Goal: Task Accomplishment & Management: Complete application form

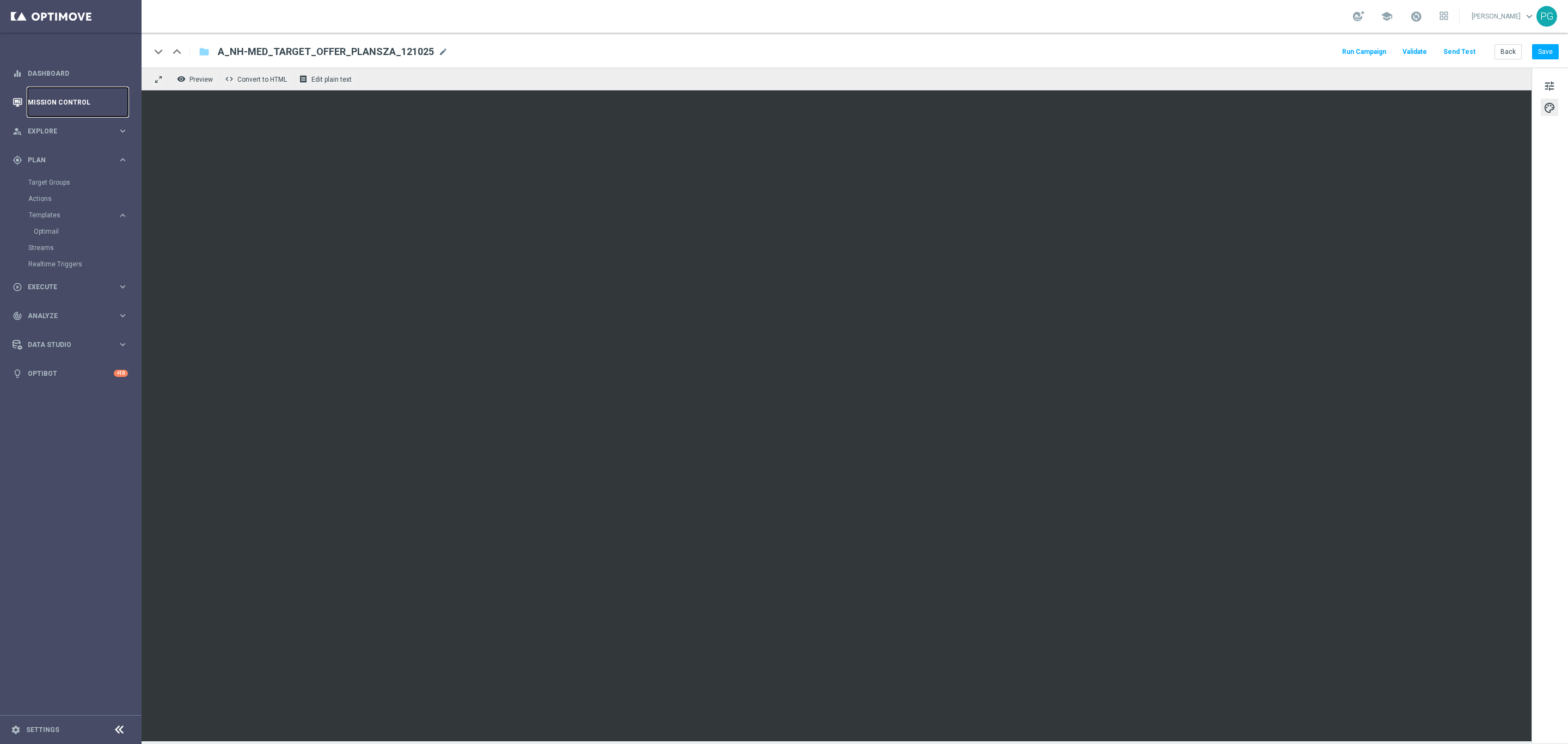
click at [39, 102] on link "Mission Control" at bounding box center [78, 102] width 100 height 29
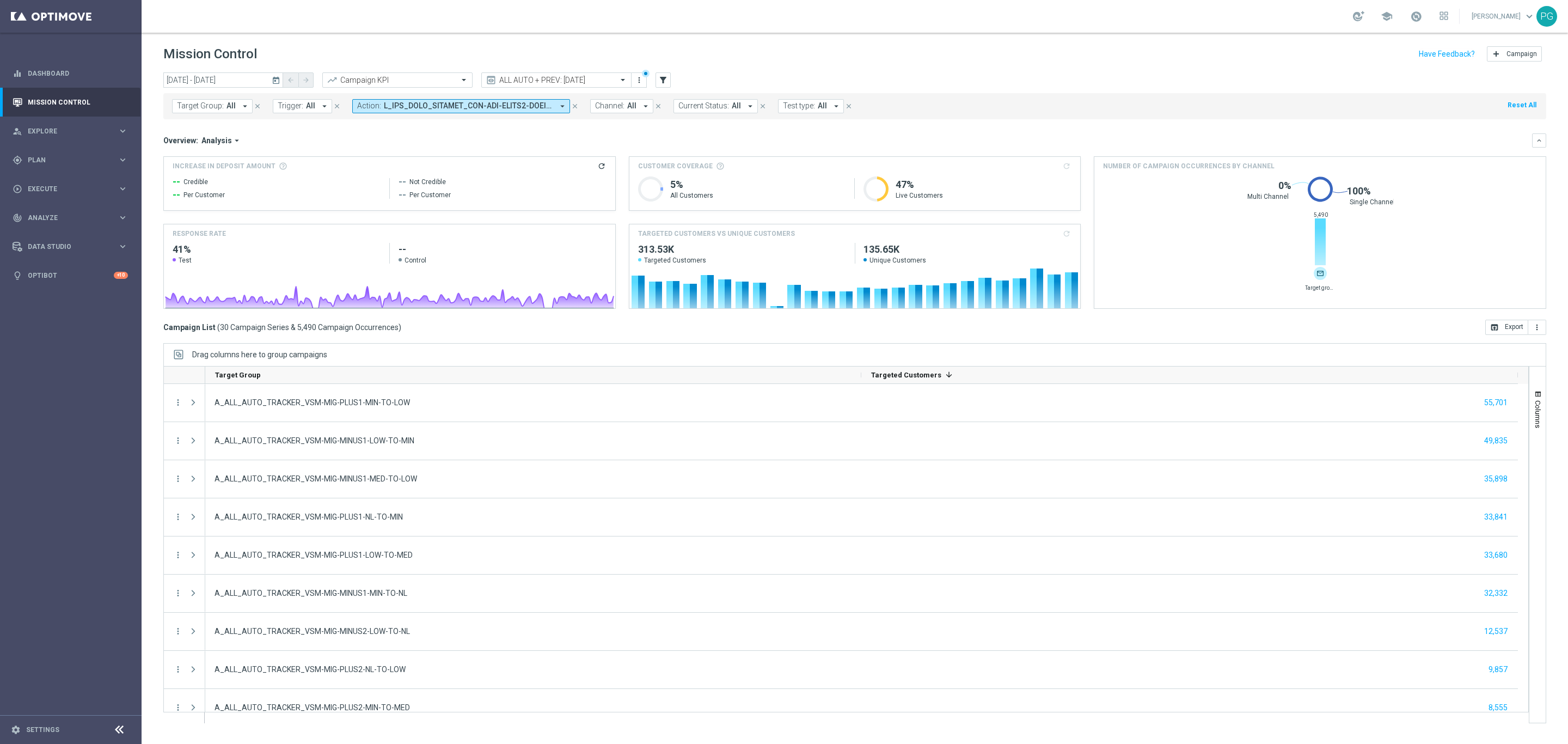
click at [1330, 59] on div "Mission Control add Campaign" at bounding box center [854, 54] width 1383 height 21
click at [58, 160] on span "Plan" at bounding box center [73, 160] width 90 height 7
click at [49, 230] on link "Optimail" at bounding box center [73, 232] width 79 height 9
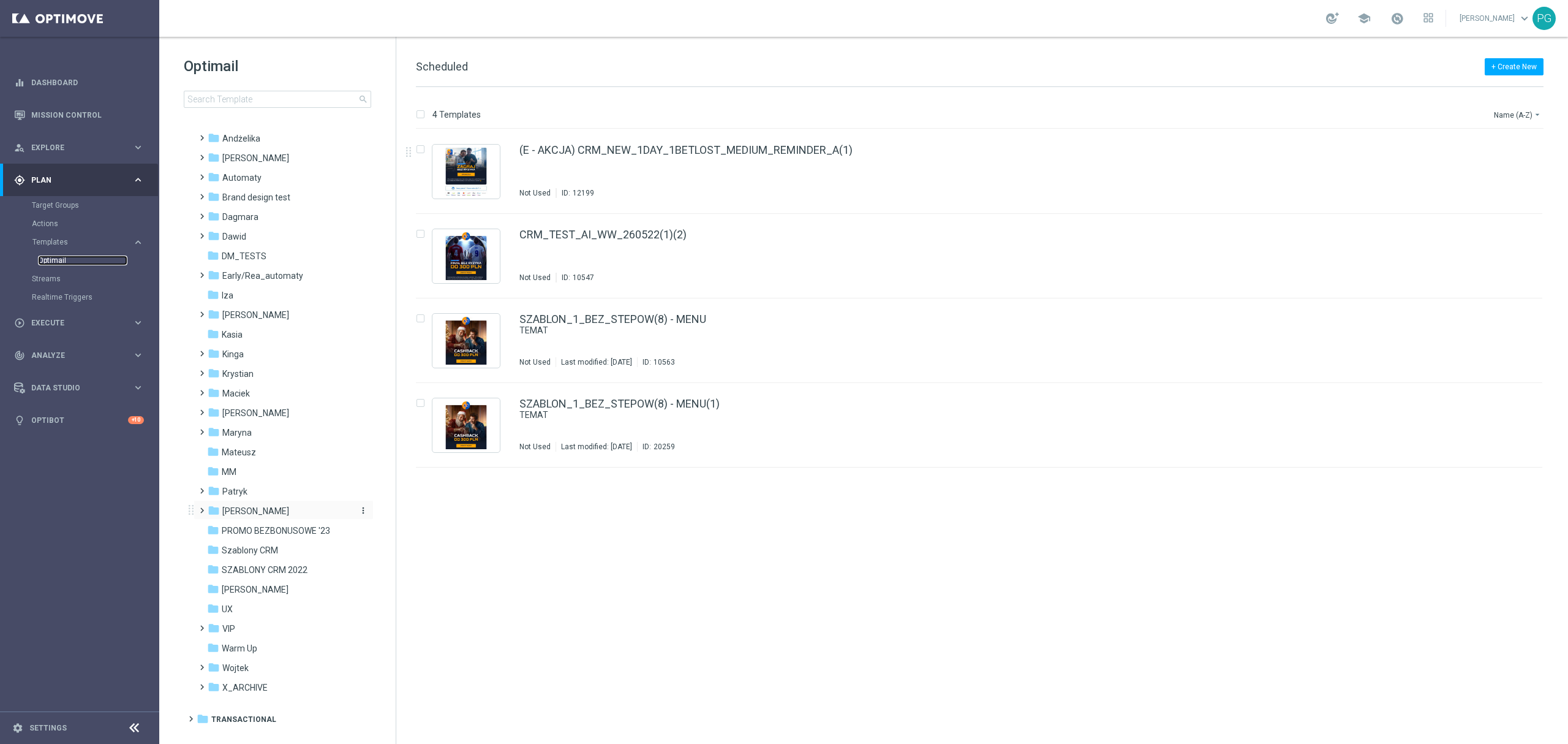
scroll to position [45, 0]
click at [256, 514] on div "folder [PERSON_NAME]" at bounding box center [277, 510] width 141 height 14
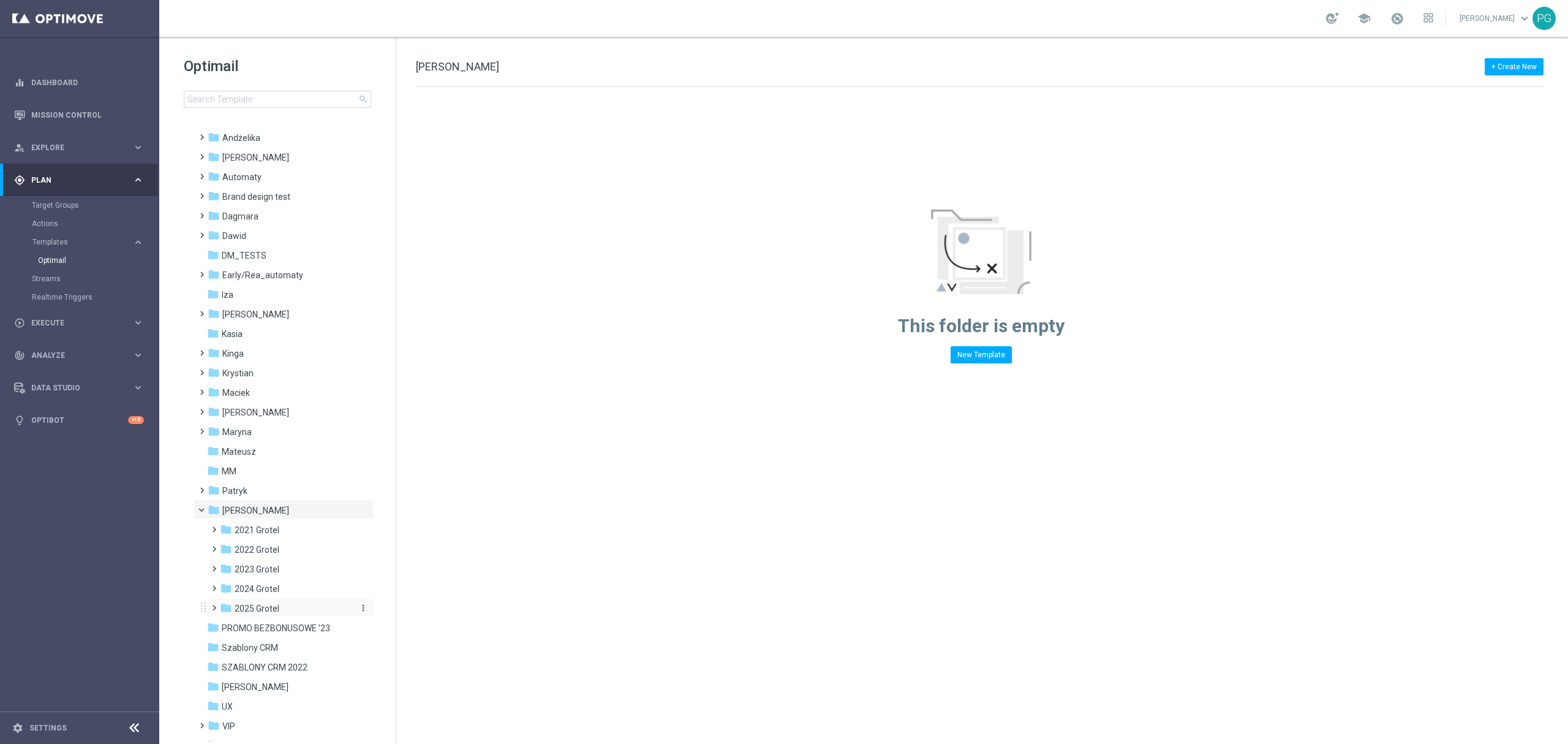
click at [281, 607] on div "folder 2025 Grotel" at bounding box center [285, 608] width 131 height 14
click at [281, 706] on span "10.2025 Grotel" at bounding box center [274, 706] width 56 height 11
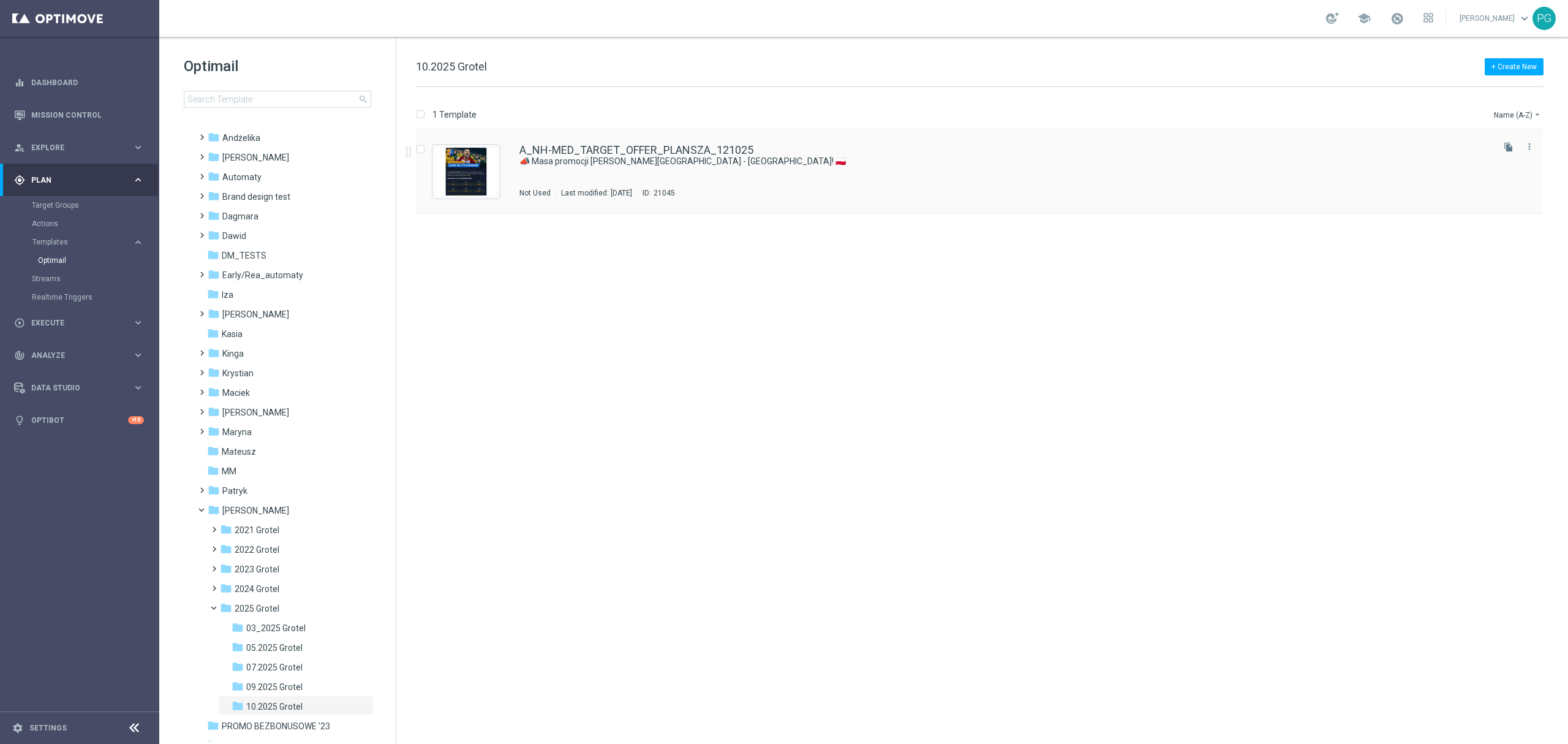
click at [722, 140] on div "A_NH-MED_TARGET_OFFER_PLANSZA_121025 📣 Masa promocji [PERSON_NAME][GEOGRAPHIC_D…" at bounding box center [979, 171] width 1126 height 84
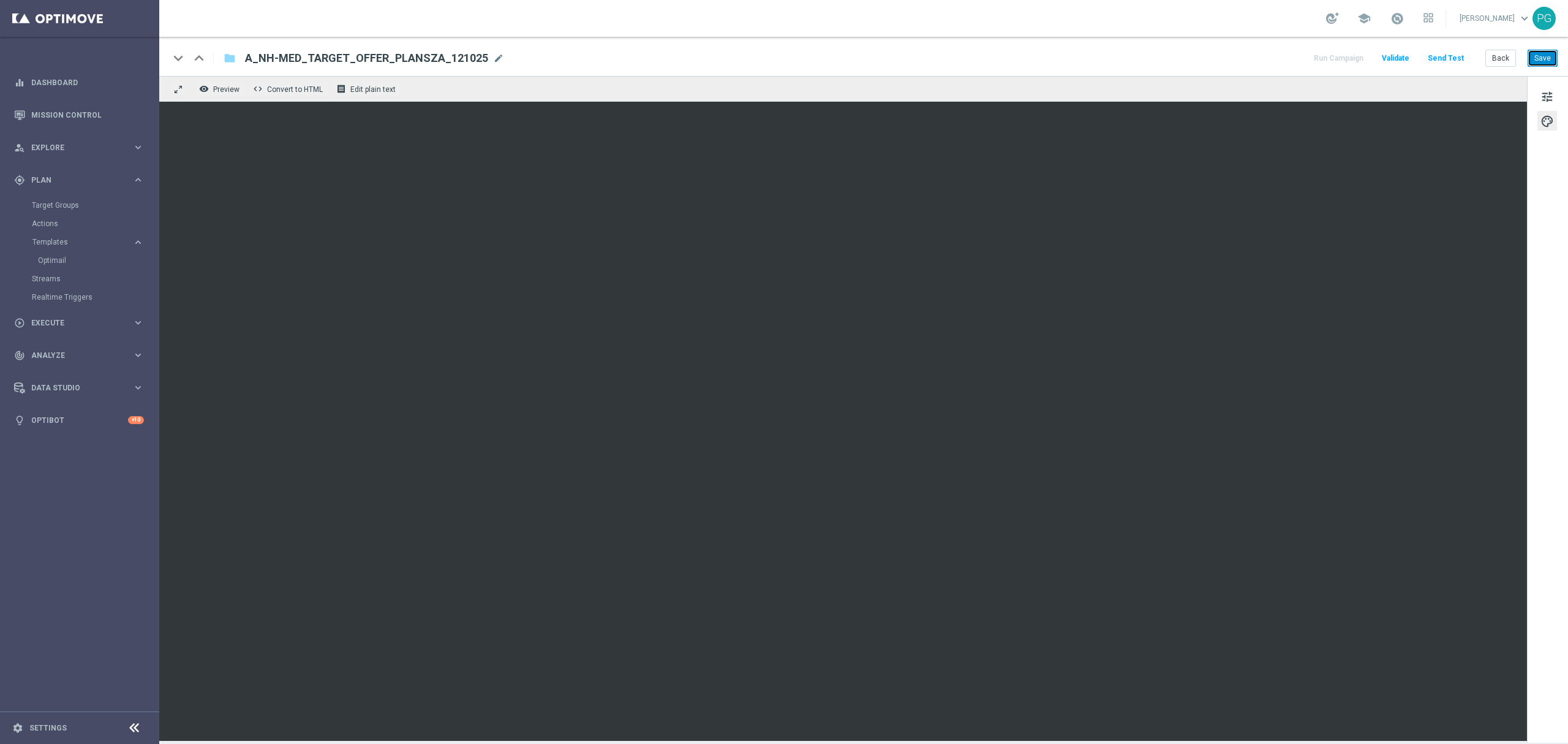
click at [1542, 57] on button "Save" at bounding box center [1543, 58] width 30 height 17
click at [105, 487] on sidenavbar "equalizer Dashboard Mission Control" at bounding box center [79, 372] width 159 height 744
click at [1539, 62] on button "Save" at bounding box center [1543, 58] width 30 height 17
click at [98, 325] on span "Execute" at bounding box center [82, 323] width 101 height 8
click at [405, 55] on span "A_NH-MED_TARGET_OFFER_PLANSZA_121025" at bounding box center [367, 57] width 243 height 14
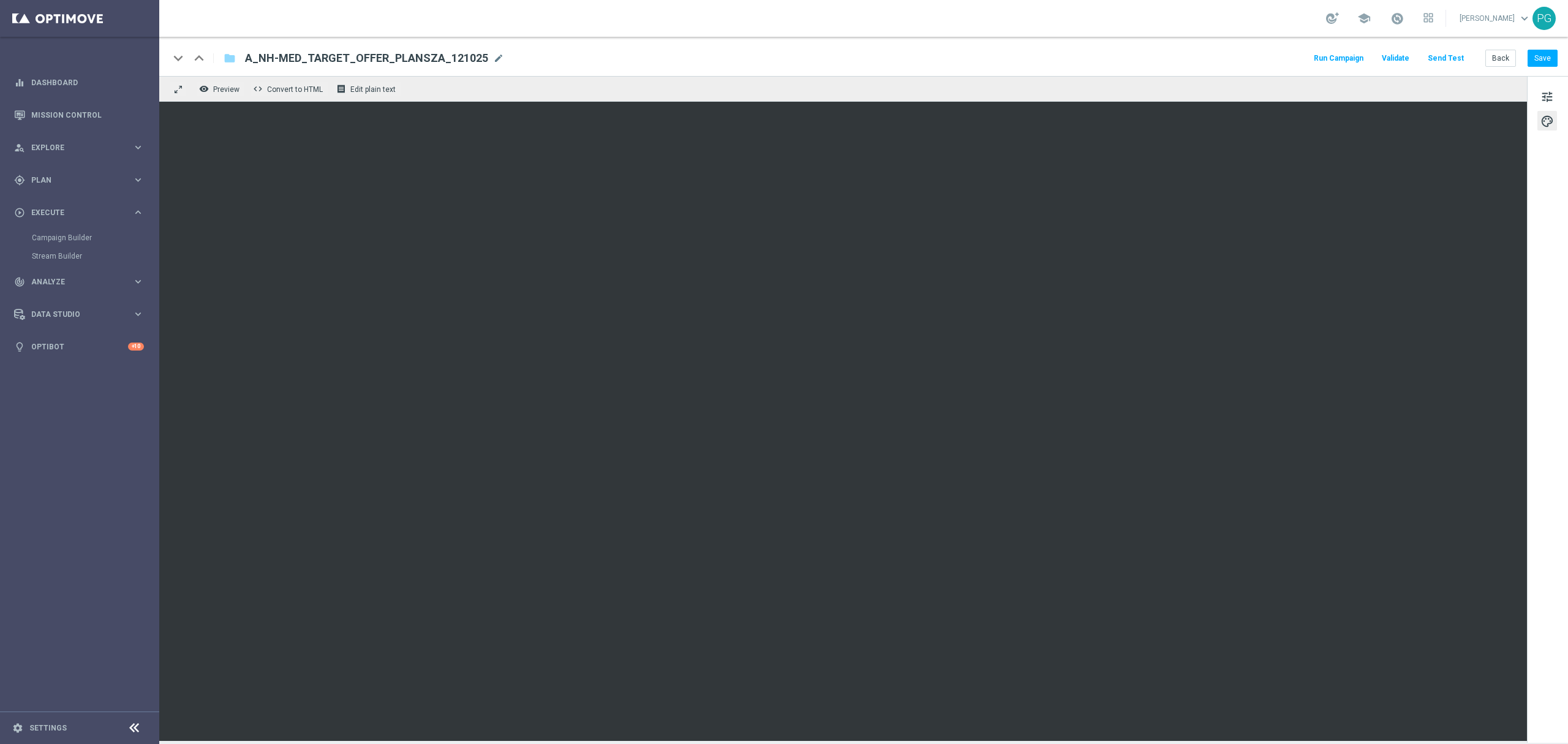
click at [121, 488] on sidenavbar "equalizer Dashboard Mission Control" at bounding box center [79, 372] width 159 height 744
click at [68, 236] on link "Campaign Builder" at bounding box center [79, 238] width 95 height 10
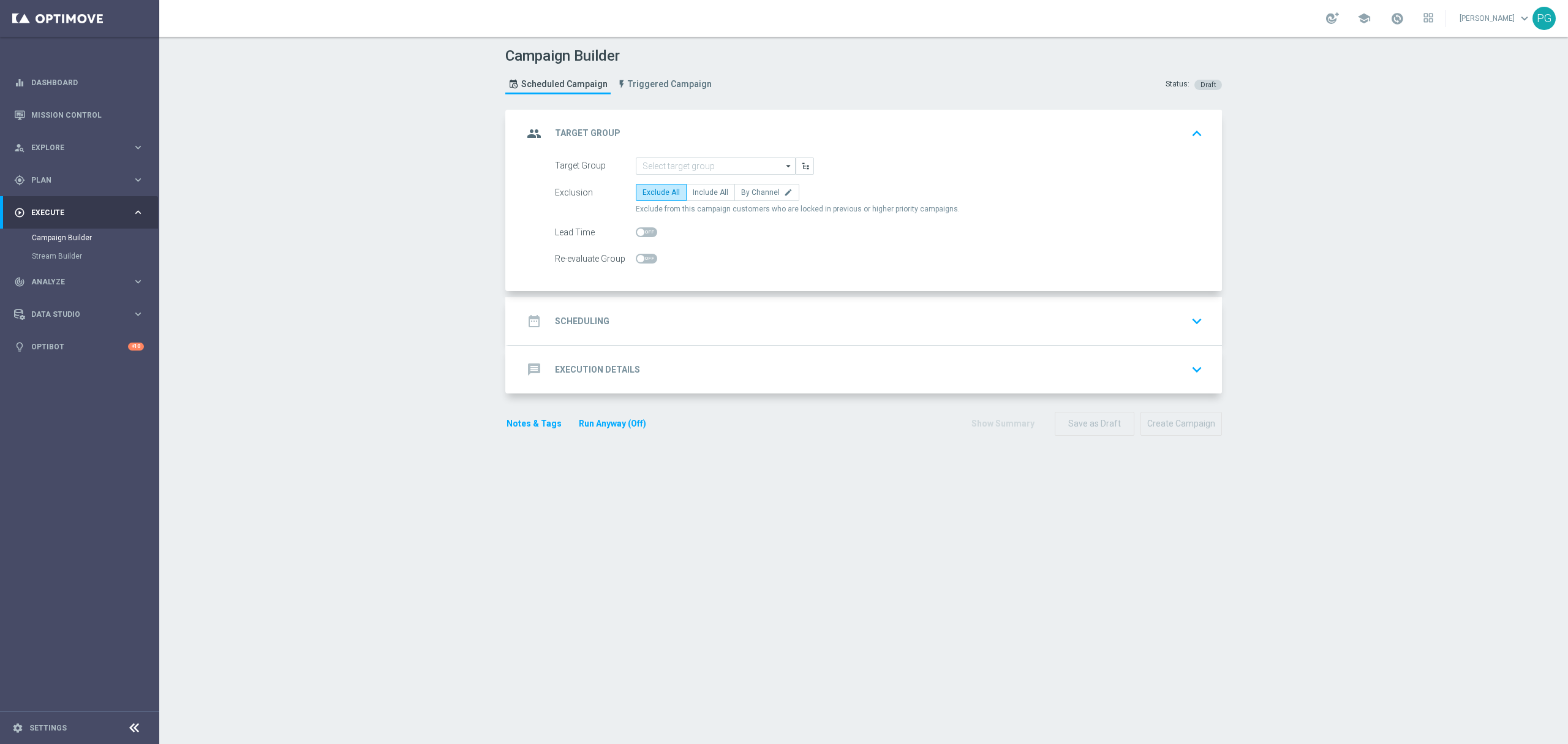
click at [49, 412] on nav "equalizer Dashboard Mission Control" at bounding box center [78, 403] width 158 height 675
click at [76, 178] on span "Plan" at bounding box center [82, 180] width 101 height 8
click at [51, 207] on link "Target Groups" at bounding box center [79, 206] width 95 height 10
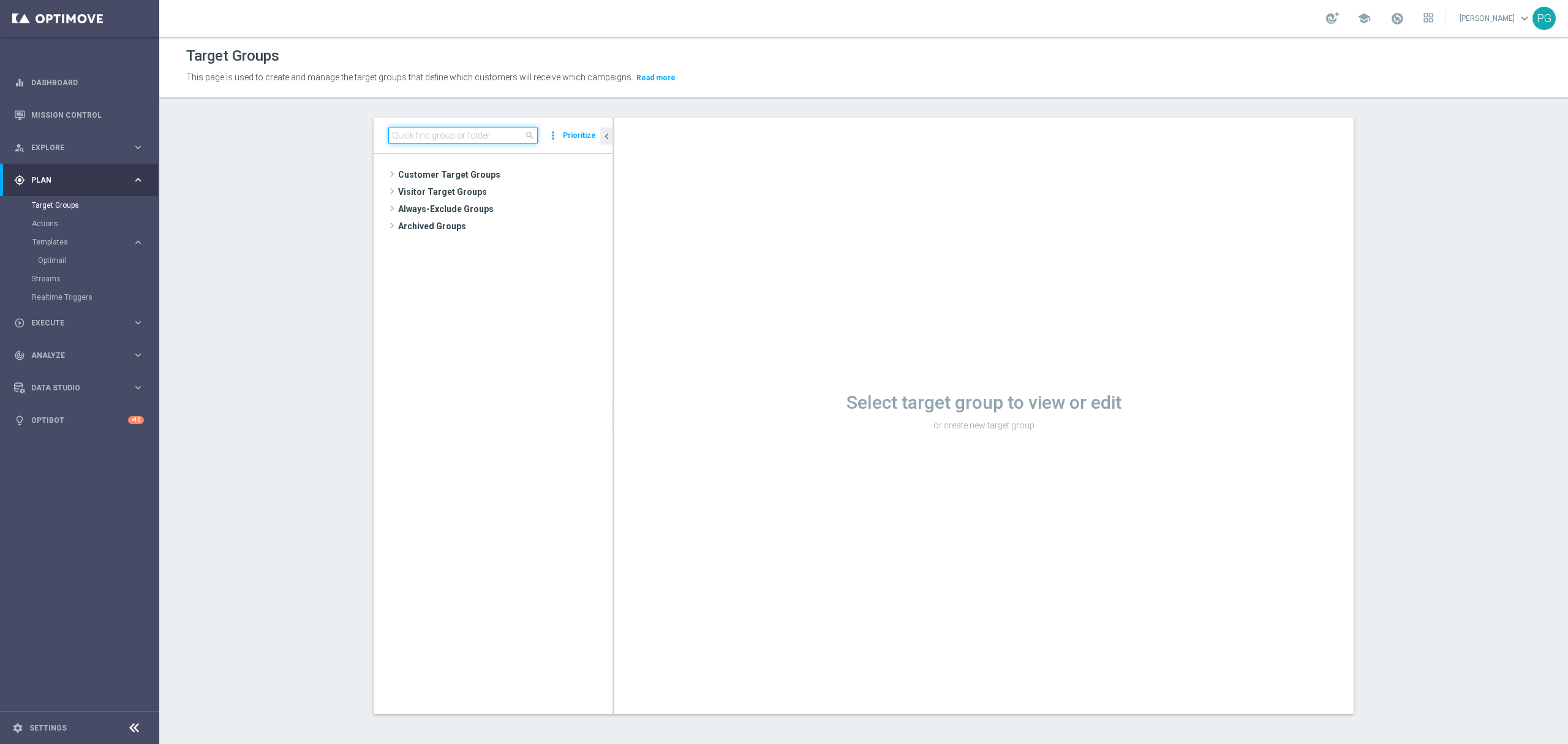
click at [476, 135] on input at bounding box center [463, 135] width 149 height 17
paste input "A_NH-MED_TARGET_OFFER_PLANSZA_121025"
type input "A_NH-MED_TARGET_OFFER_PLANSZA_121025"
click at [483, 243] on span "A_NH-MED_TARGET_OFFER_PLANSZA_121025" at bounding box center [523, 244] width 125 height 10
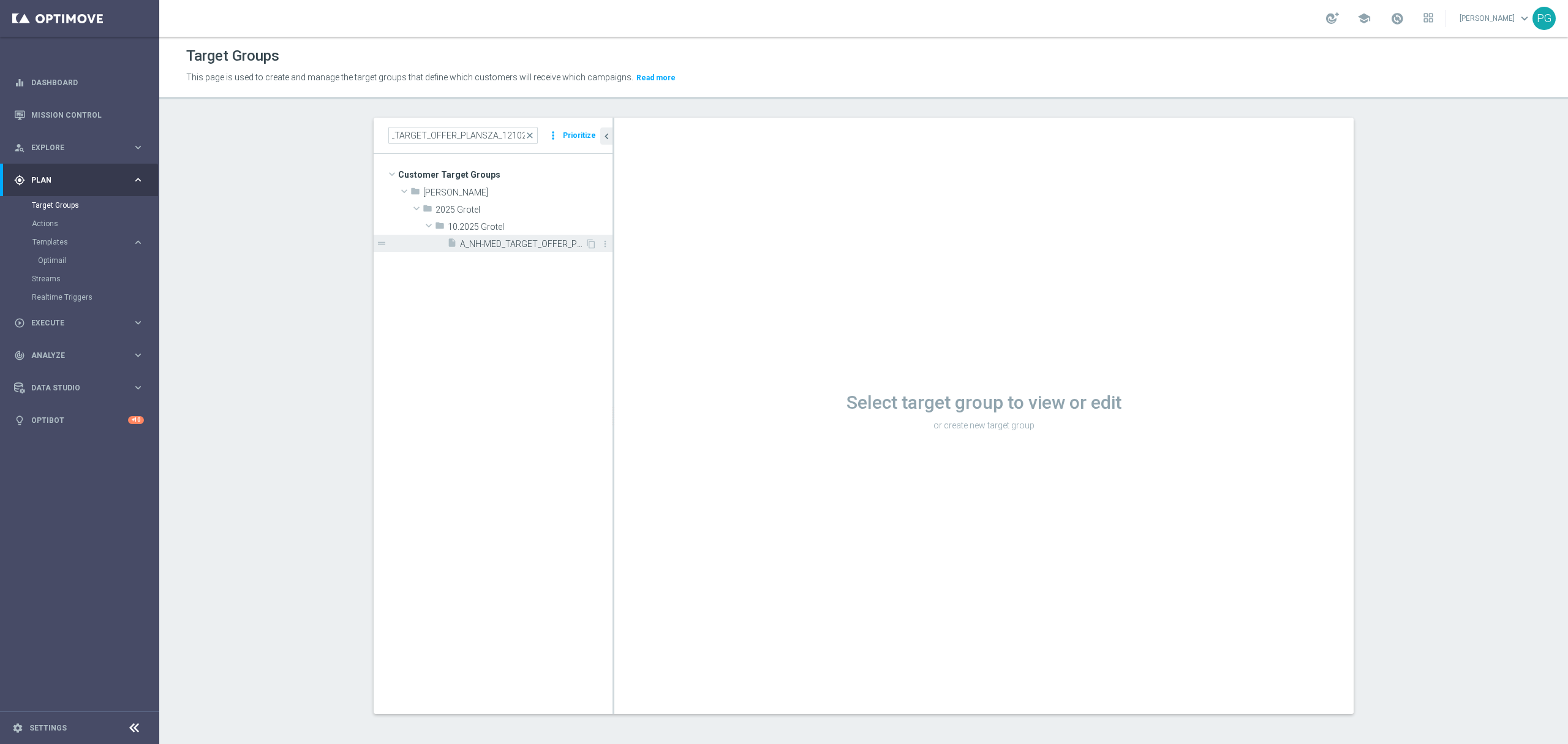
scroll to position [0, 0]
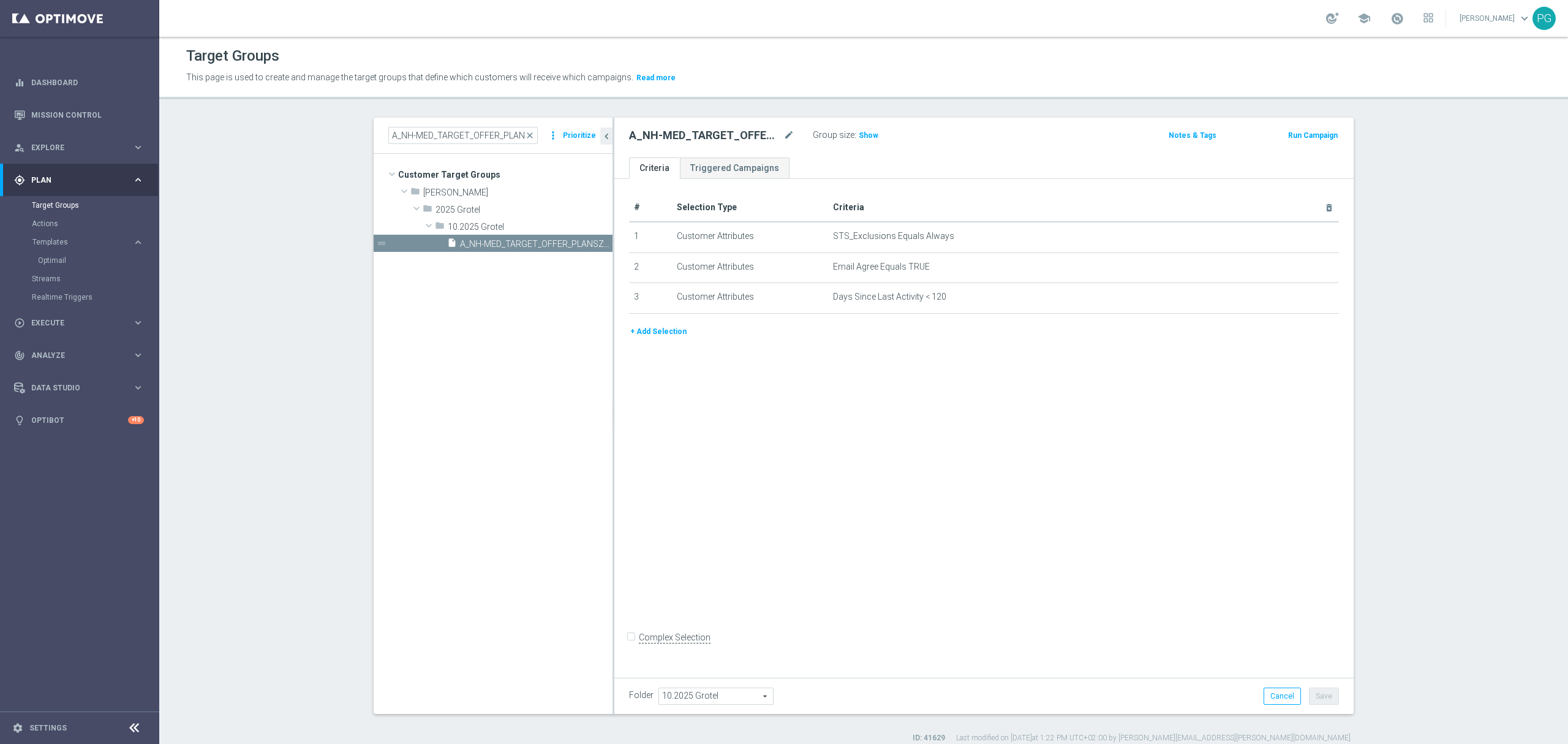
click at [658, 336] on button "+ Add Selection" at bounding box center [658, 332] width 59 height 13
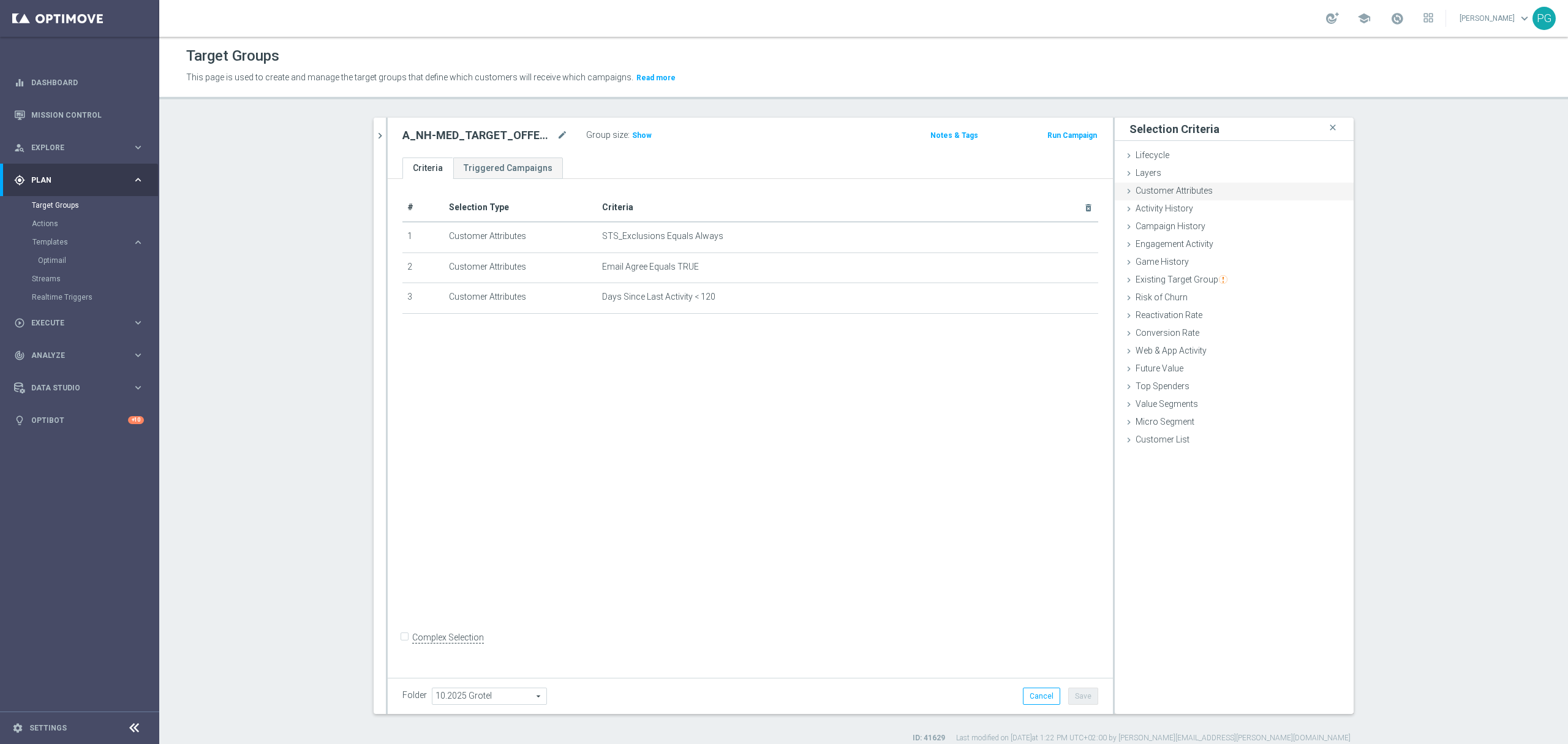
click at [1190, 190] on span "Customer Attributes" at bounding box center [1174, 191] width 78 height 10
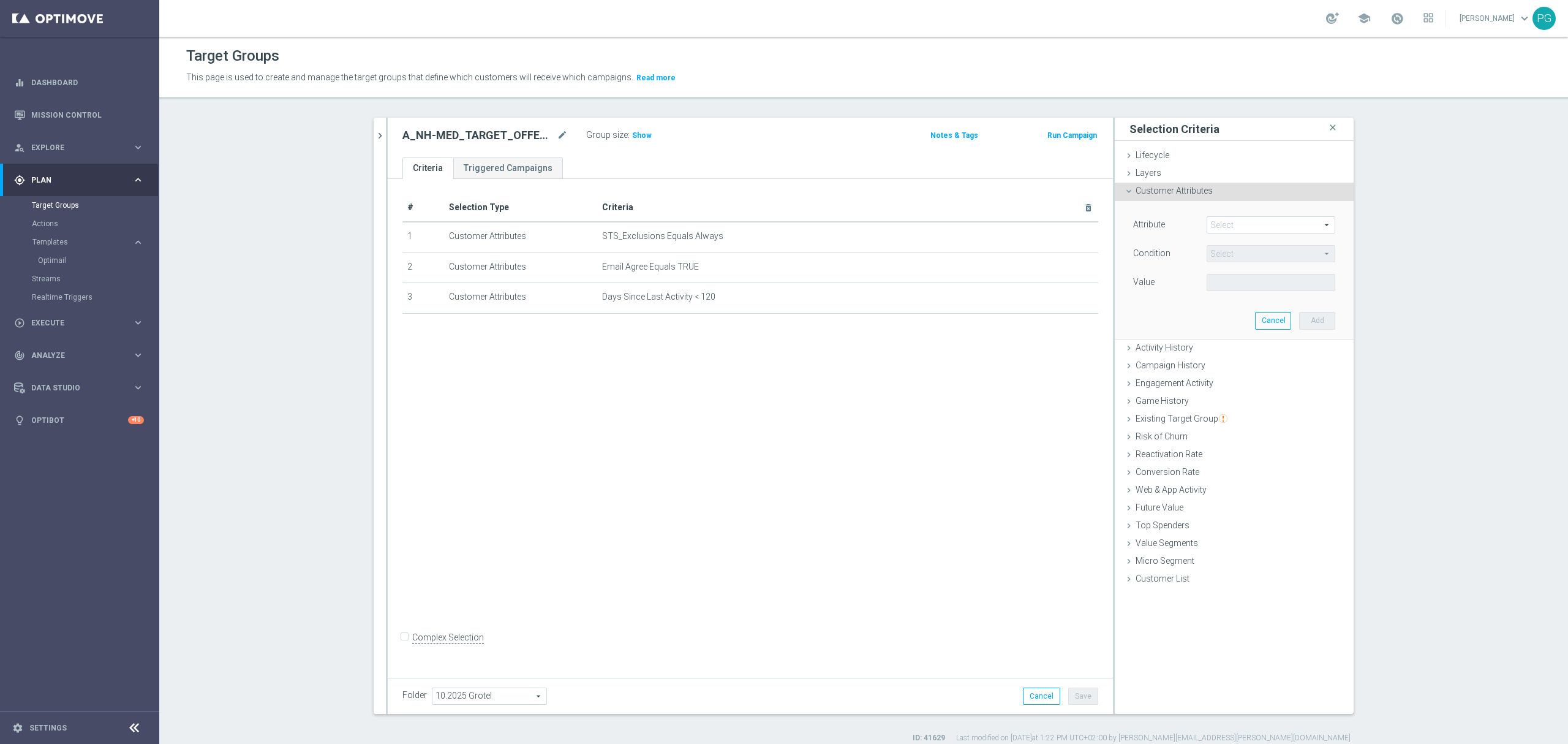
click at [1217, 222] on span at bounding box center [1270, 224] width 127 height 16
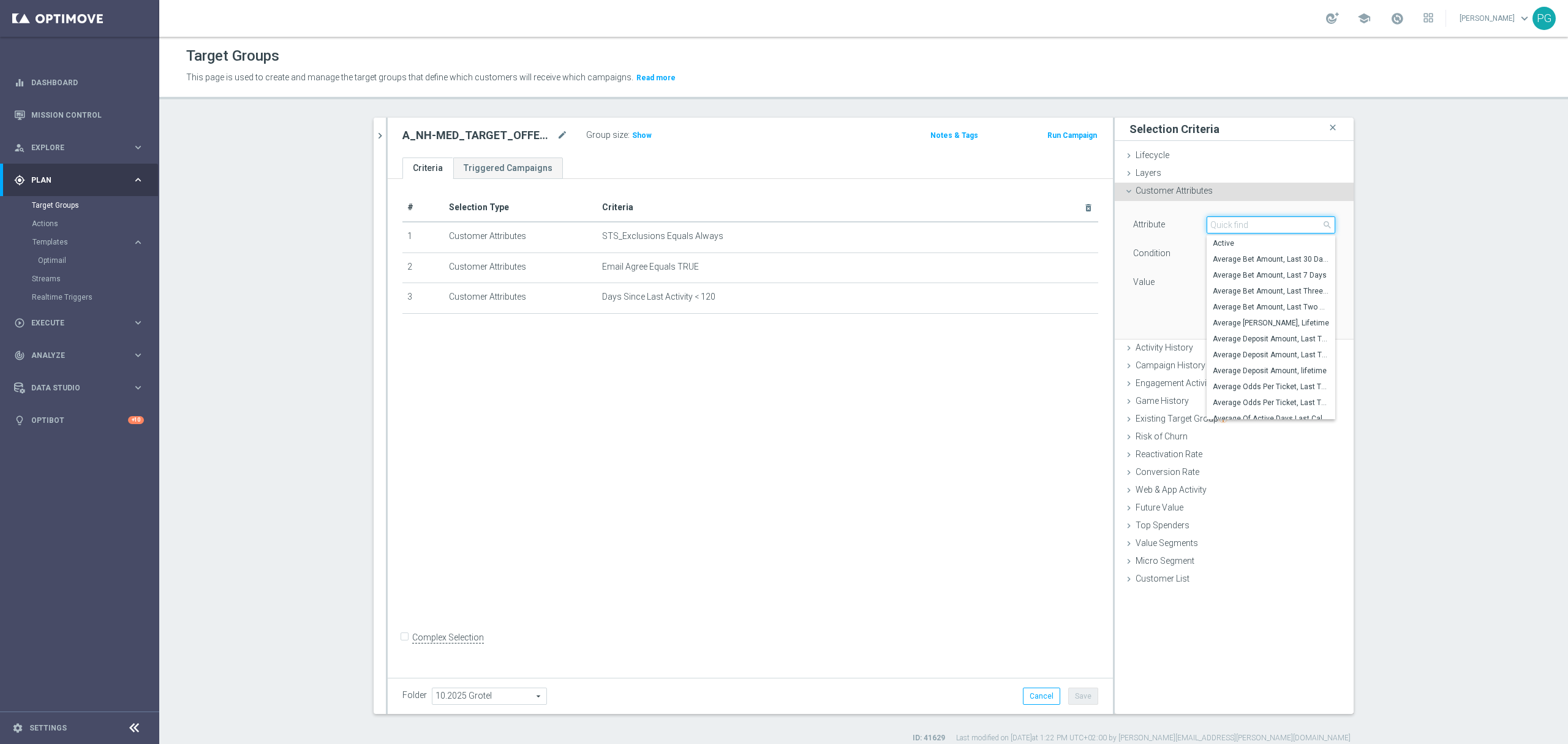
click at [1217, 222] on input "search" at bounding box center [1270, 224] width 129 height 17
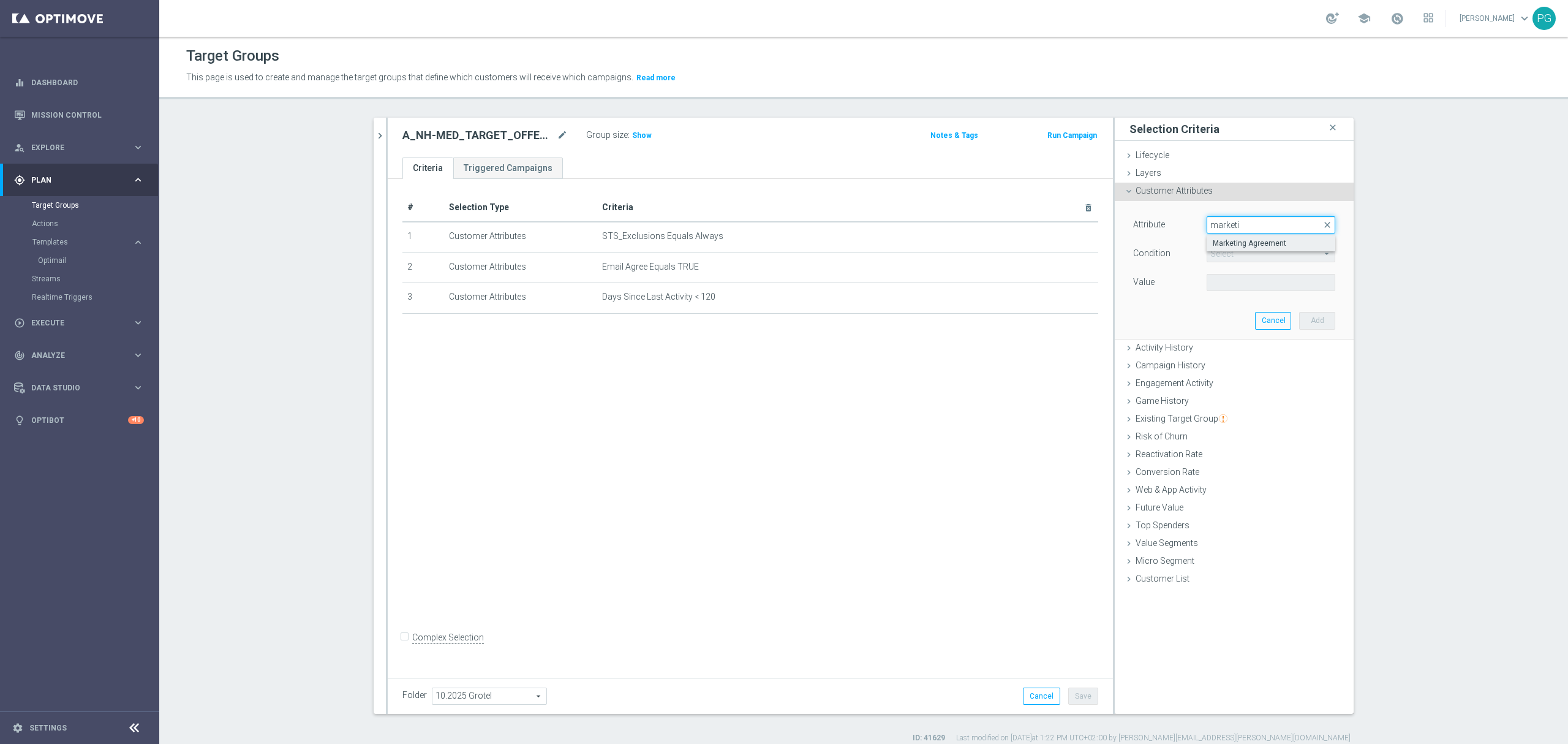
type input "marketi"
click at [1247, 243] on span "Marketing Agreement" at bounding box center [1271, 244] width 116 height 10
type input "Marketing Agreement"
type input "Equals"
click at [1226, 279] on span at bounding box center [1270, 282] width 127 height 16
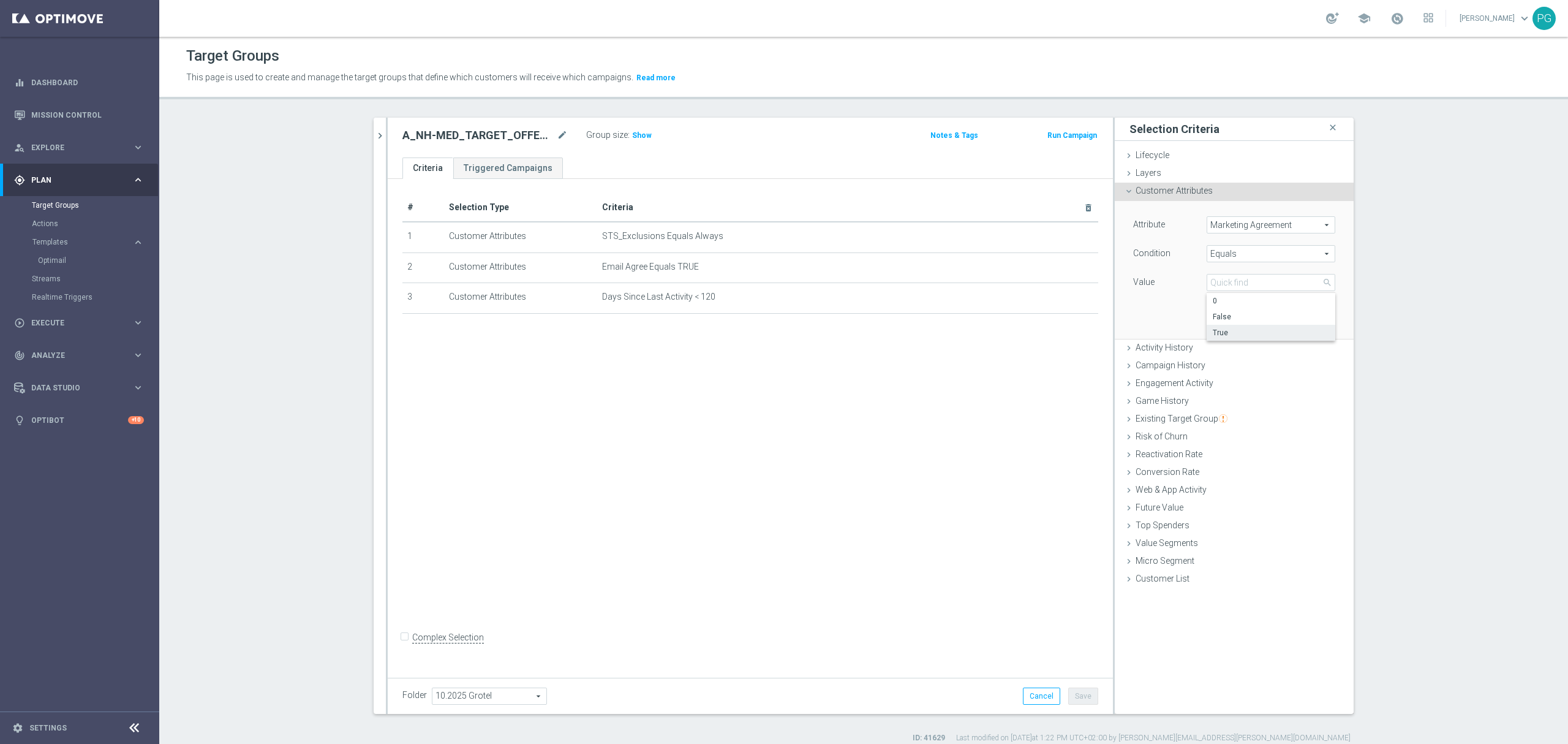
click at [1246, 330] on span "True" at bounding box center [1271, 333] width 116 height 10
type input "True"
click at [1329, 327] on div "Attribute Marketing Agreement Marketing Agreement arrow_drop_down search Condit…" at bounding box center [1234, 269] width 221 height 137
click at [1314, 315] on button "Add" at bounding box center [1317, 321] width 36 height 17
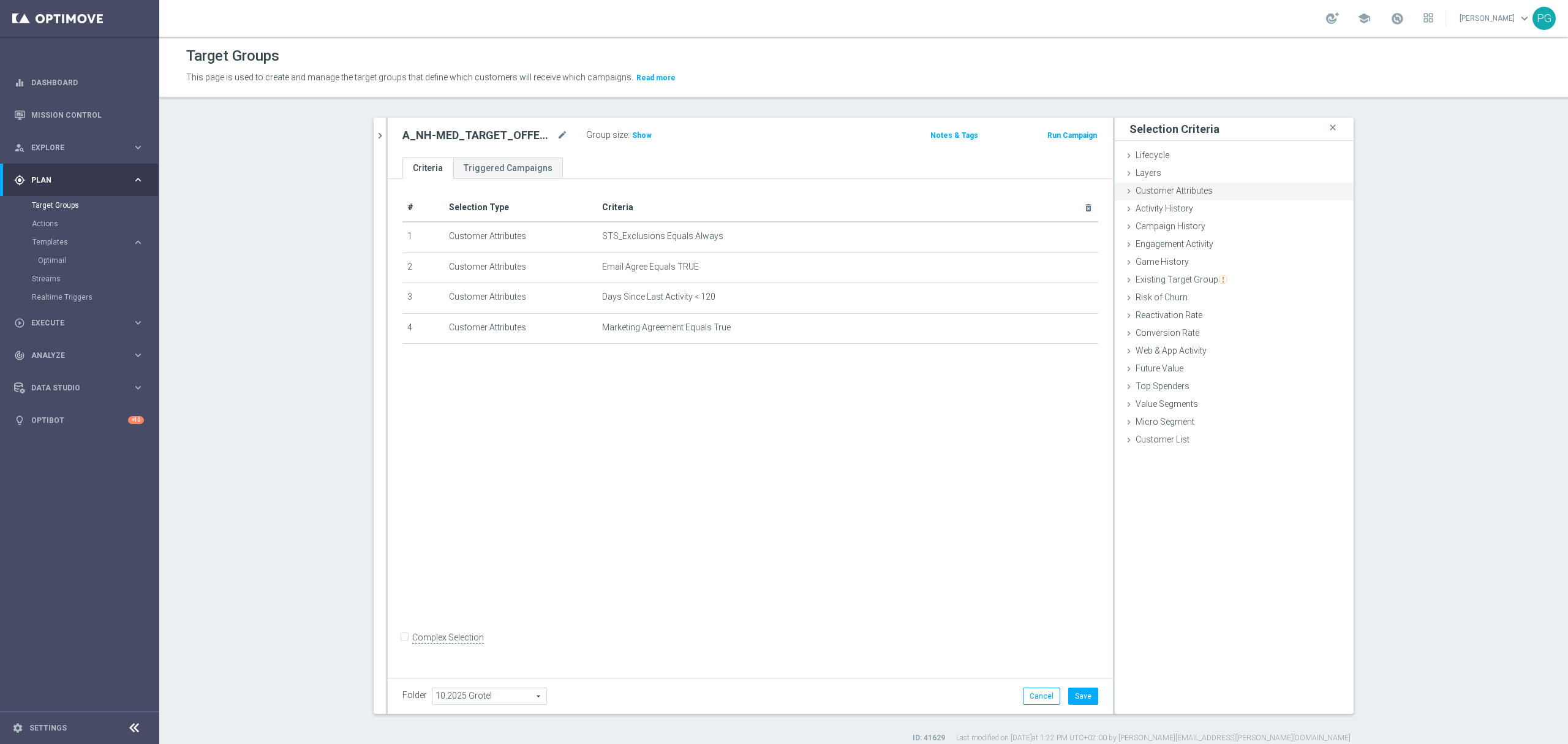
click at [1199, 194] on span "Customer Attributes" at bounding box center [1174, 191] width 78 height 10
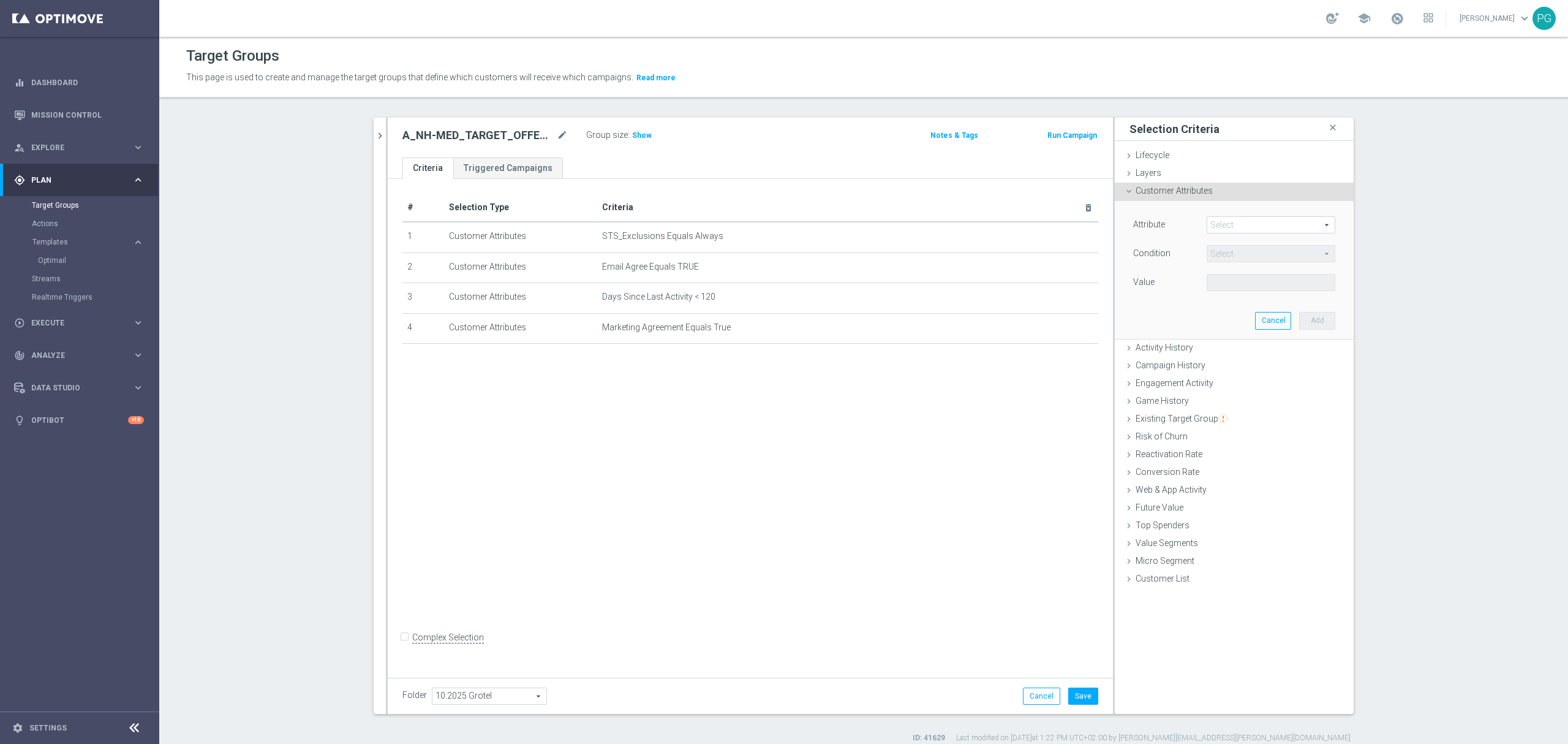
click at [1258, 231] on span at bounding box center [1270, 224] width 127 height 16
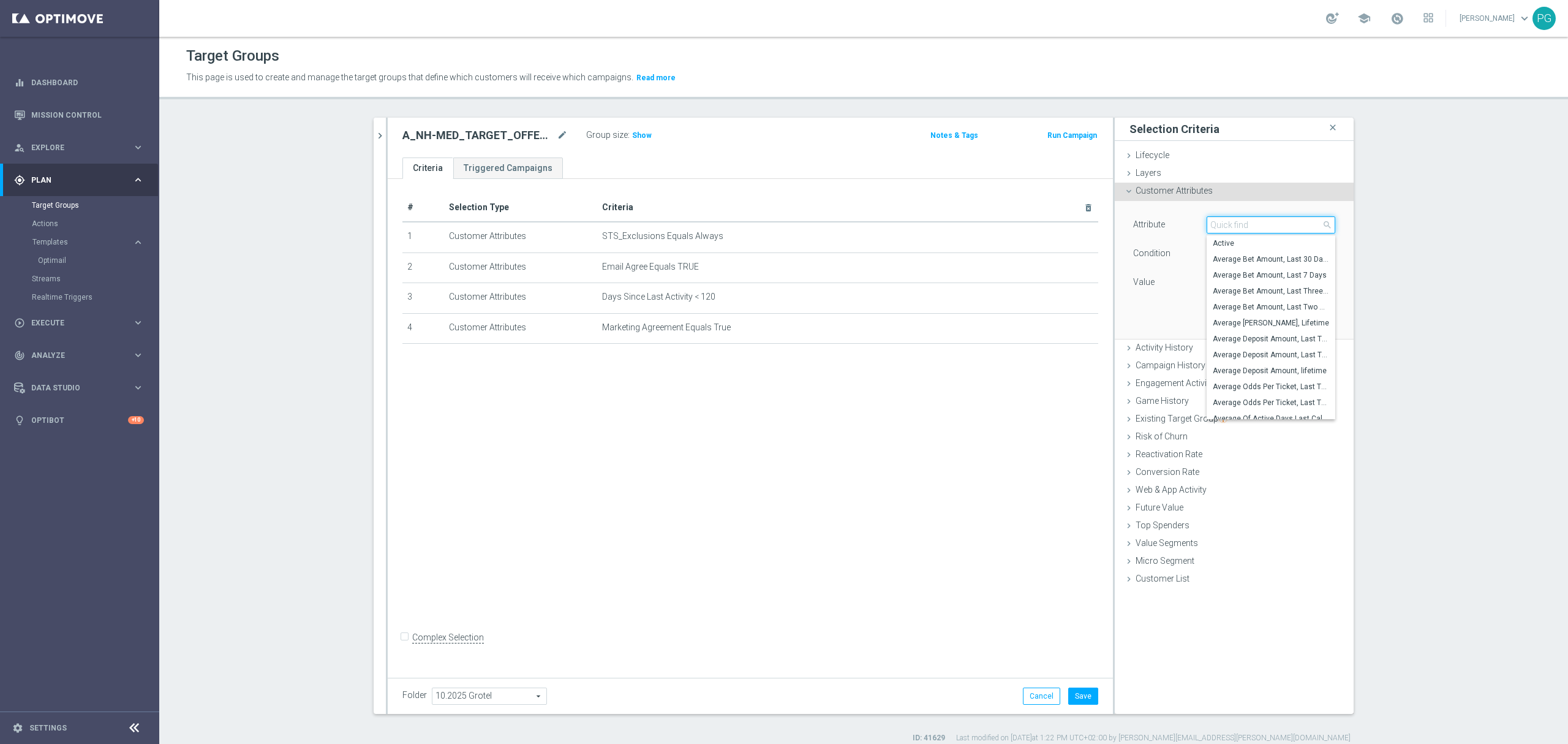
click at [1258, 229] on input "search" at bounding box center [1270, 224] width 129 height 17
type input "value"
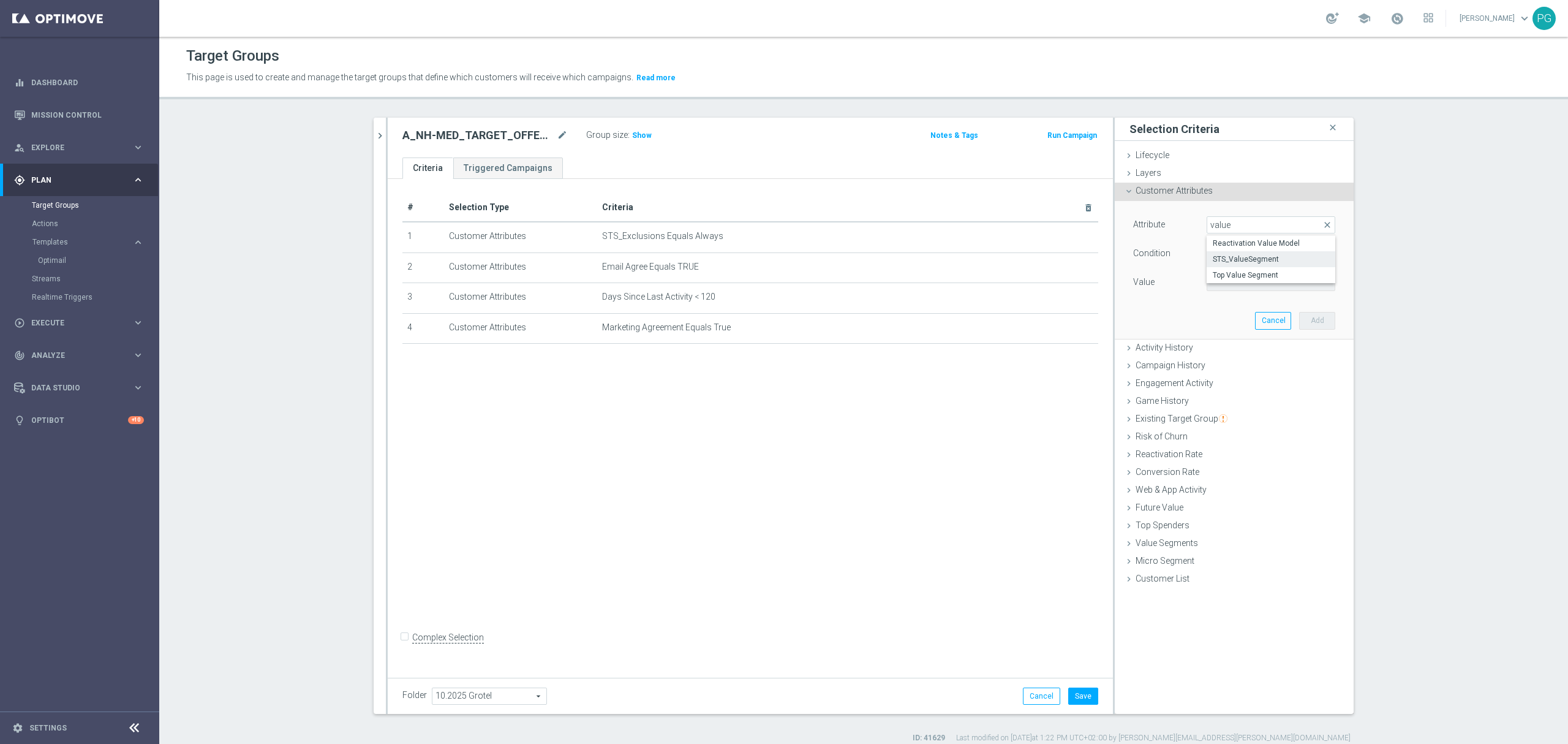
click at [1252, 257] on span "STS_ValueSegment" at bounding box center [1271, 260] width 116 height 10
type input "STS_ValueSegment"
click at [1238, 256] on span "Equals" at bounding box center [1270, 253] width 127 height 16
click at [1233, 412] on span "One of" at bounding box center [1271, 416] width 116 height 10
type input "One of"
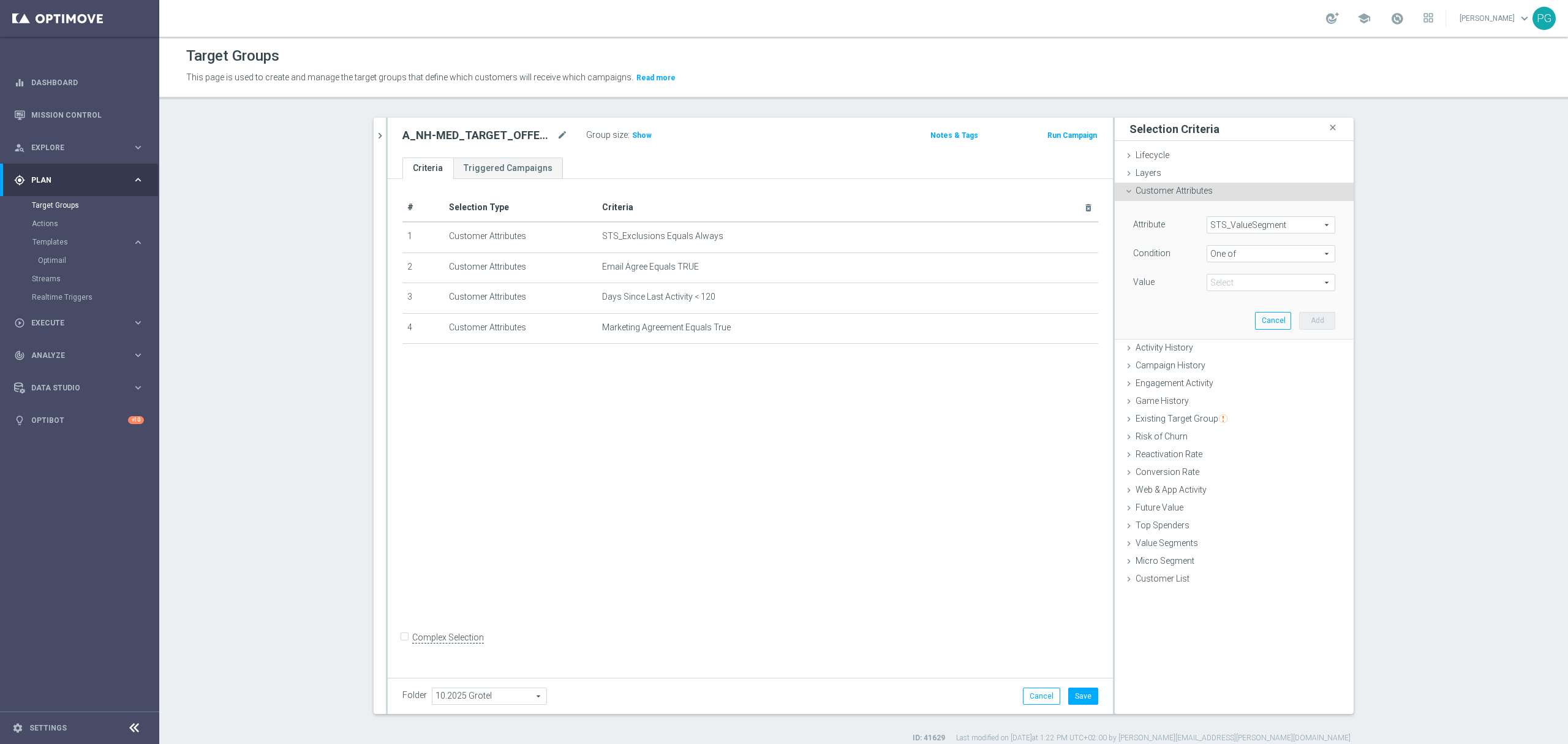
click at [1228, 277] on span at bounding box center [1270, 282] width 127 height 16
click at [1224, 348] on label "LOW" at bounding box center [1280, 348] width 111 height 16
click at [1216, 348] on input "LOW" at bounding box center [1219, 348] width 8 height 8
checkbox input "true"
type input "LOW"
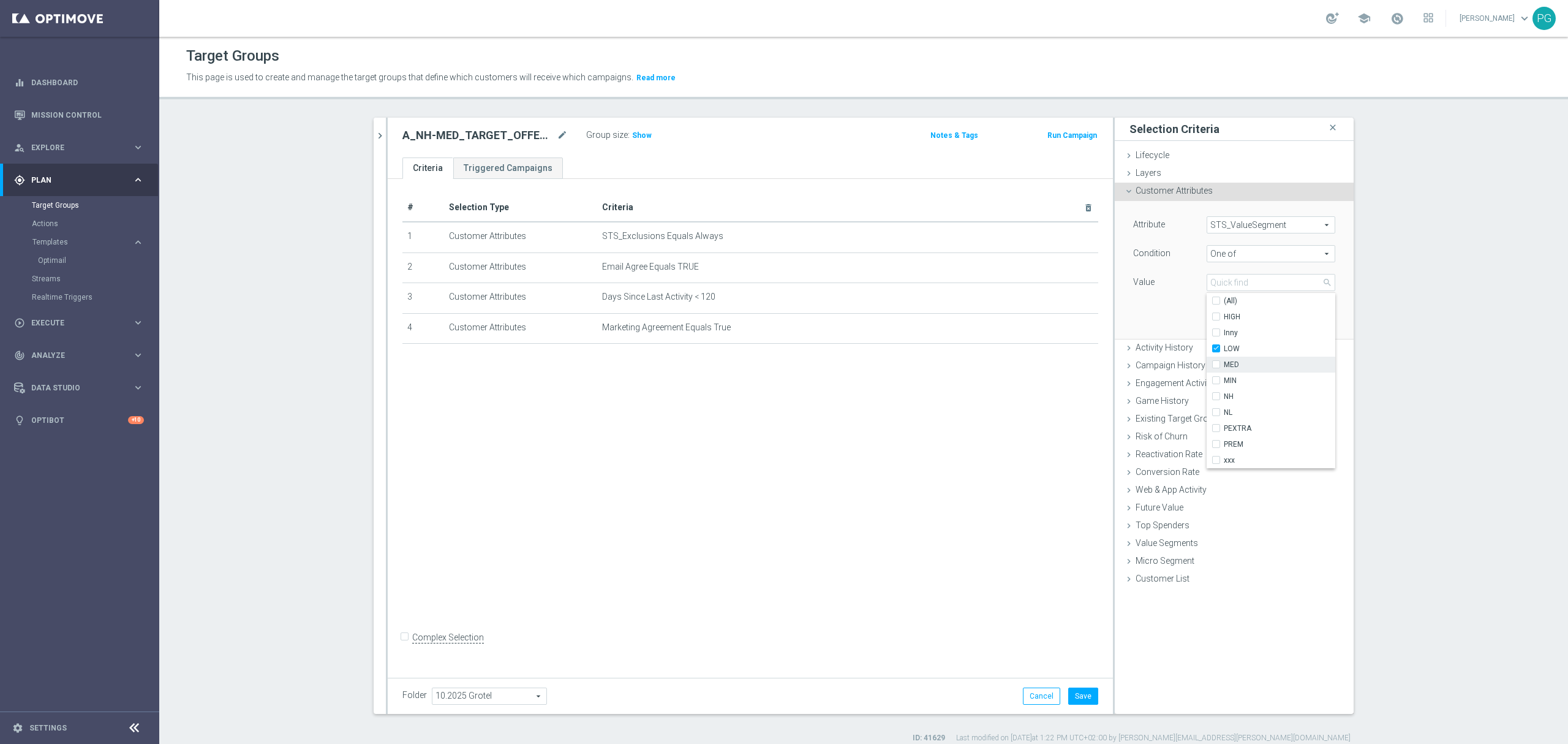
click at [1208, 370] on div "MED" at bounding box center [1270, 364] width 129 height 16
click at [1216, 363] on input "MED" at bounding box center [1219, 364] width 8 height 8
checkbox input "true"
type input "Selected 2 of 10"
click at [1216, 384] on input "MIN" at bounding box center [1219, 380] width 8 height 8
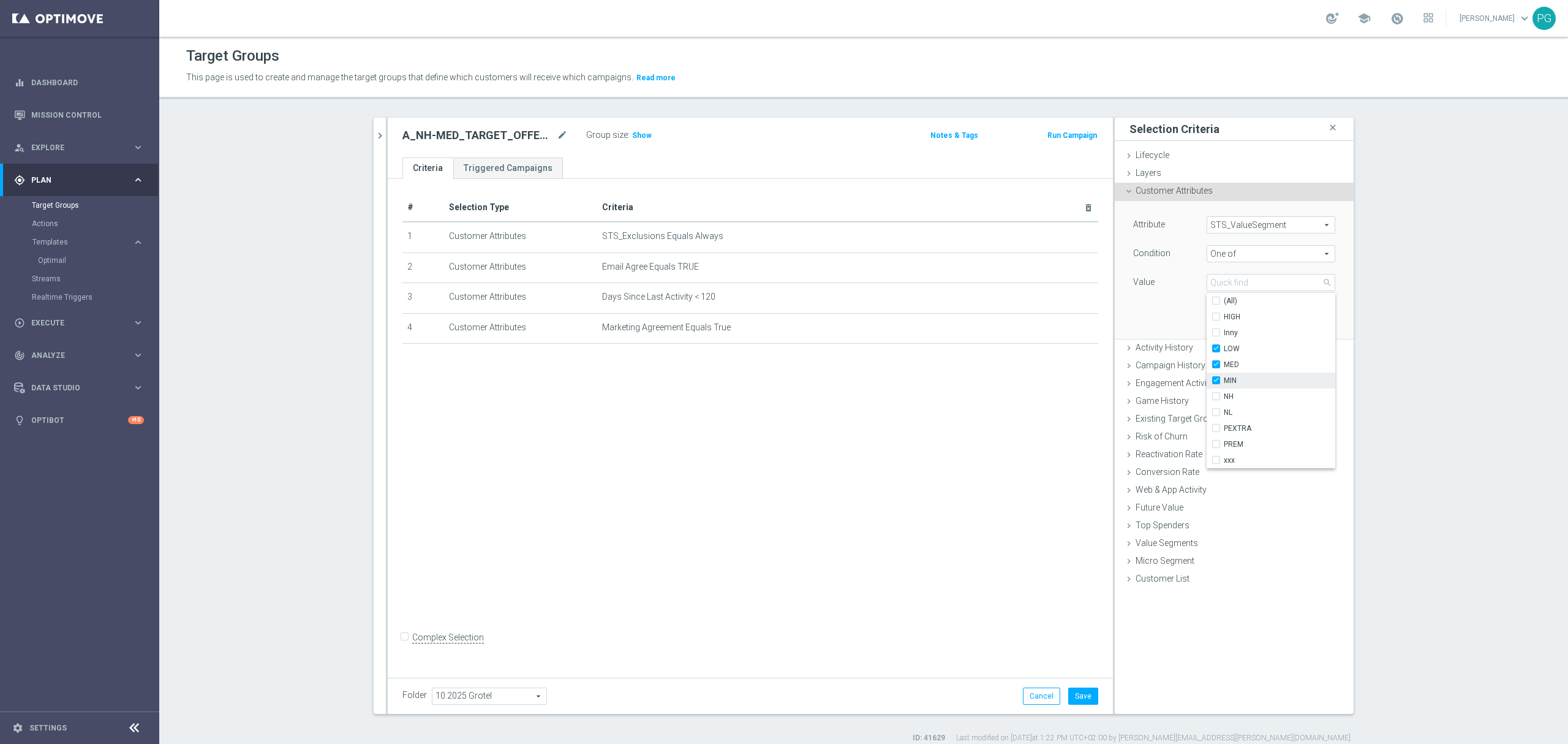
checkbox input "true"
type input "Selected 3 of 10"
click at [1209, 406] on div "NL" at bounding box center [1270, 412] width 129 height 16
click at [1224, 397] on label "NH" at bounding box center [1280, 396] width 111 height 16
click at [1216, 397] on input "NH" at bounding box center [1219, 396] width 8 height 8
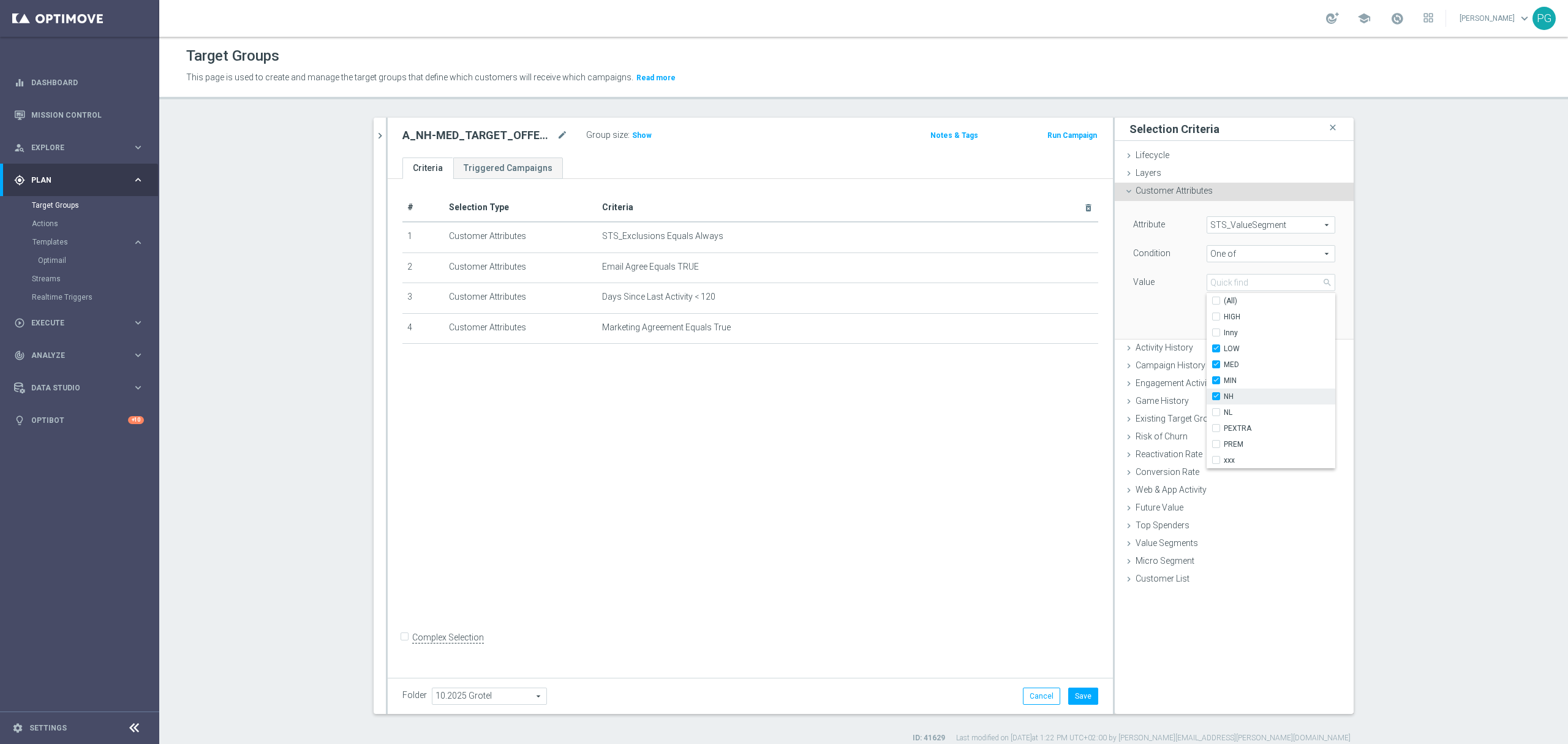
checkbox input "true"
type input "Selected 4 of 10"
click at [1224, 414] on label "NL" at bounding box center [1280, 412] width 111 height 16
click at [1216, 414] on input "NL" at bounding box center [1219, 412] width 8 height 8
checkbox input "true"
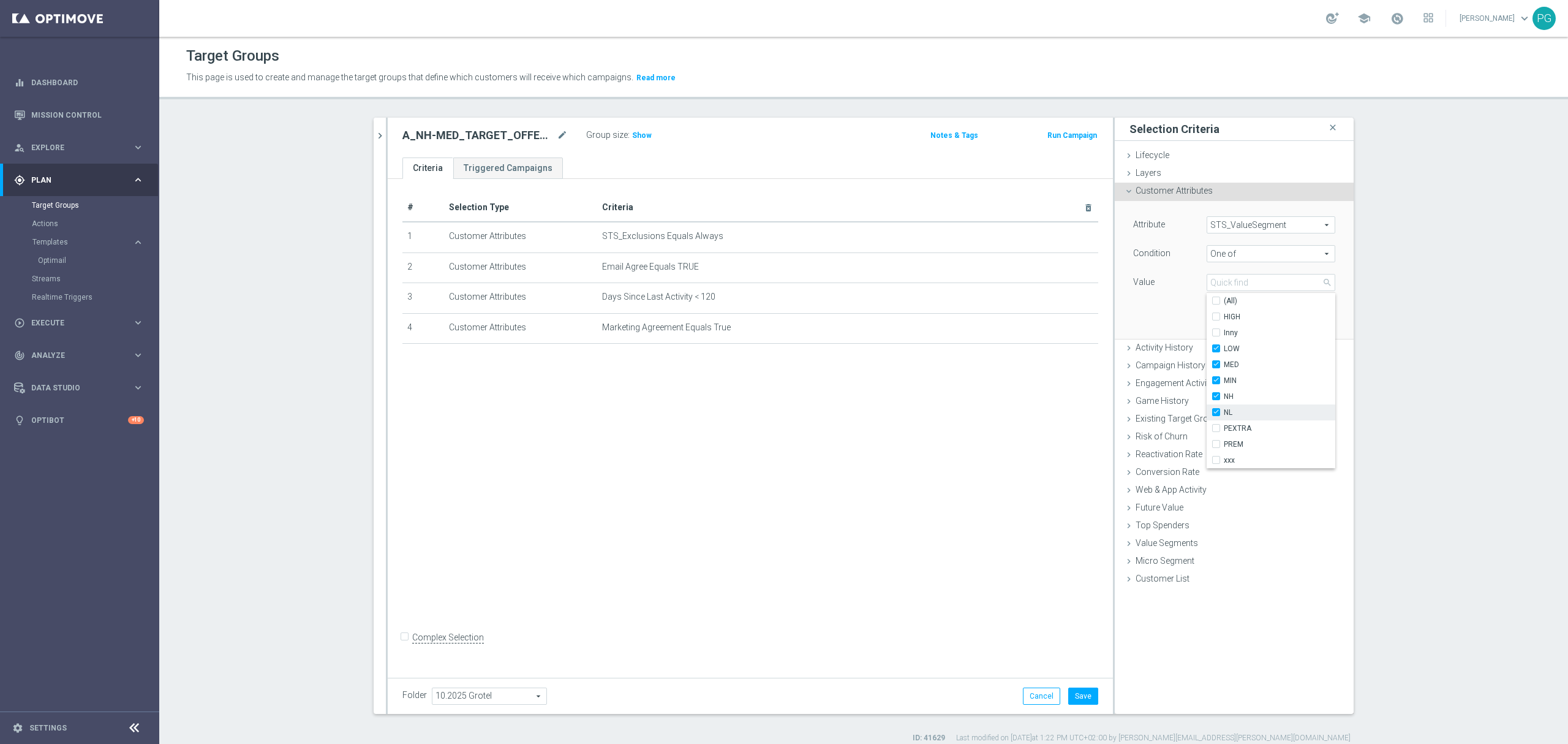
type input "Selected 5 of 10"
click at [1124, 315] on div "Attribute STS_ValueSegment STS_ValueSegment arrow_drop_down search Condition On…" at bounding box center [1234, 269] width 221 height 137
click at [1316, 326] on button "Add" at bounding box center [1317, 321] width 36 height 17
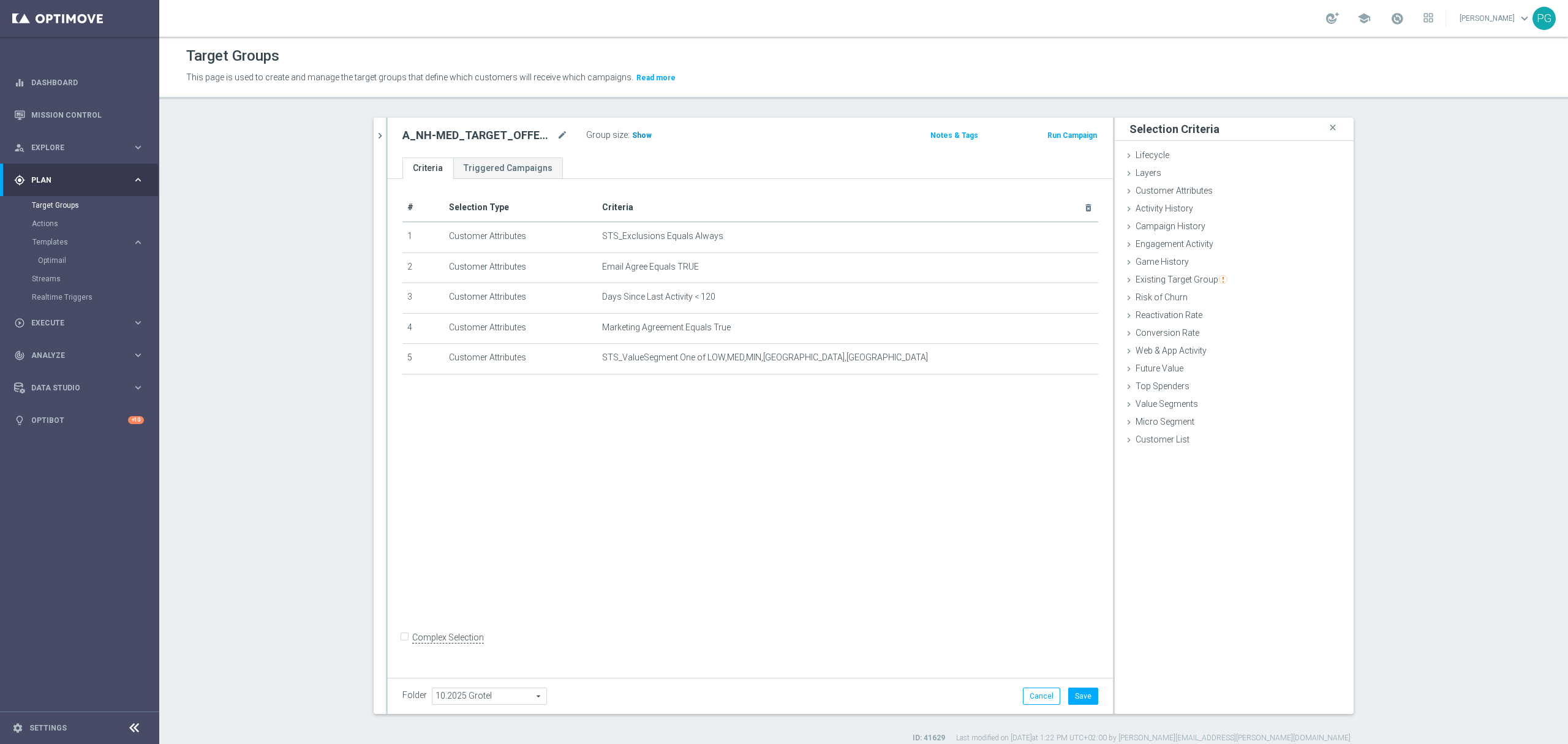
click at [638, 136] on span "Show" at bounding box center [642, 135] width 19 height 8
click at [1079, 699] on button "Save" at bounding box center [1083, 696] width 30 height 17
click at [48, 321] on span "Execute" at bounding box center [82, 323] width 101 height 8
click at [83, 235] on link "Campaign Builder" at bounding box center [79, 238] width 95 height 10
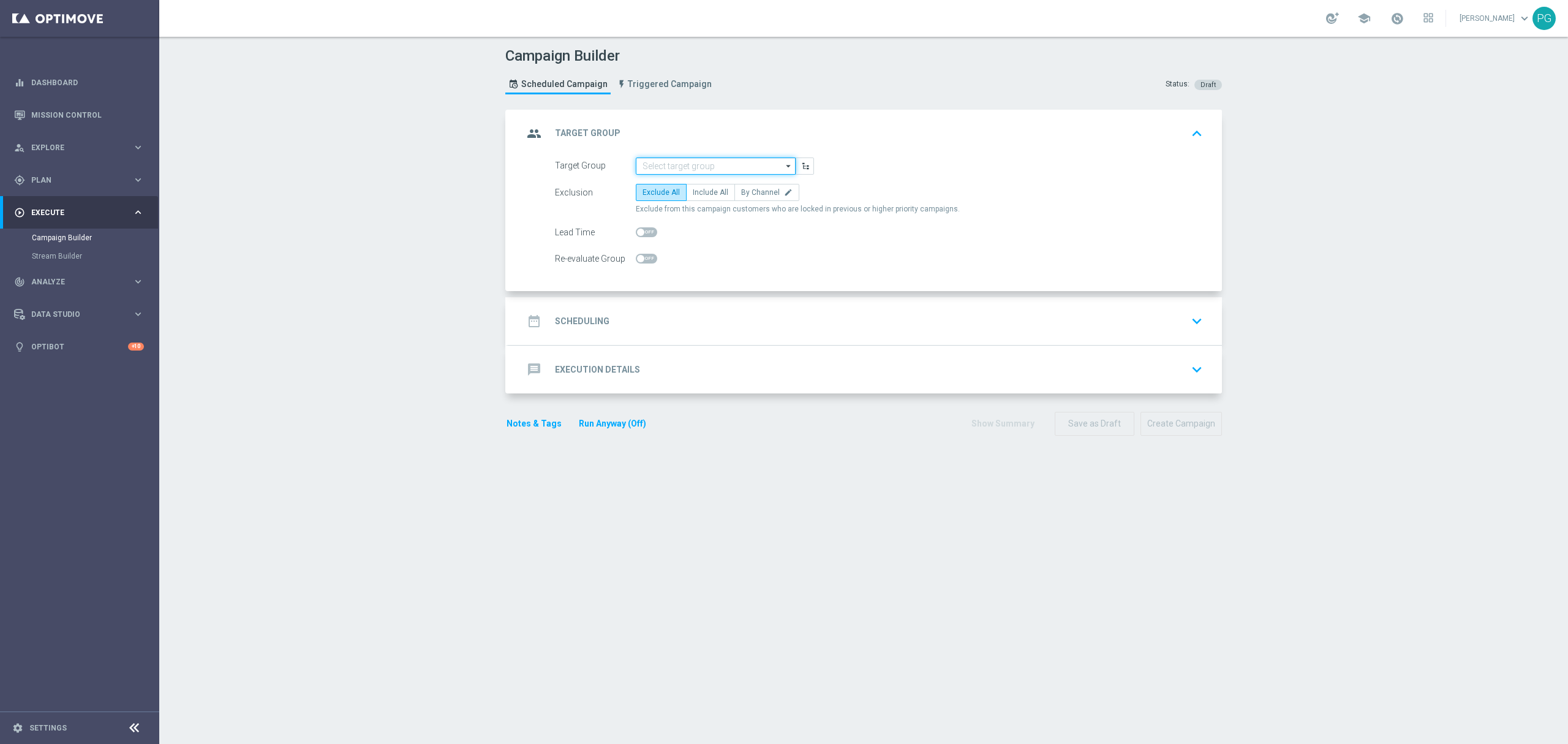
click at [745, 163] on input at bounding box center [716, 166] width 160 height 17
paste input "A_NH-MED_TARGET_OFFER_PLANSZA_121025"
click at [717, 194] on div "A_NH-MED_TARGET_OFFER_PLANSZA_121025" at bounding box center [716, 190] width 147 height 22
type input "A_NH-MED_TARGET_OFFER_PLANSZA_121025"
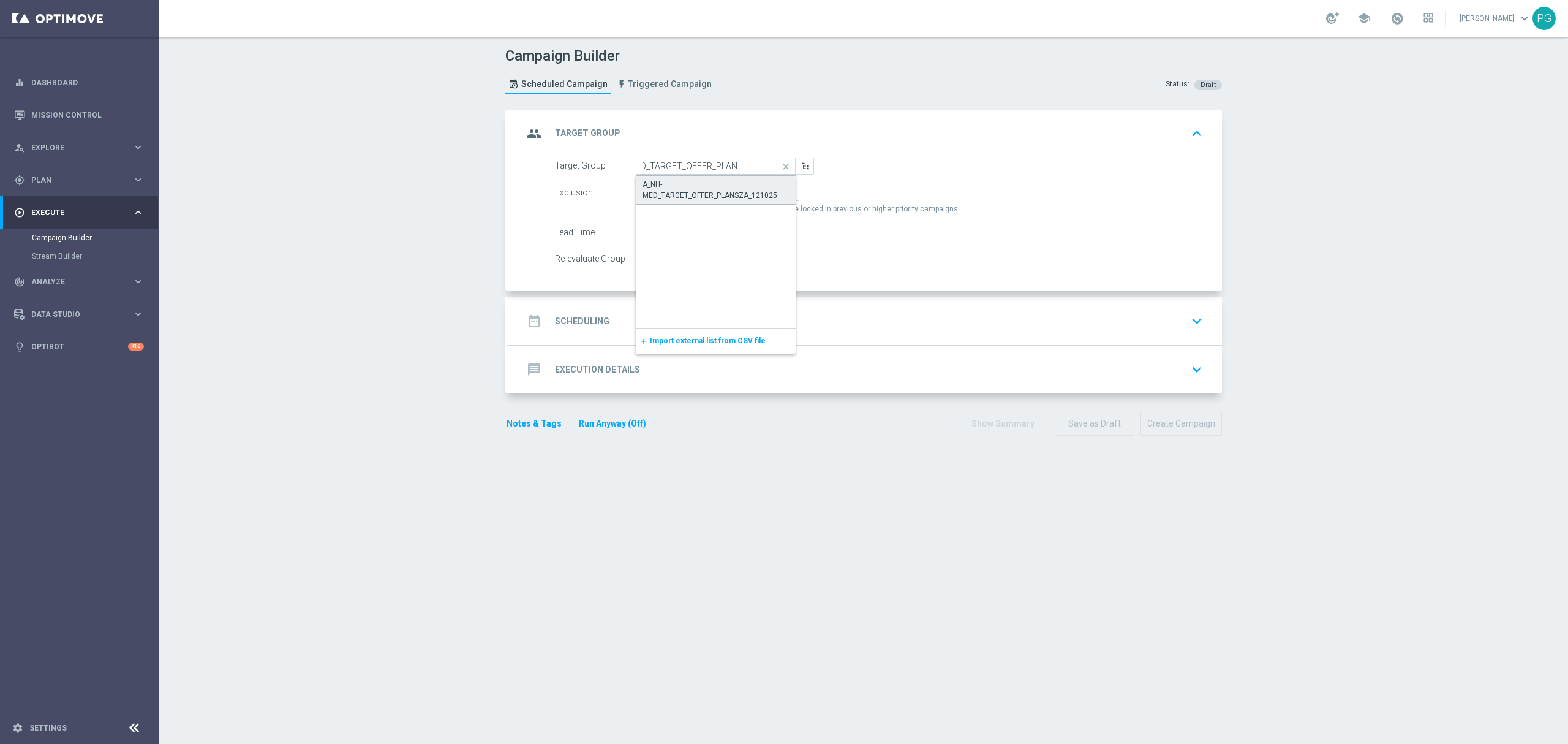
scroll to position [0, 0]
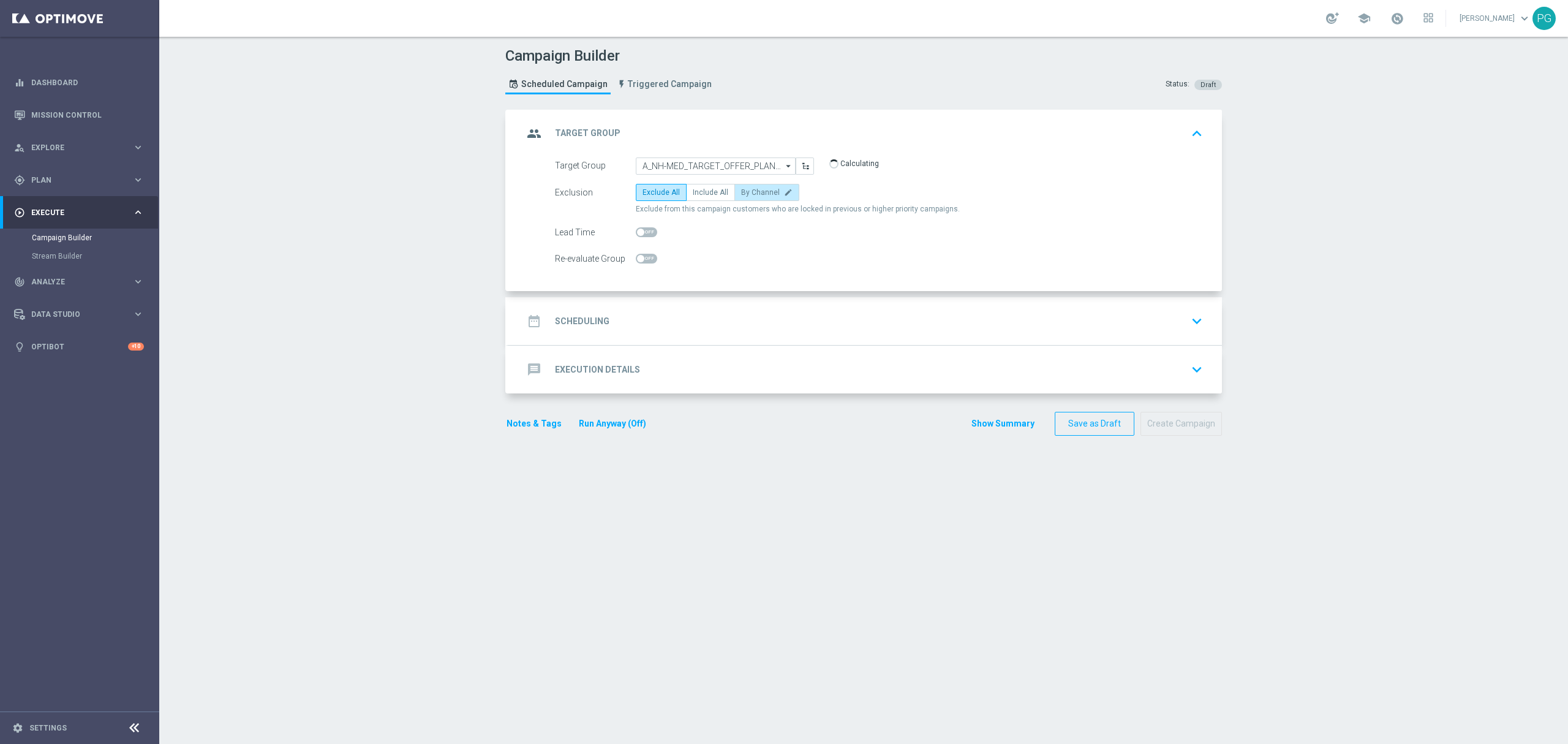
click at [758, 196] on span "By Channel" at bounding box center [760, 192] width 39 height 8
click at [749, 196] on input "By Channel edit" at bounding box center [744, 194] width 8 height 8
radio input "true"
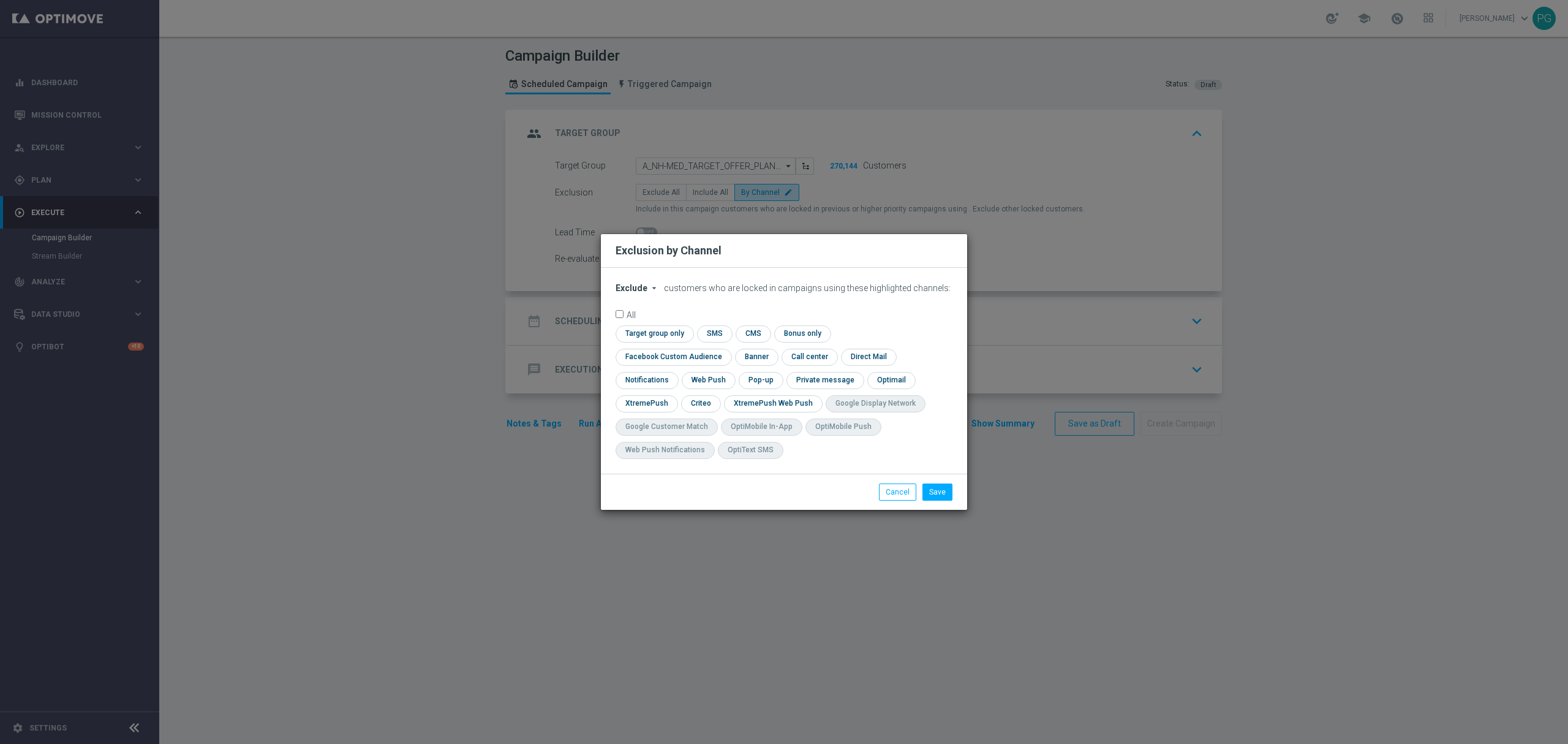
click at [625, 292] on div "Exclude arrow_drop_down × Exclude customers who are locked in campaigns using t…" at bounding box center [784, 370] width 366 height 206
click at [626, 293] on span "Exclude" at bounding box center [631, 288] width 32 height 10
click at [0, 0] on span "Include" at bounding box center [0, 0] width 0 height 0
click at [652, 342] on input "checkbox" at bounding box center [652, 334] width 75 height 17
checkbox input "true"
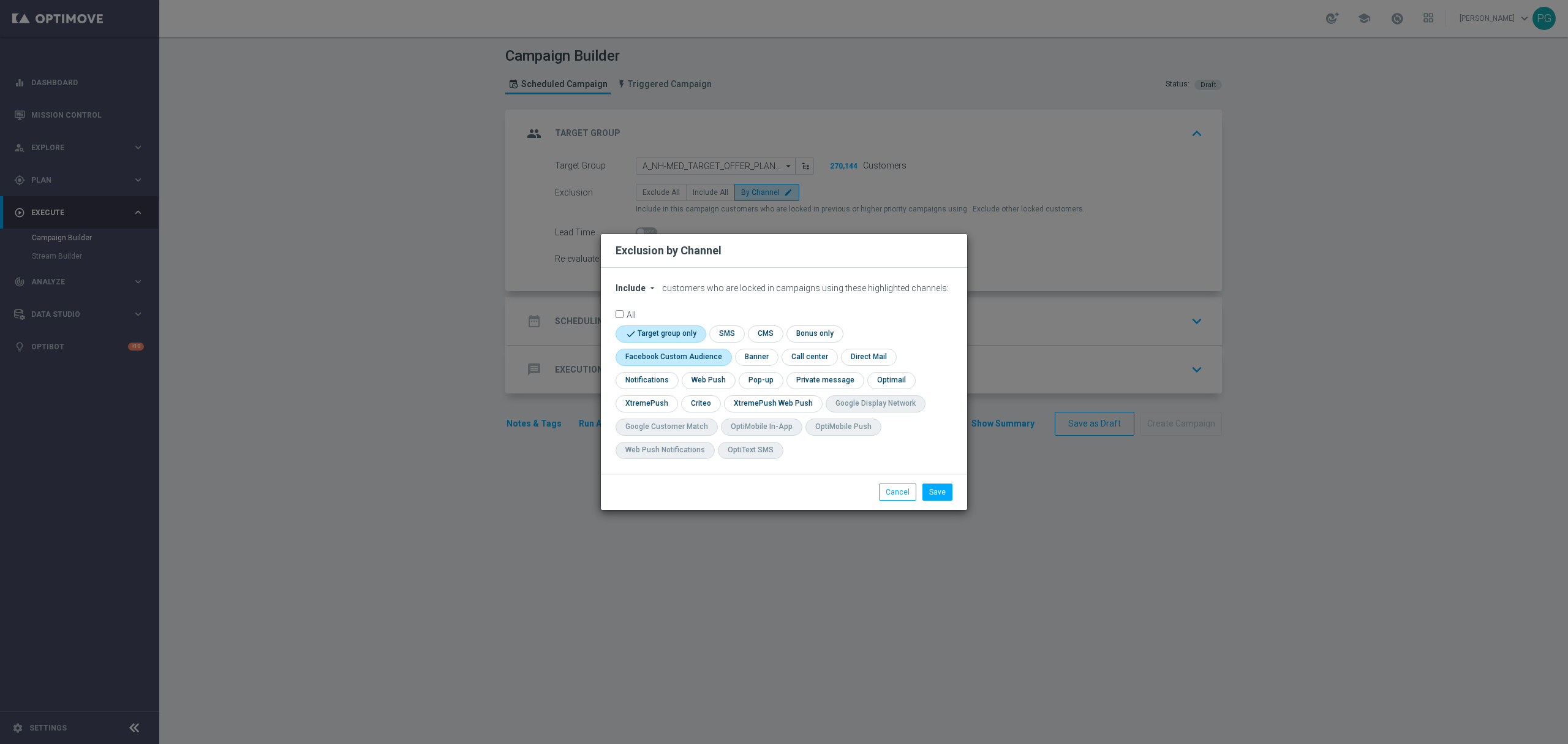
click at [658, 361] on input "checkbox" at bounding box center [671, 357] width 111 height 17
checkbox input "true"
click at [662, 401] on input "checkbox" at bounding box center [645, 404] width 59 height 17
checkbox input "true"
click at [706, 405] on input "checkbox" at bounding box center [712, 404] width 38 height 17
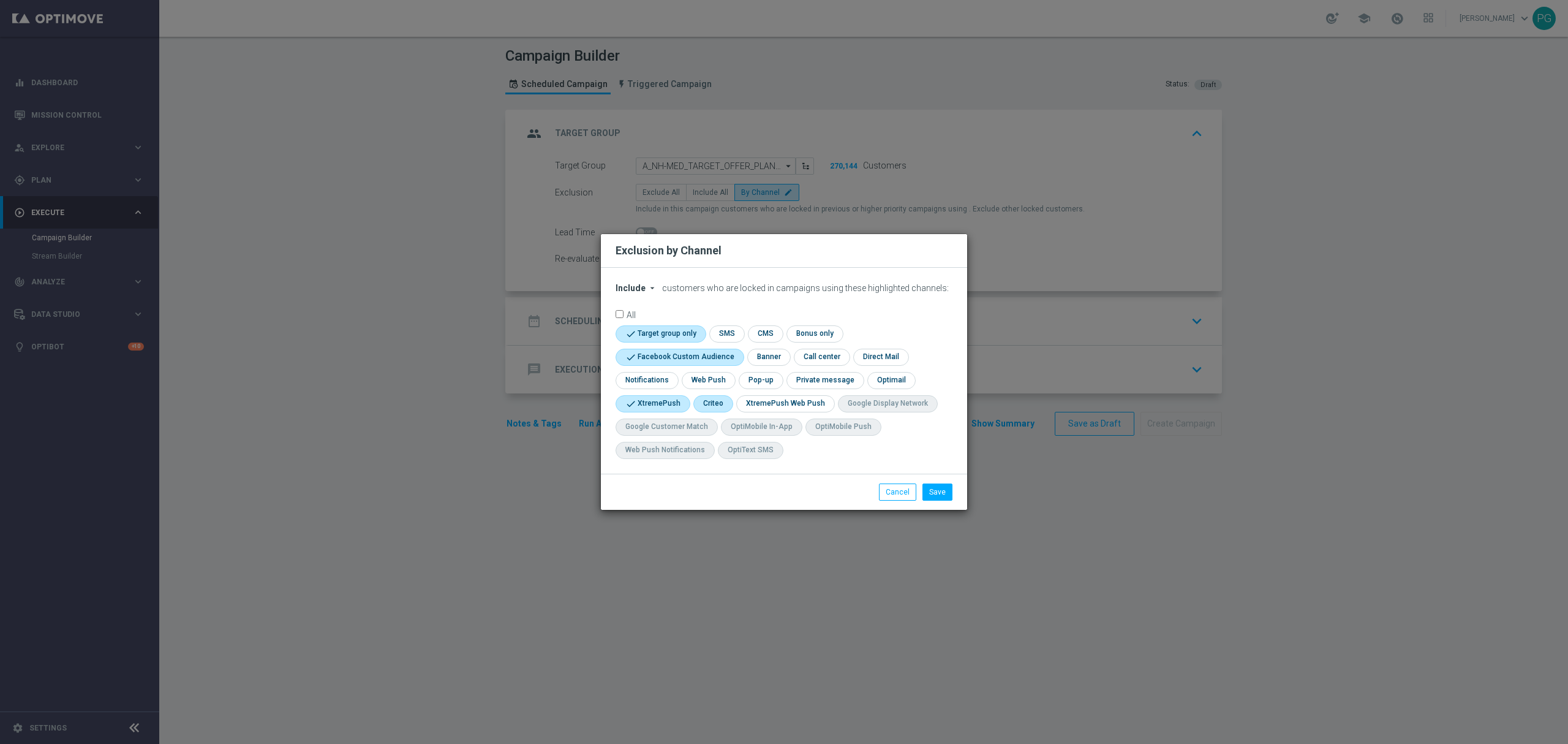
checkbox input "true"
click at [943, 488] on button "Save" at bounding box center [937, 492] width 30 height 17
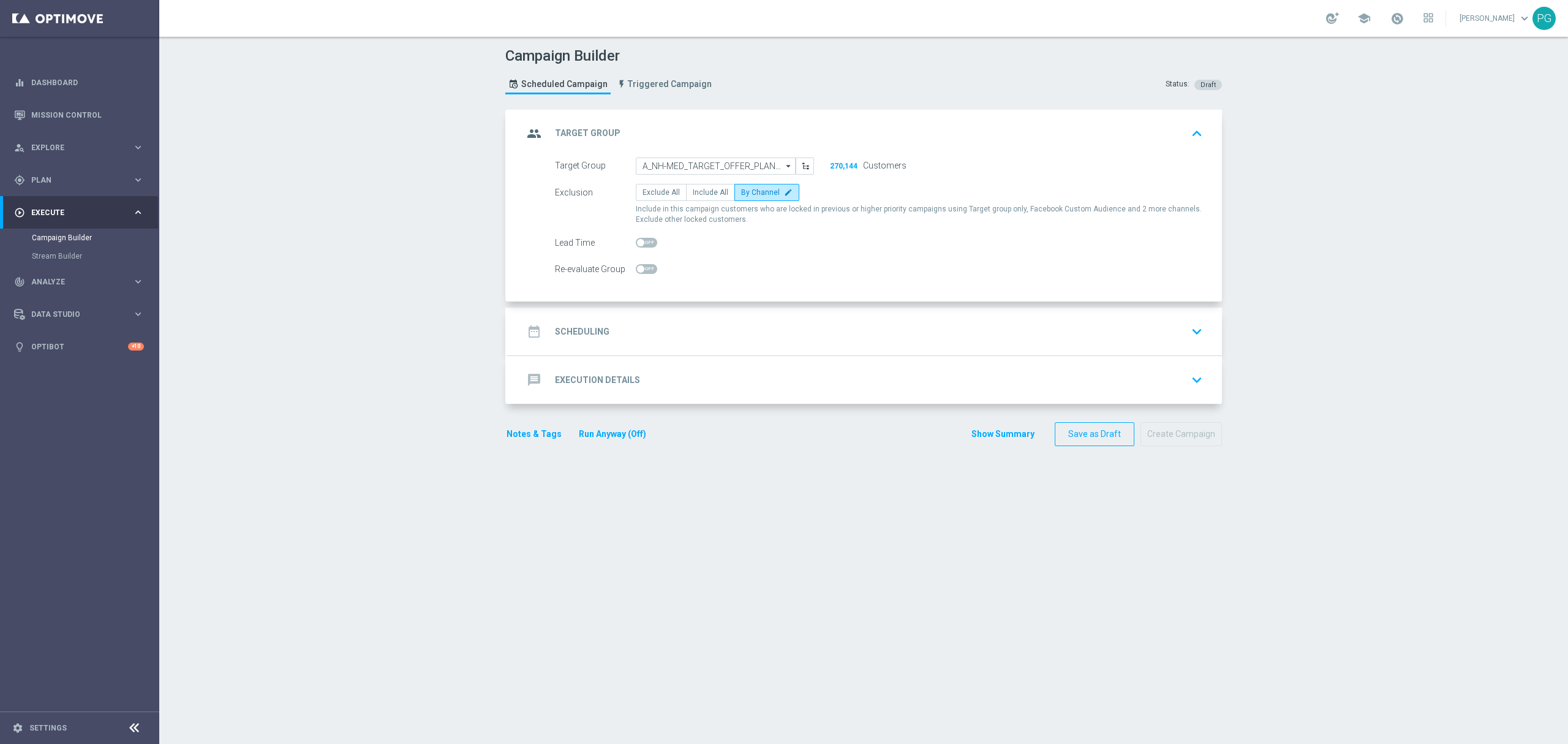
click at [648, 241] on span at bounding box center [646, 243] width 21 height 10
click at [648, 241] on input "checkbox" at bounding box center [646, 243] width 21 height 10
checkbox input "true"
click at [771, 238] on input "2" at bounding box center [772, 243] width 30 height 17
type input "3"
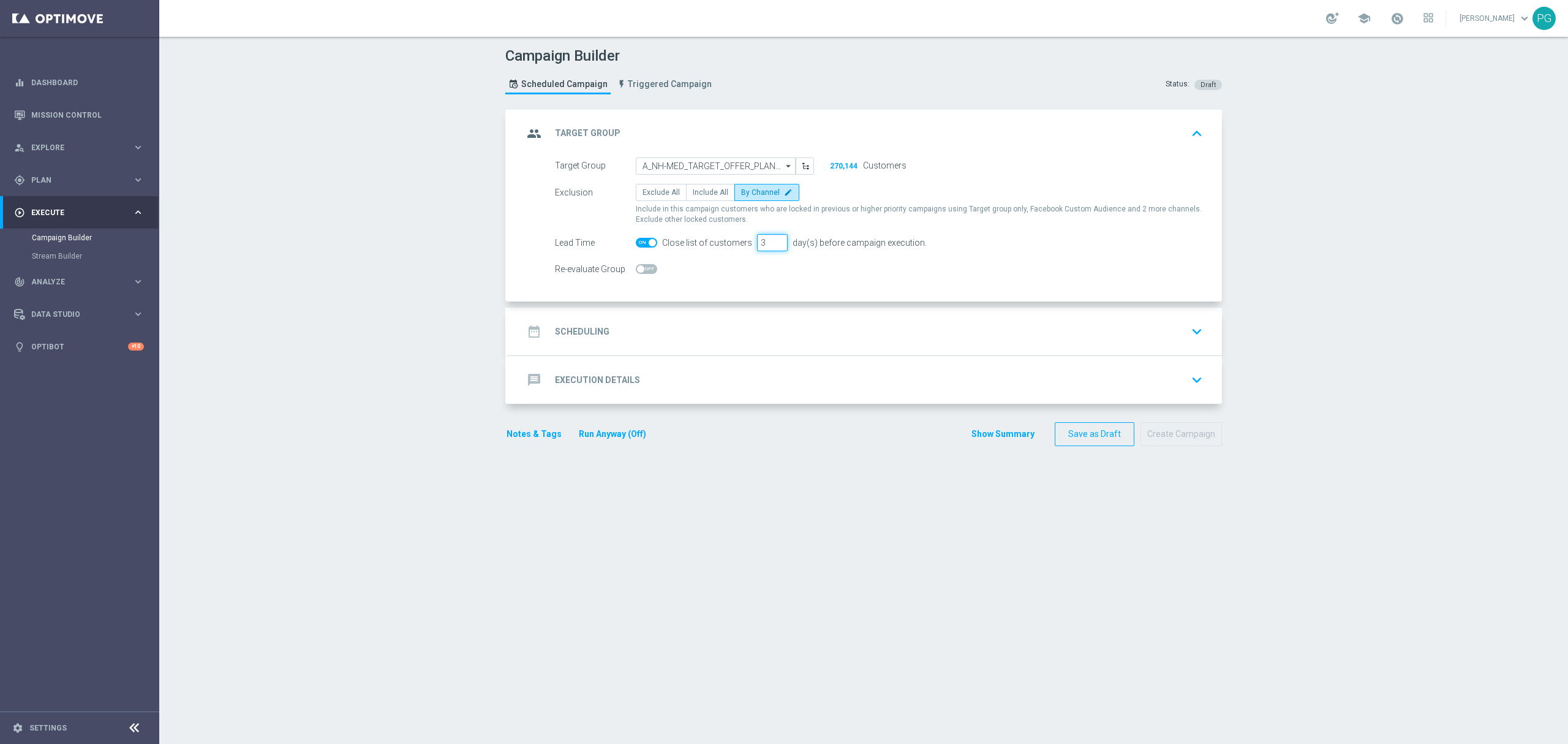
click at [771, 238] on input "3" at bounding box center [772, 243] width 30 height 17
click at [674, 336] on div "date_range Scheduling keyboard_arrow_down" at bounding box center [865, 332] width 685 height 24
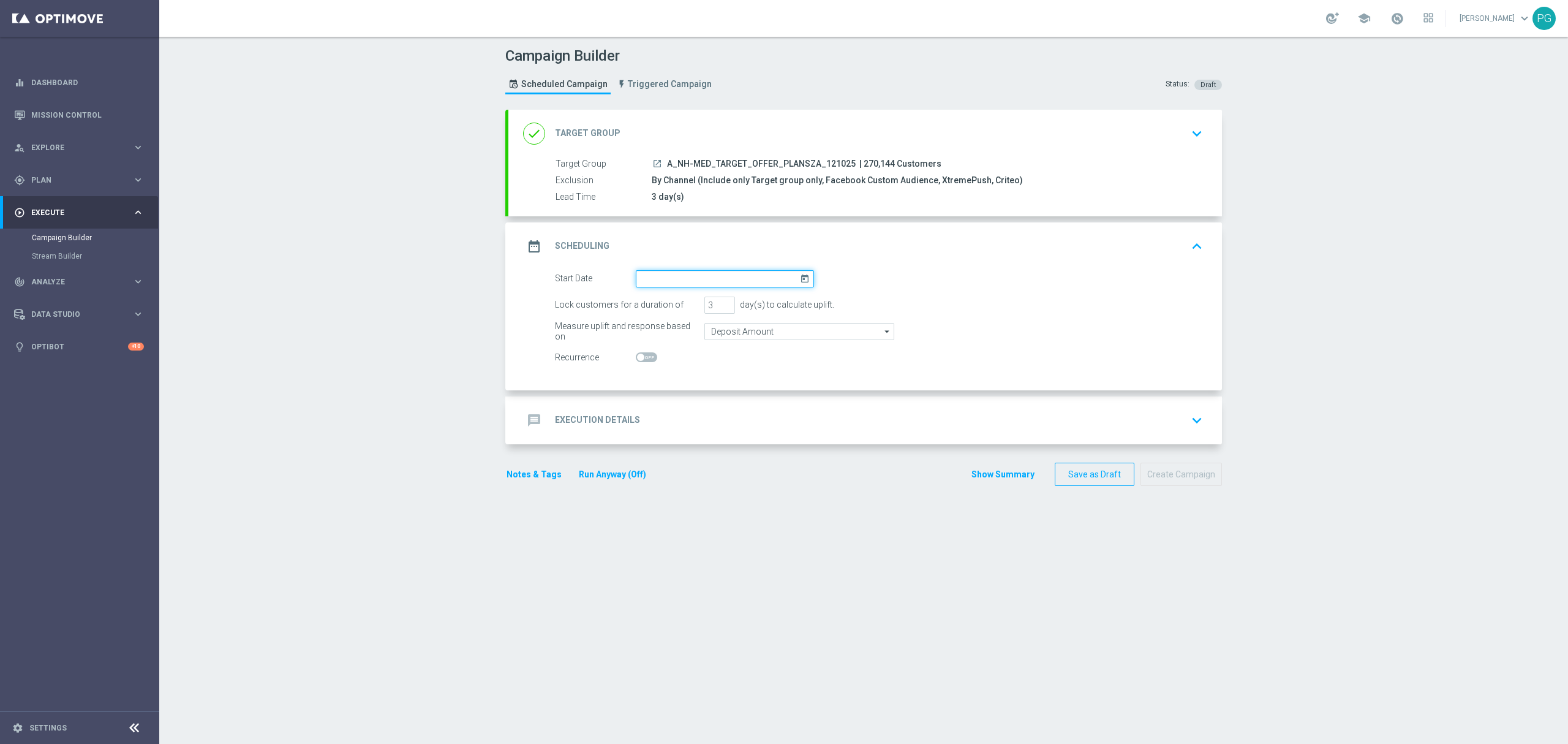
click at [652, 279] on input at bounding box center [724, 278] width 178 height 17
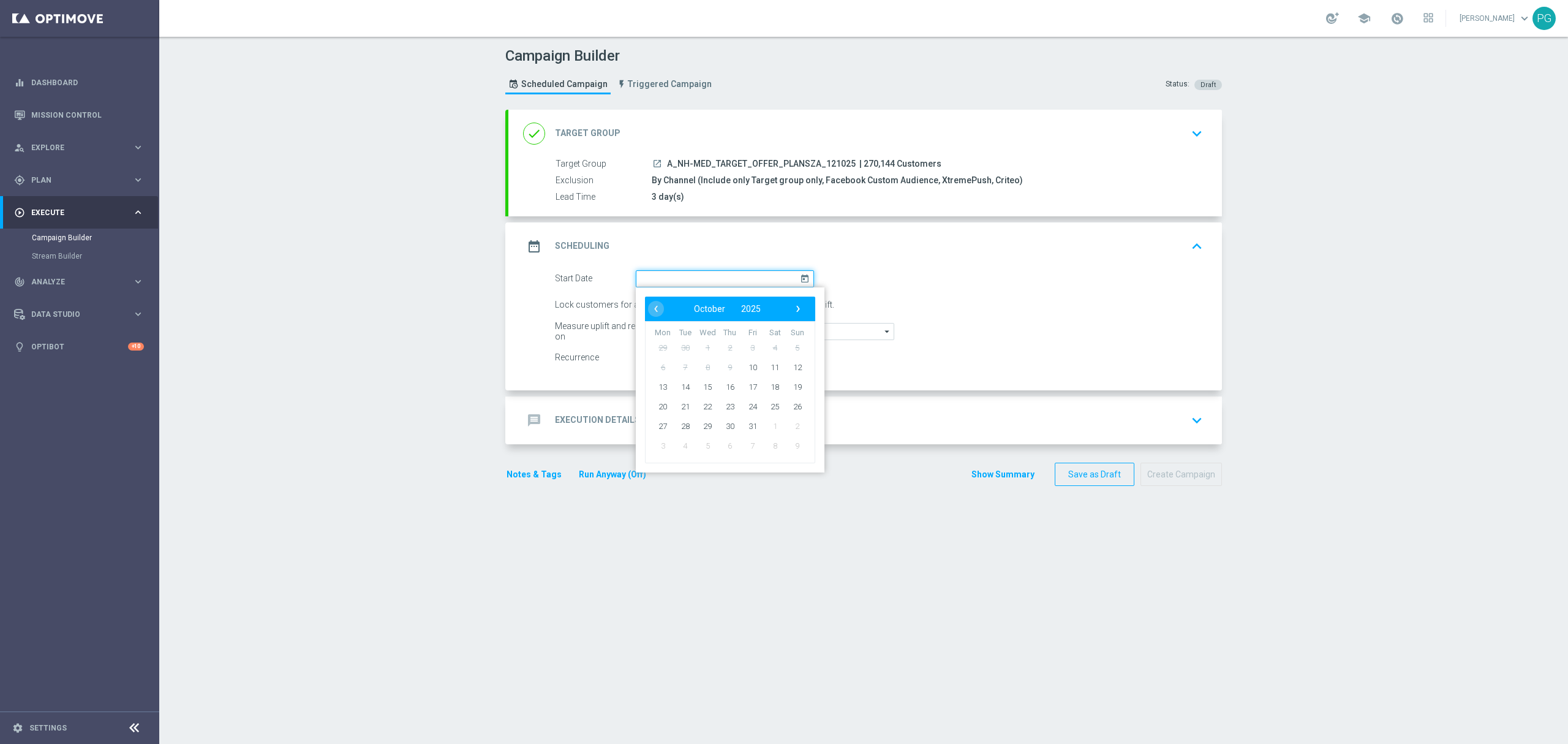
paste input "A_NH-MED_TARGET_OFFER_PLANSZA_121025"
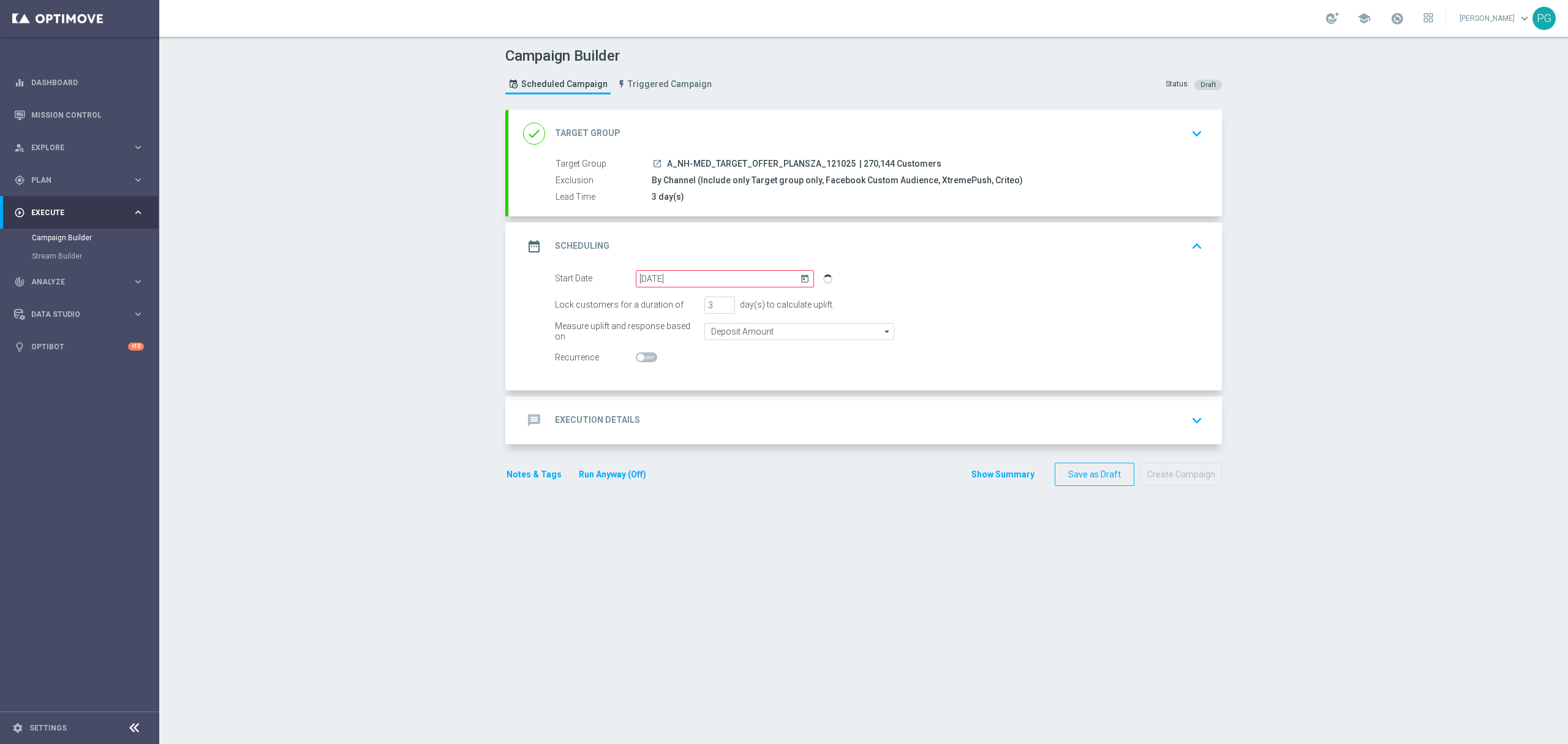
click at [545, 287] on div "Start Date [DATE] [DATE]" at bounding box center [684, 278] width 277 height 17
click at [777, 285] on input "[DATE]" at bounding box center [724, 278] width 178 height 17
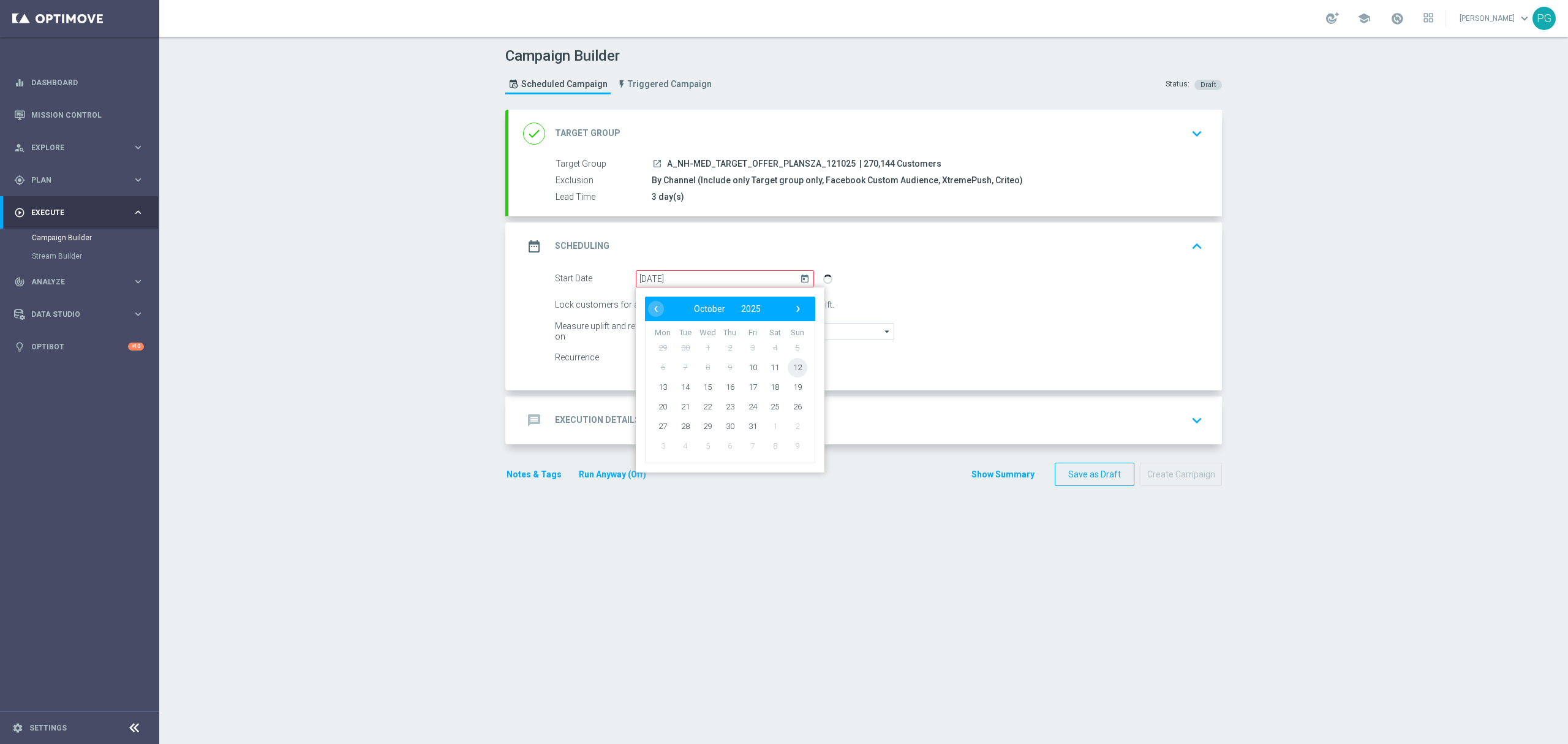
click at [787, 364] on span "12" at bounding box center [797, 367] width 19 height 19
type input "[DATE]"
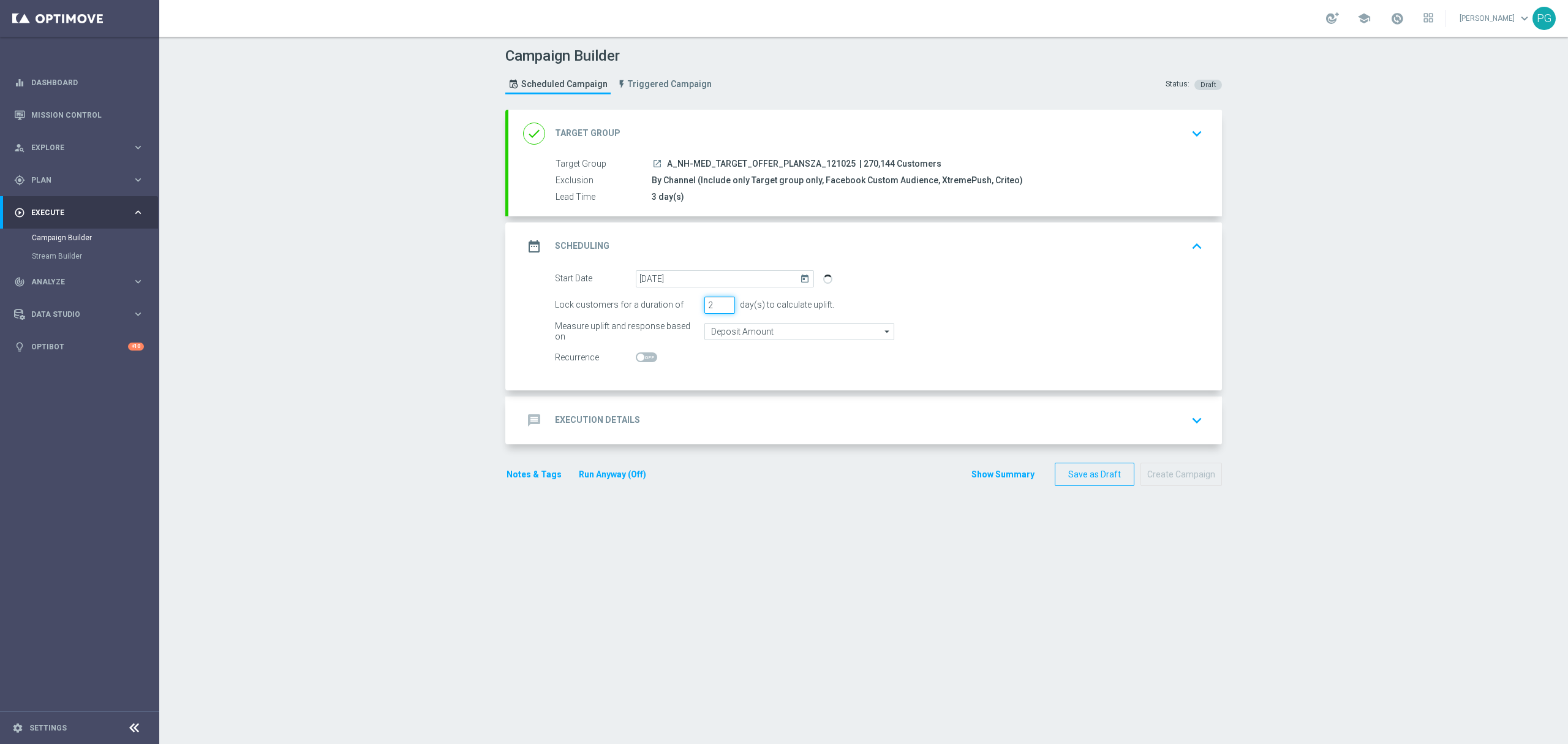
click at [719, 310] on input "2" at bounding box center [720, 305] width 30 height 17
type input "1"
click at [719, 310] on input "1" at bounding box center [720, 305] width 30 height 17
click at [677, 417] on div "message Execution Details keyboard_arrow_down" at bounding box center [865, 421] width 685 height 24
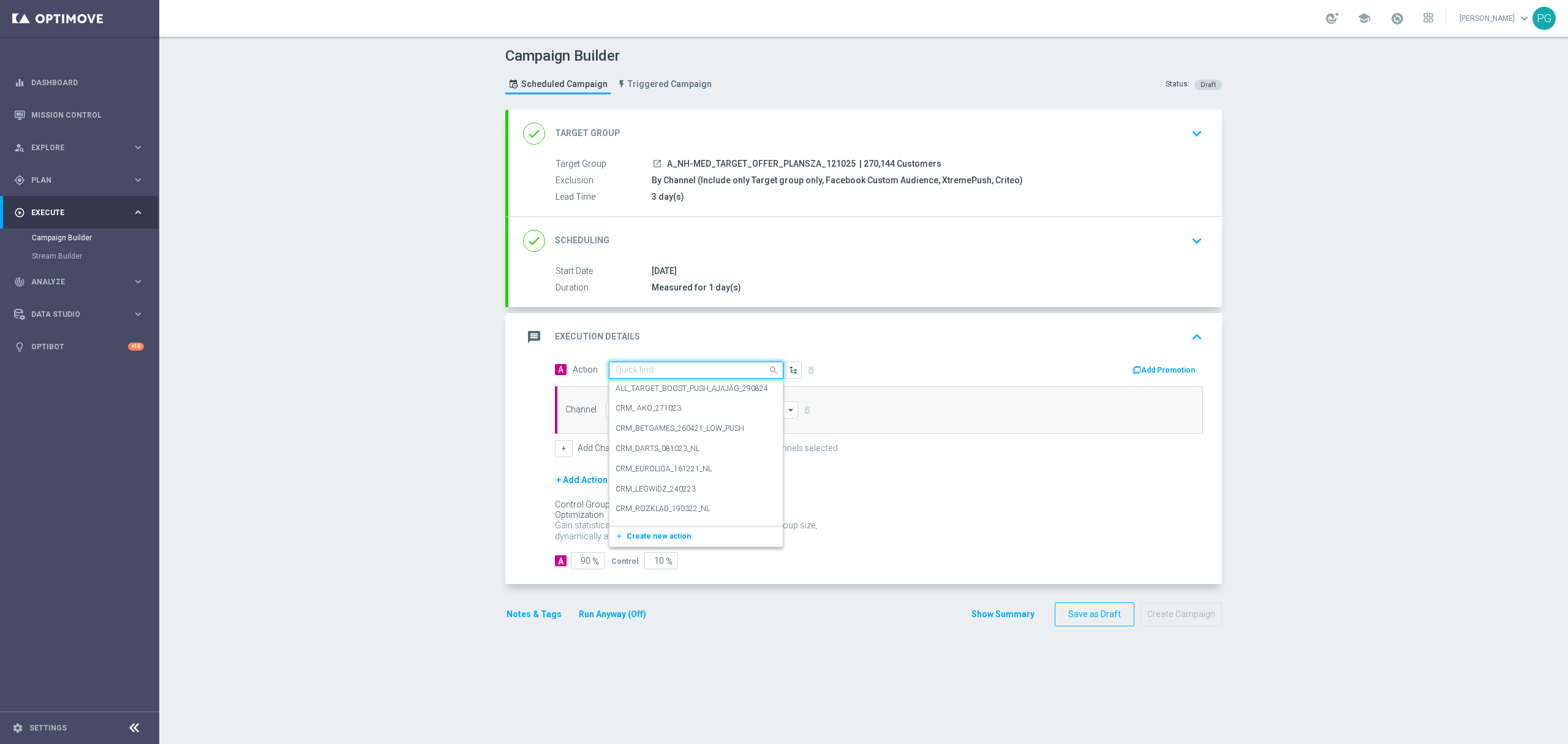
click at [675, 370] on input "text" at bounding box center [684, 370] width 137 height 10
paste input "A_NH-MED_TARGET_OFFER_PLANSZA_121025"
type input "A_NH-MED_TARGET_OFFER_PLANSZA_121025"
click at [671, 388] on label "A_NH-MED_TARGET_OFFER_PLANSZA_121025" at bounding box center [695, 391] width 158 height 10
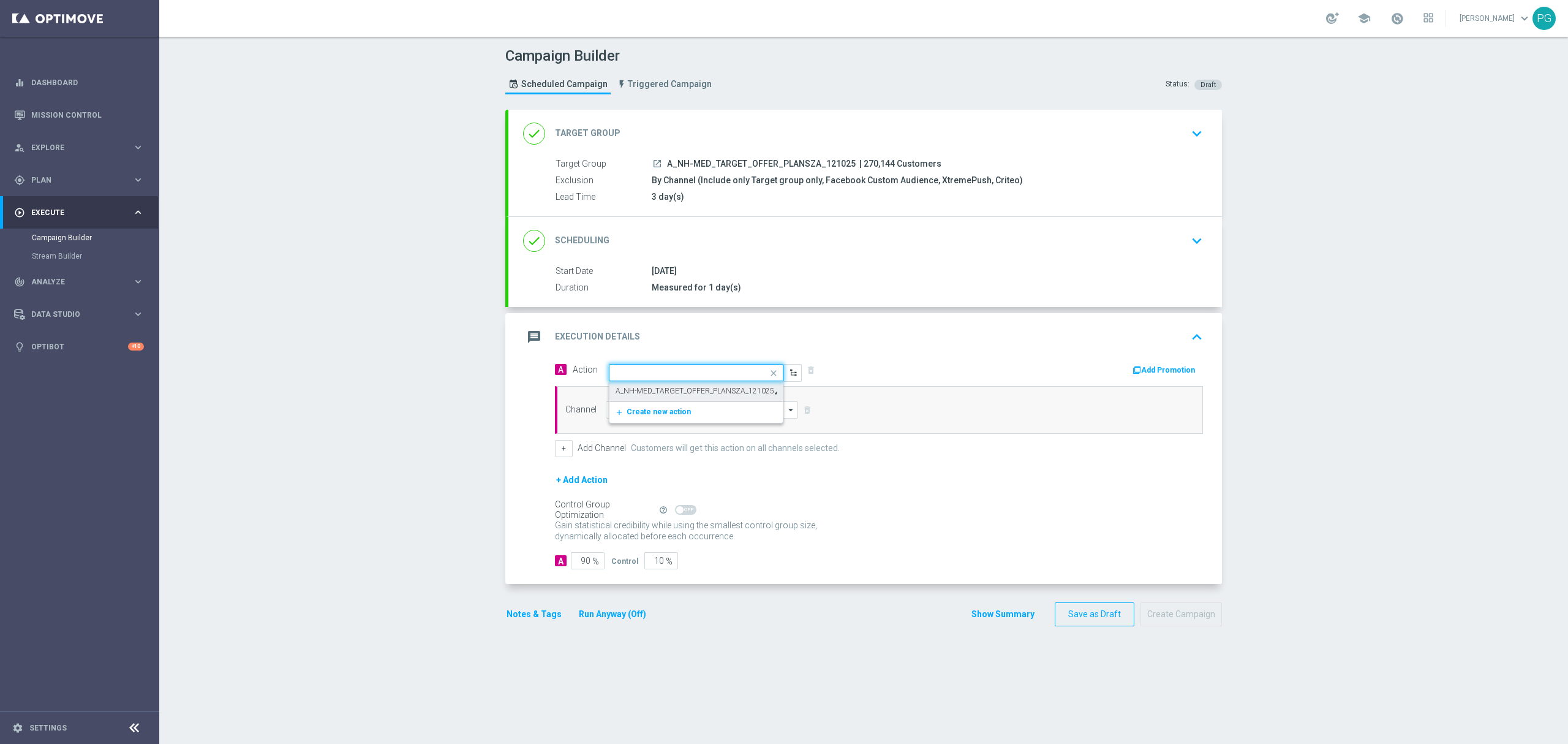
scroll to position [0, 0]
click at [666, 409] on input at bounding box center [702, 410] width 192 height 17
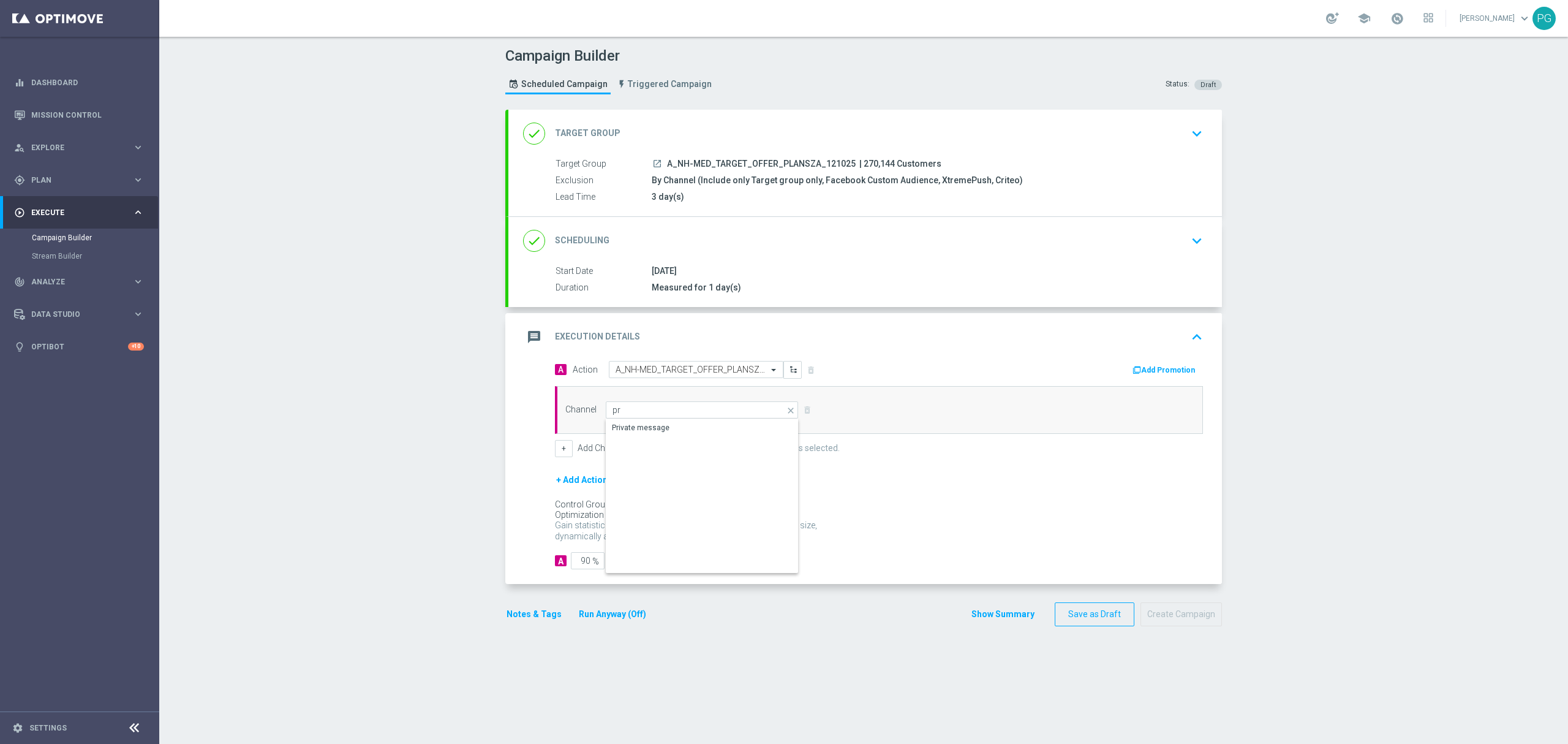
click at [648, 424] on div "Private message" at bounding box center [641, 428] width 57 height 11
type input "Private message"
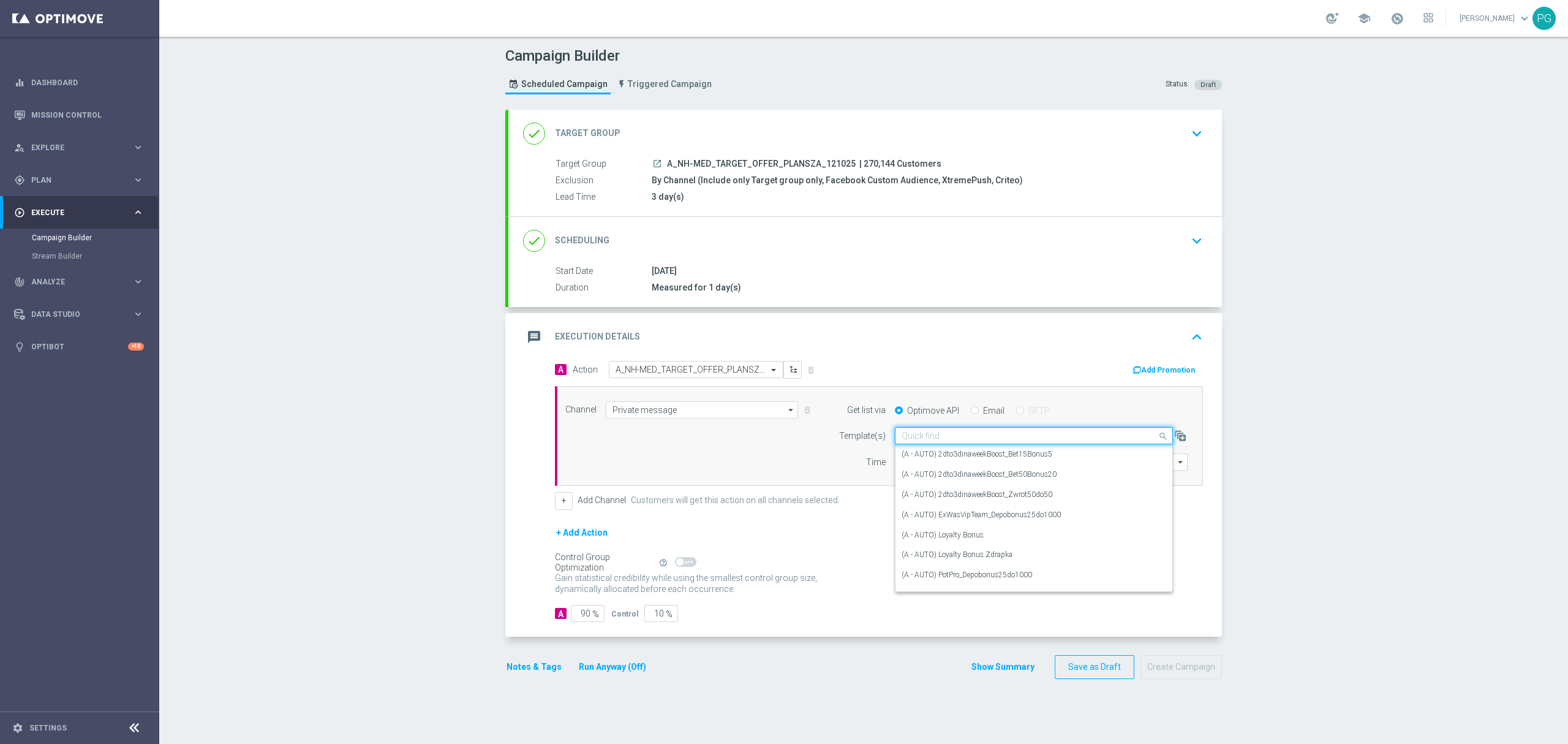
click at [911, 431] on div "Quick find" at bounding box center [1034, 435] width 278 height 17
paste input "A_NH-MED_TARGET_OFFER_PLANSZA_121025"
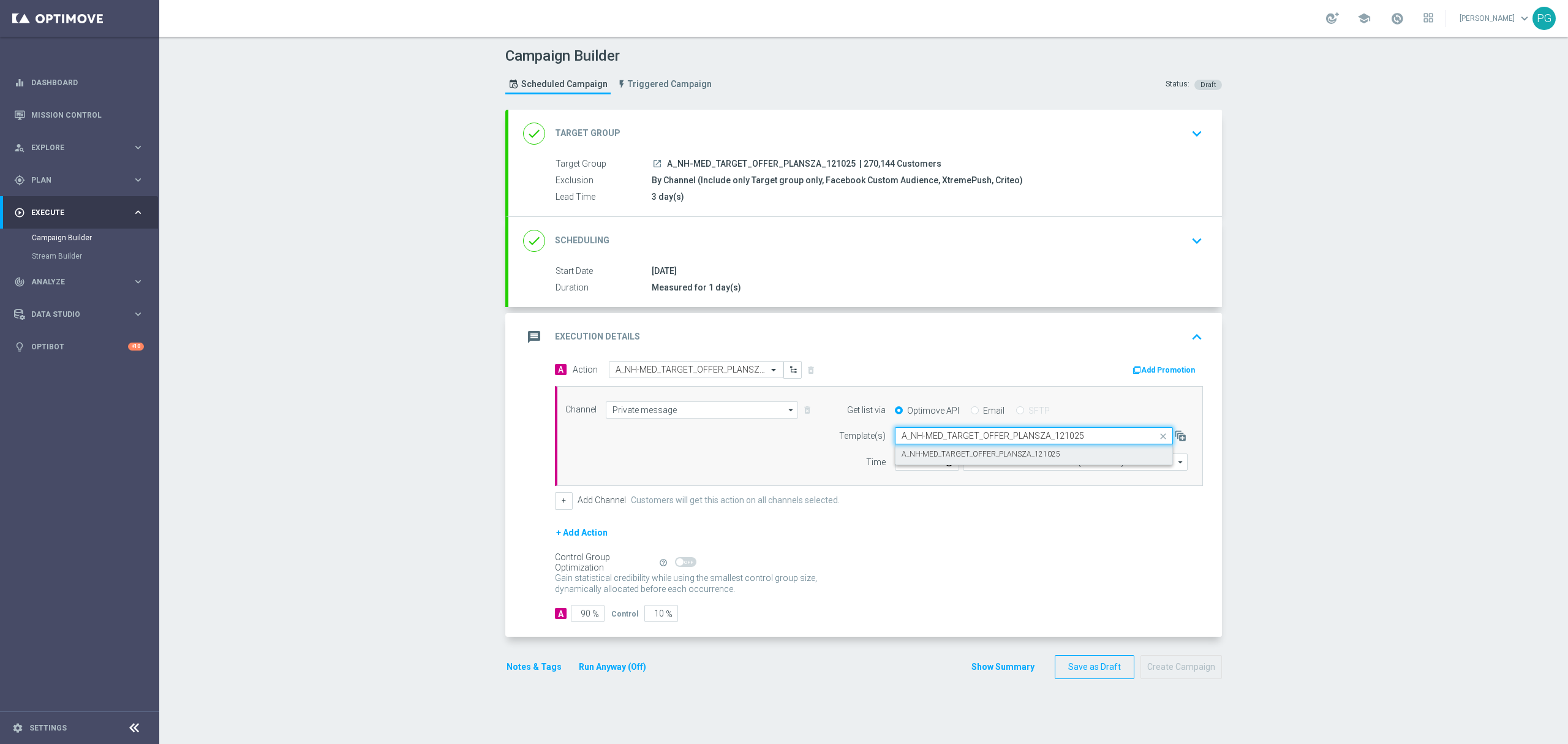
click at [922, 463] on div "A_NH-MED_TARGET_OFFER_PLANSZA_121025" at bounding box center [1034, 455] width 265 height 20
type input "A_NH-MED_TARGET_OFFER_PLANSZA_121025"
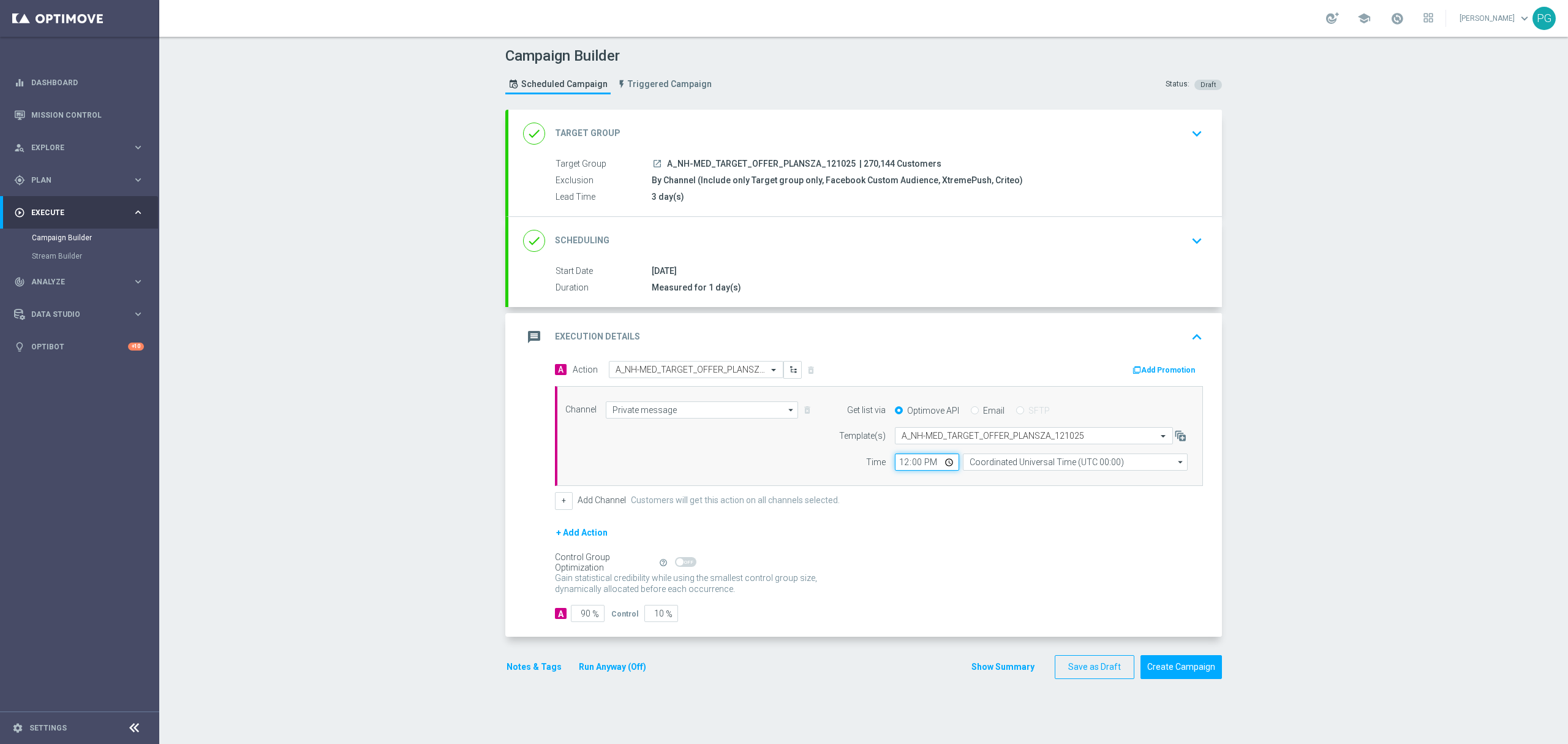
click at [894, 467] on input "12:00" at bounding box center [926, 462] width 64 height 17
click at [995, 466] on input "Coordinated Universal Time (UTC 00:00)" at bounding box center [1075, 462] width 225 height 17
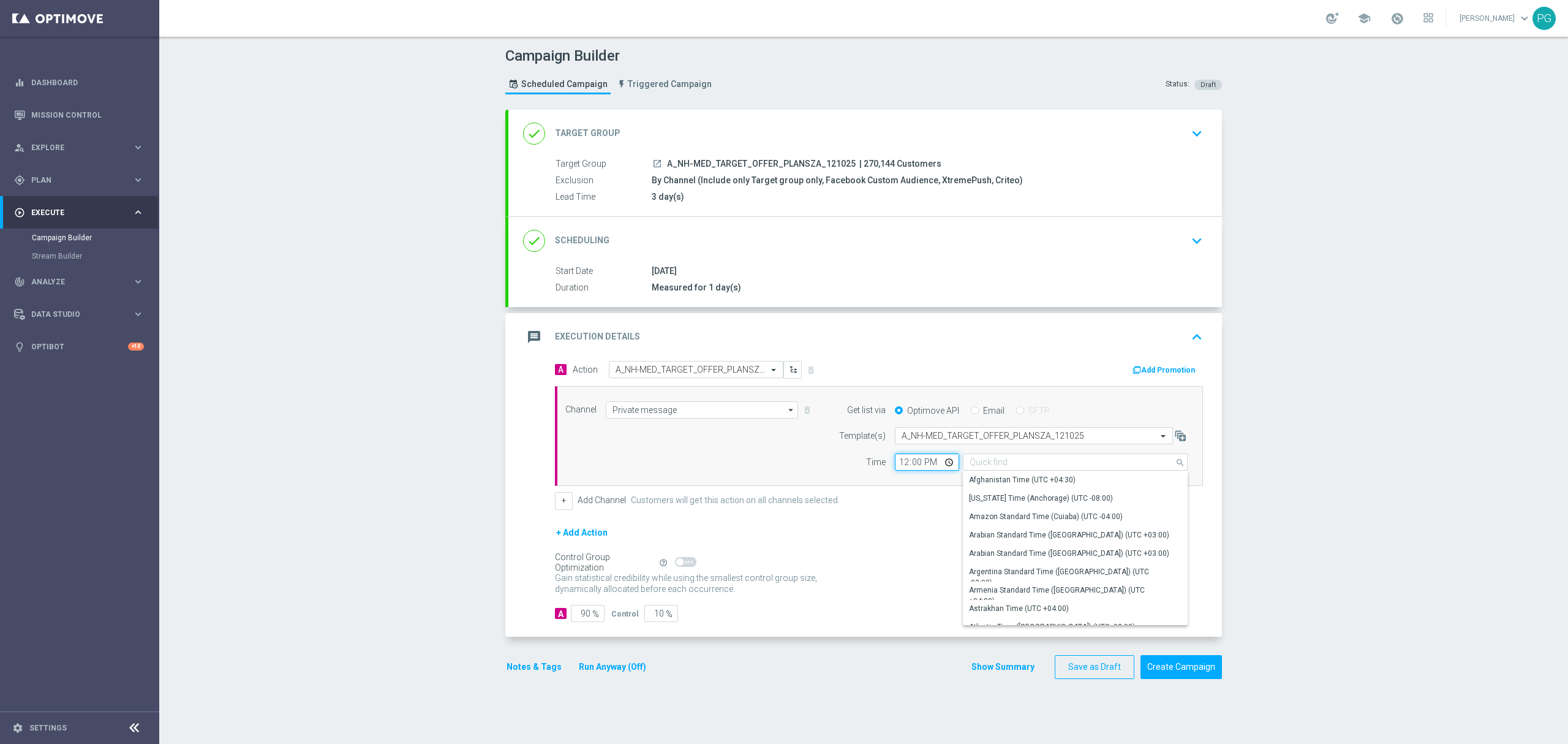
click at [894, 456] on input "12:00" at bounding box center [926, 462] width 64 height 17
type input "Coordinated Universal Time (UTC 00:00)"
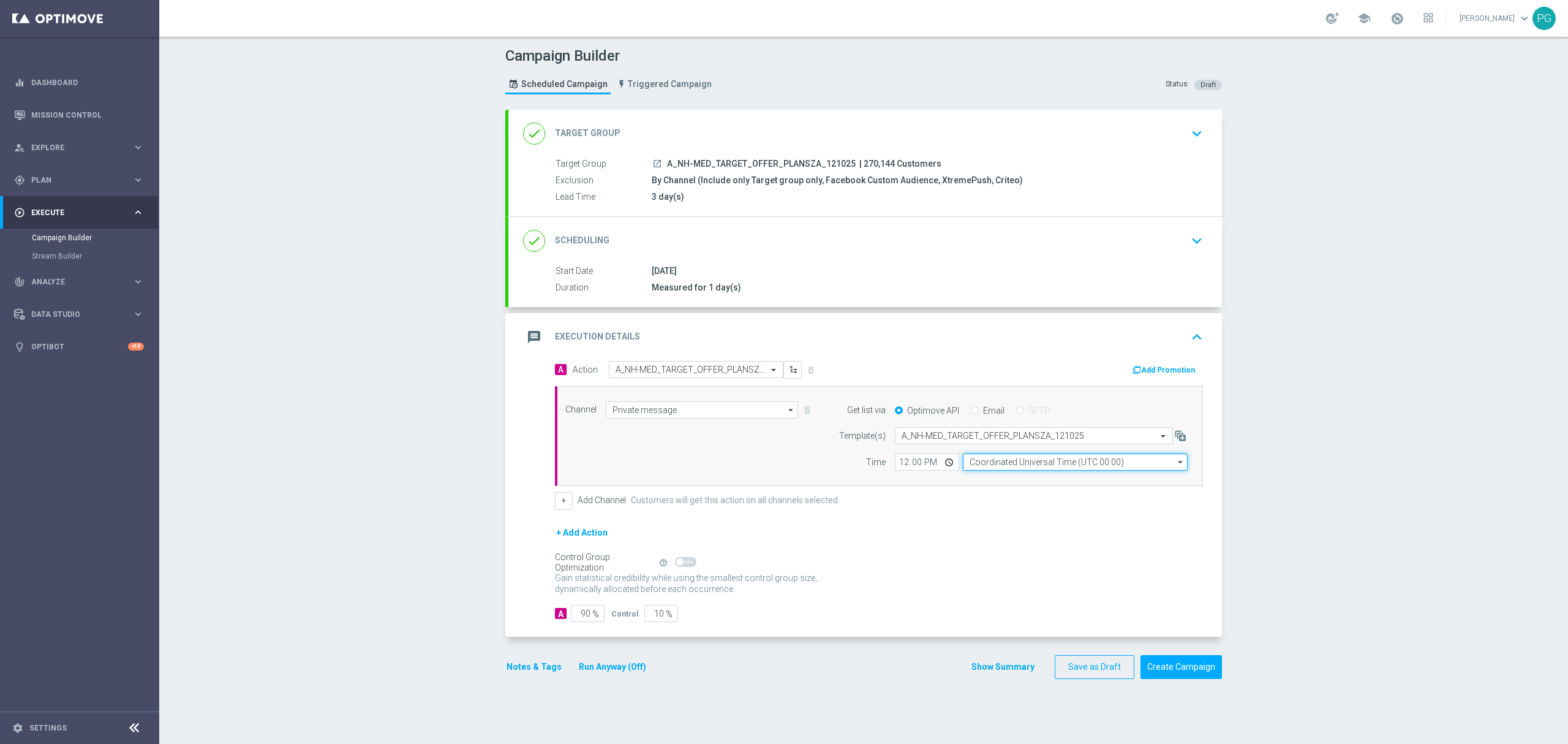
click at [983, 471] on input "Coordinated Universal Time (UTC 00:00)" at bounding box center [1075, 462] width 225 height 17
click at [979, 481] on div "Central European Time ([GEOGRAPHIC_DATA]) (UTC +02:00)" at bounding box center [1069, 479] width 201 height 11
type input "Central European Time ([GEOGRAPHIC_DATA]) (UTC +02:00)"
click at [557, 503] on button "+" at bounding box center [563, 500] width 18 height 17
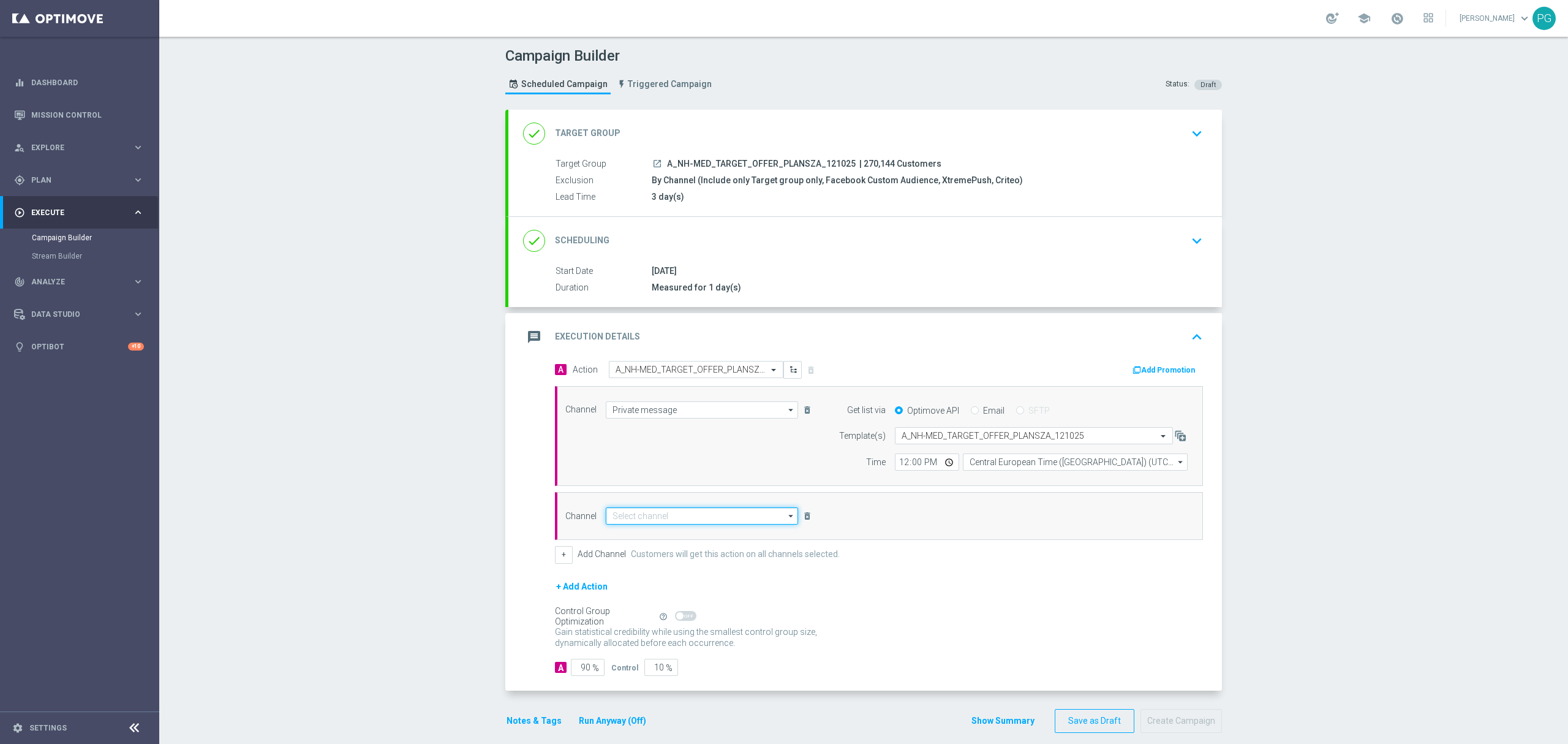
click at [638, 518] on input at bounding box center [702, 516] width 192 height 17
click at [662, 557] on div "Optimail" at bounding box center [702, 552] width 192 height 17
type input "Optimail"
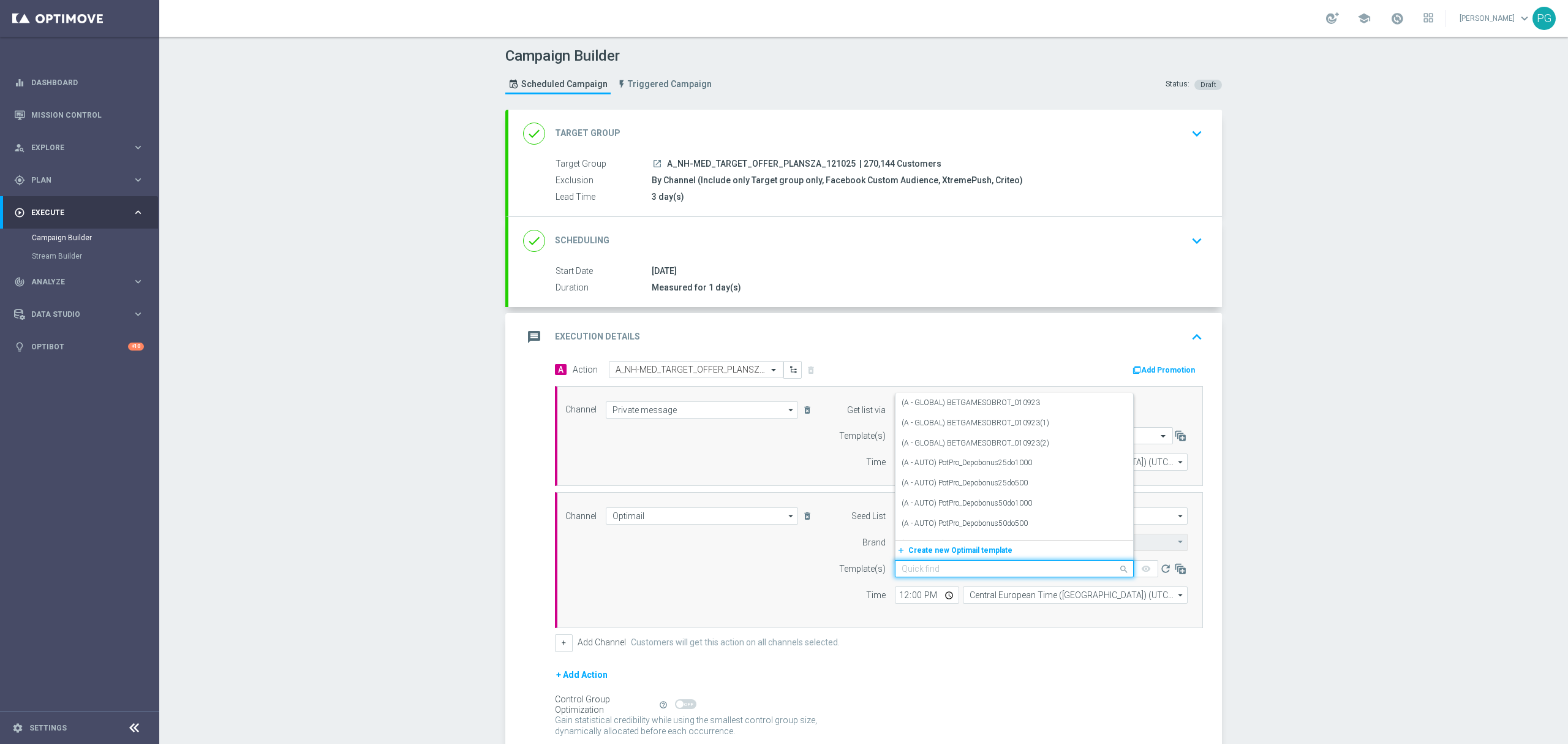
click at [911, 569] on input "text" at bounding box center [1001, 569] width 201 height 10
paste input "A_NH-MED_TARGET_OFFER_PLANSZA_121025"
click at [962, 535] on label "A_NH-MED_TARGET_OFFER_PLANSZA_121025" at bounding box center [980, 530] width 158 height 10
type input "A_NH-MED_TARGET_OFFER_PLANSZA_121025"
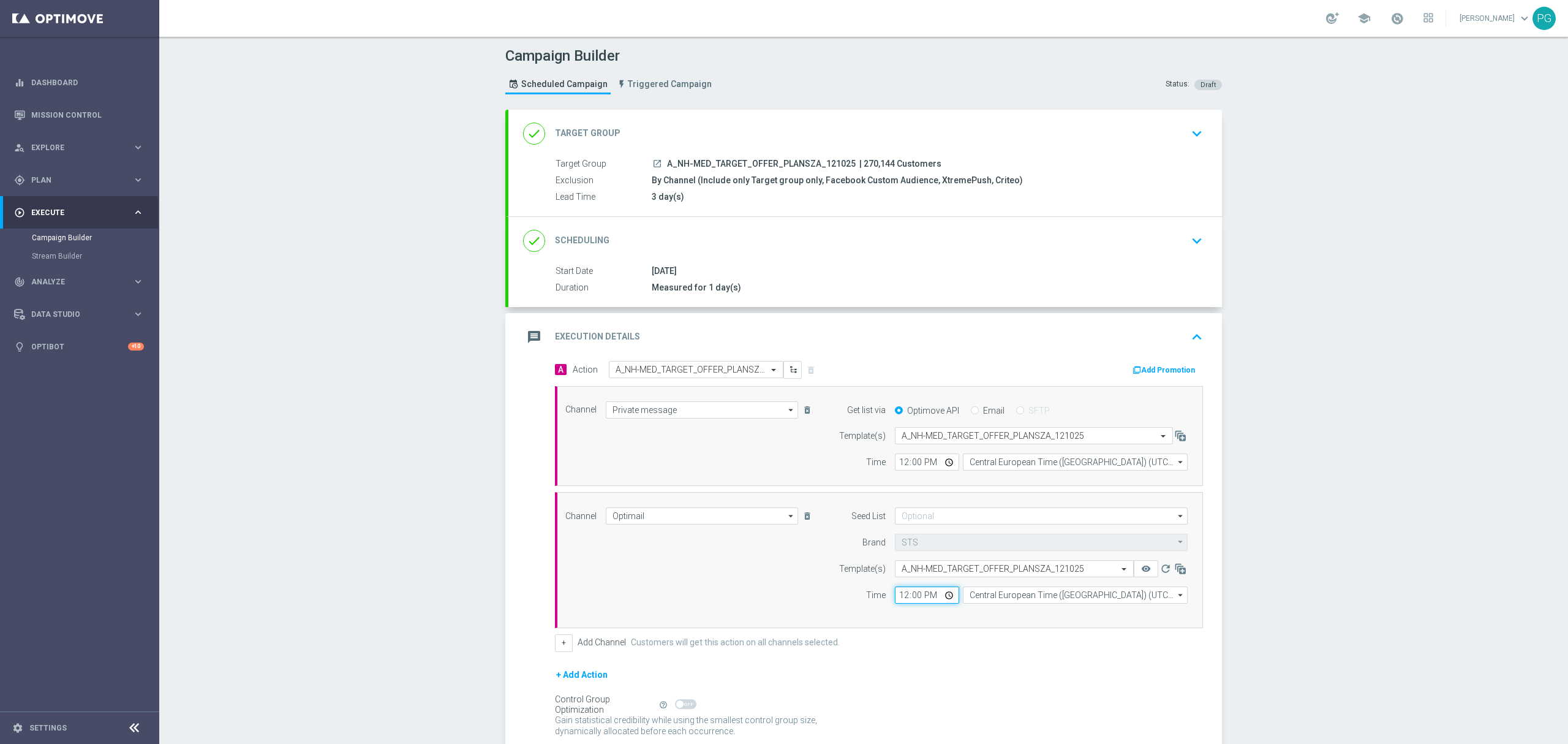
click at [898, 600] on input "12:00" at bounding box center [926, 595] width 64 height 17
type input "10:00"
click at [830, 240] on div "done Scheduling keyboard_arrow_down" at bounding box center [865, 241] width 685 height 24
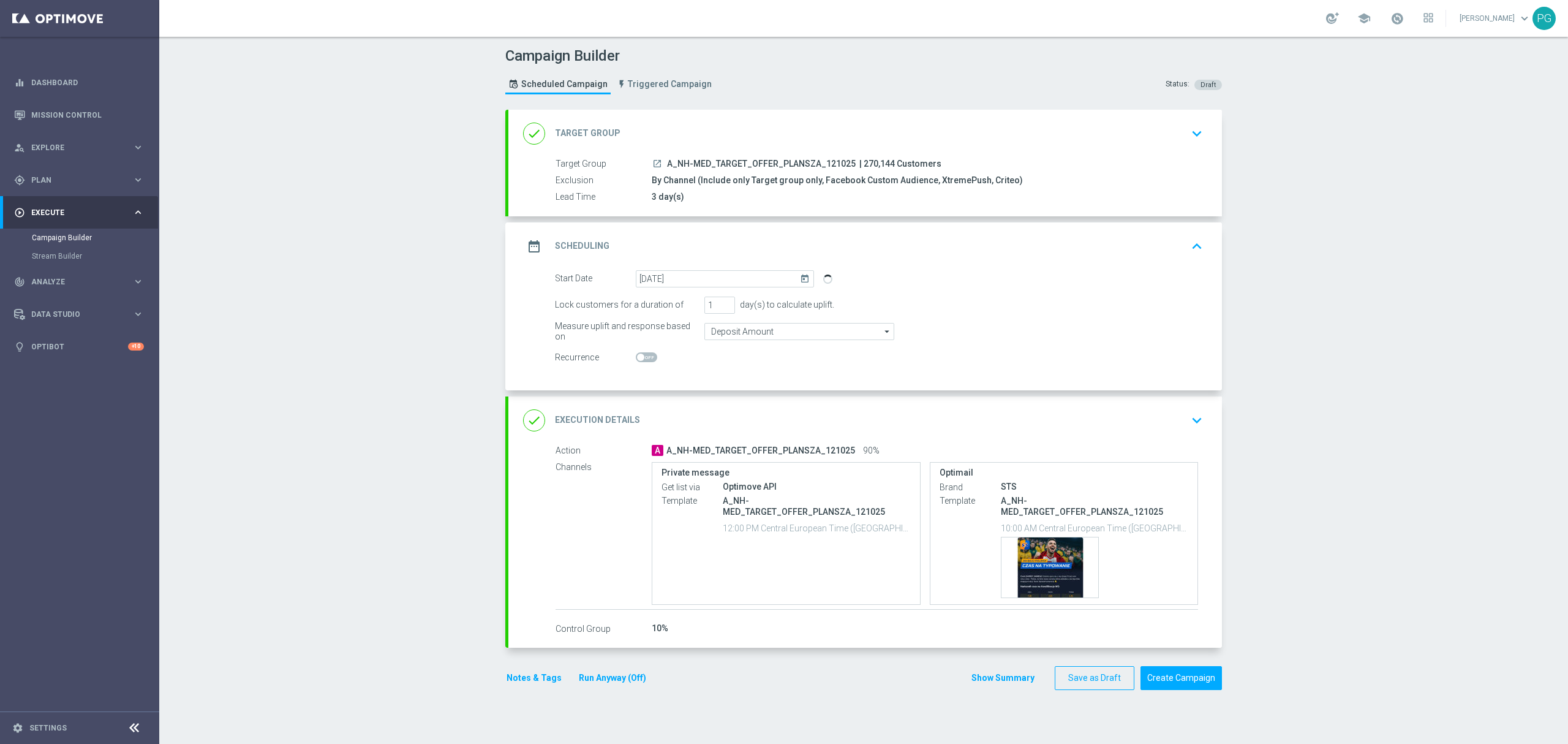
click at [932, 406] on div "done Execution Details keyboard_arrow_down" at bounding box center [865, 420] width 713 height 48
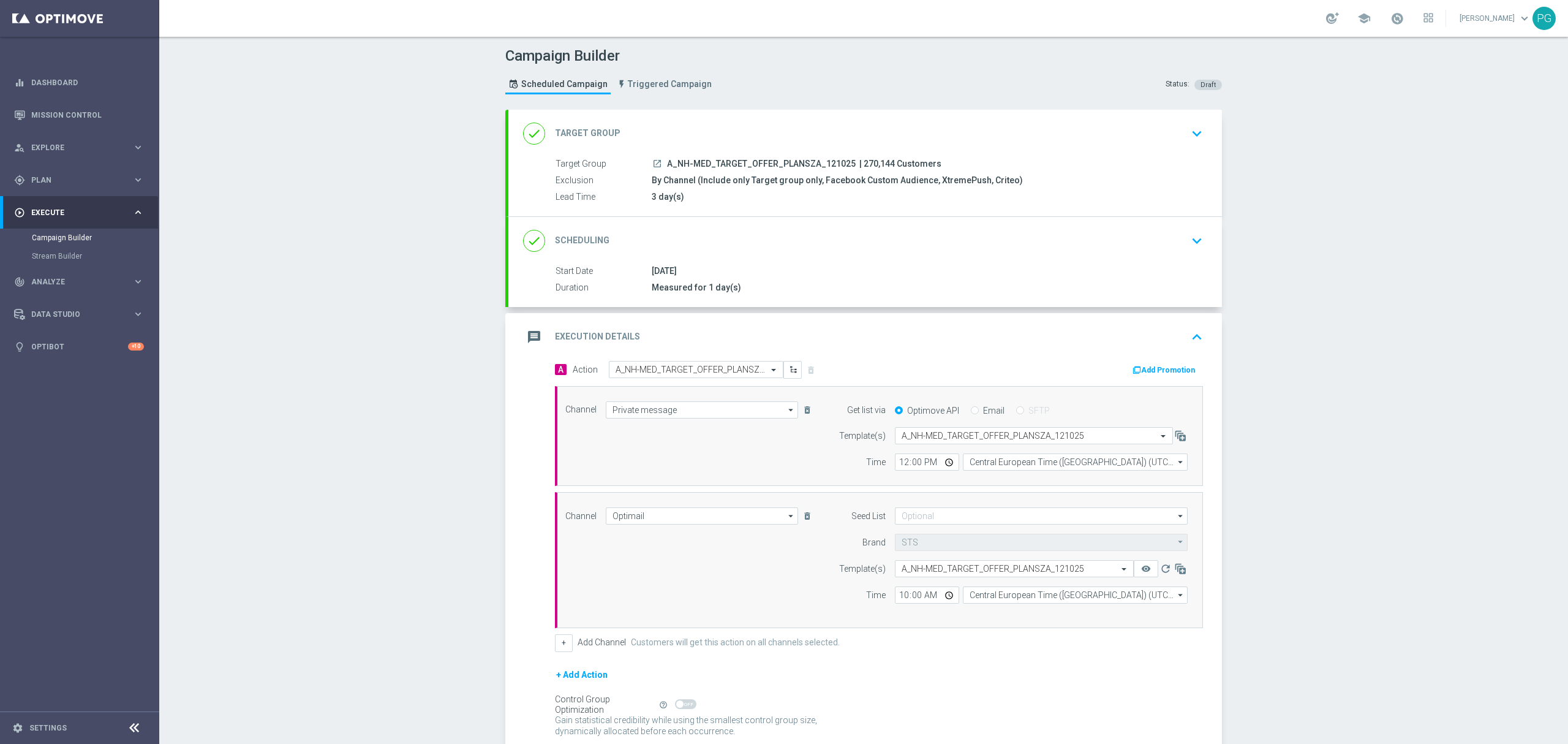
scroll to position [105, 0]
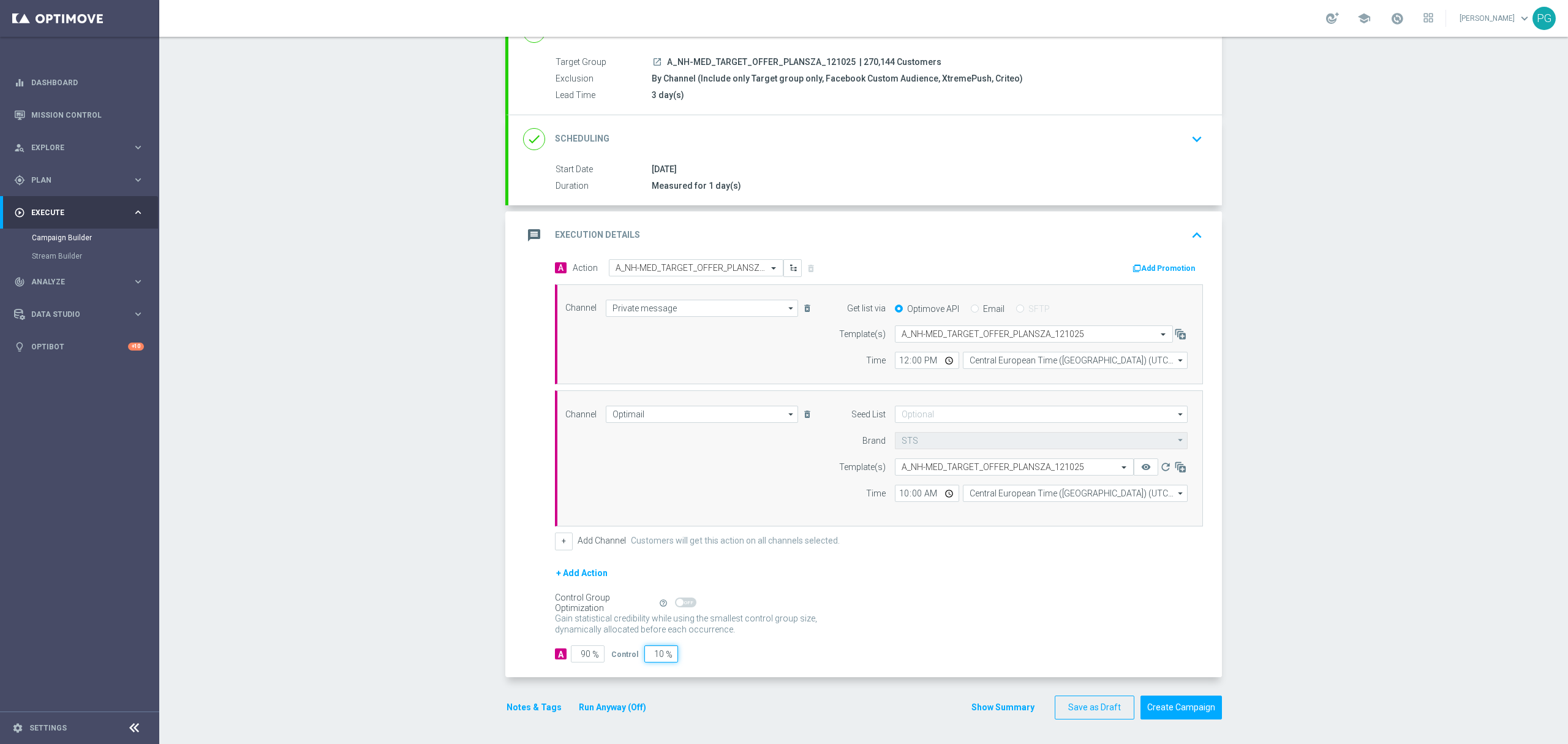
click at [649, 660] on input "10" at bounding box center [661, 654] width 34 height 17
type input "5"
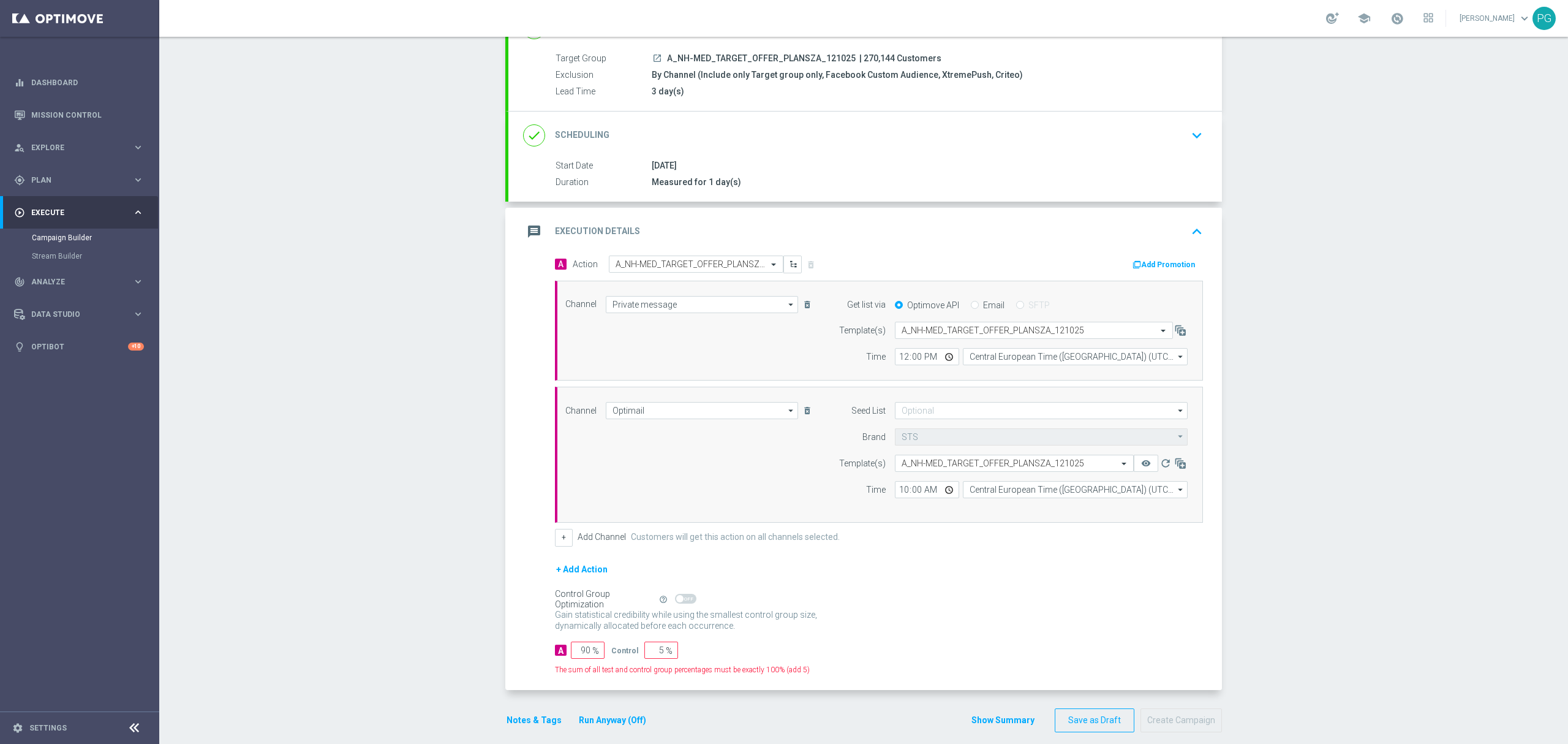
click at [593, 653] on span "%" at bounding box center [596, 651] width 7 height 10
click at [574, 655] on input "90" at bounding box center [588, 650] width 34 height 17
type input "10"
type input "9"
type input "91"
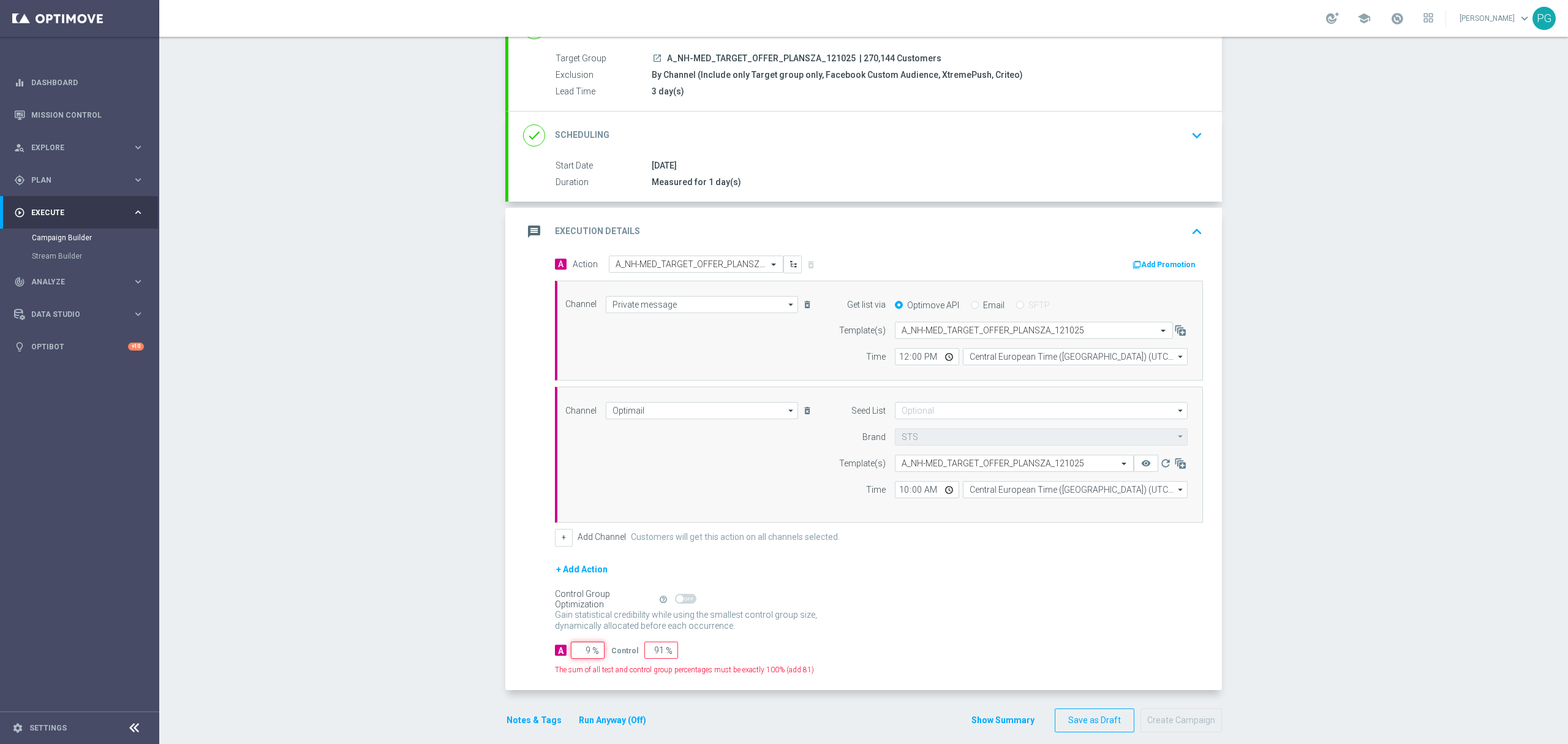
type input "95"
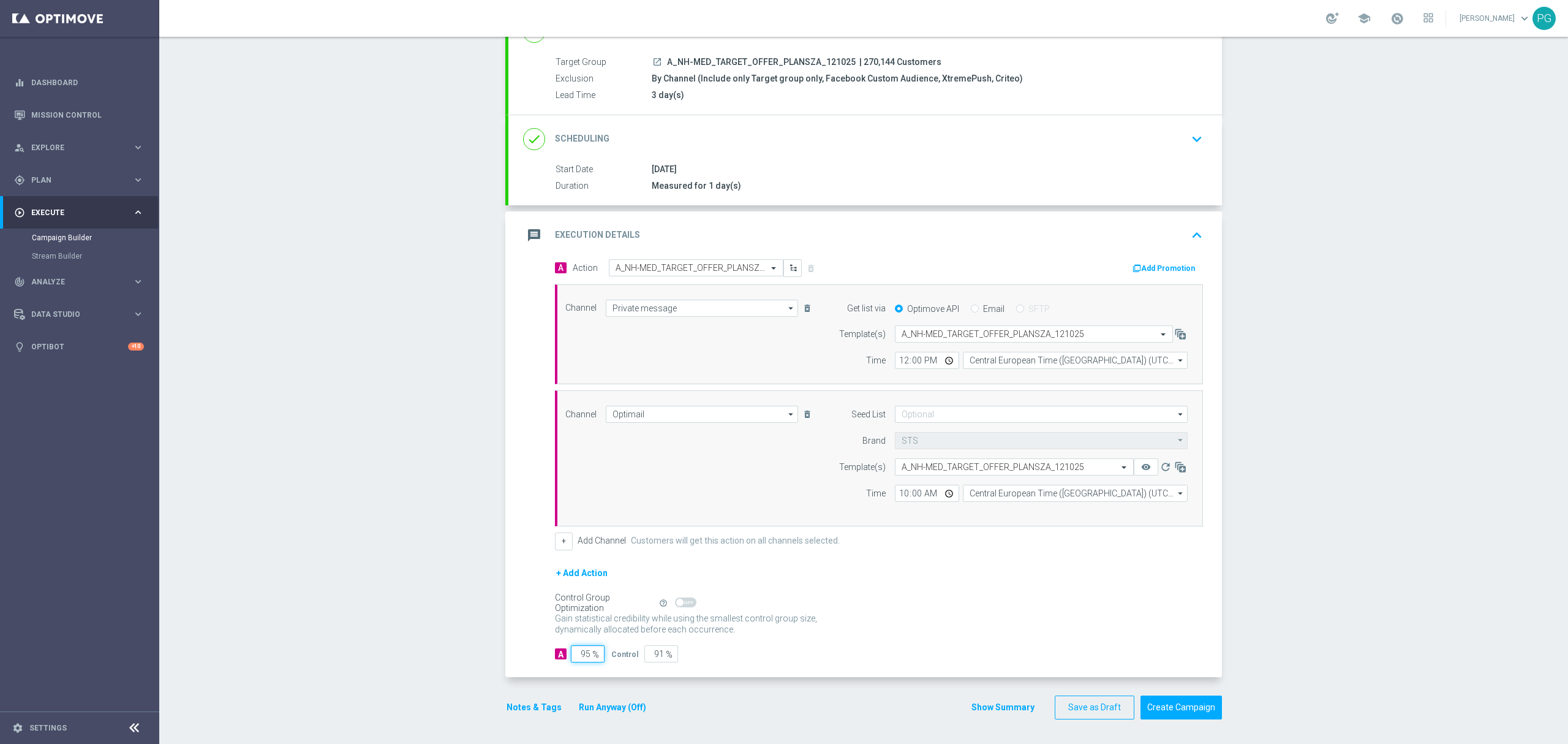
type input "5"
type input "95"
click at [684, 606] on span at bounding box center [685, 602] width 21 height 10
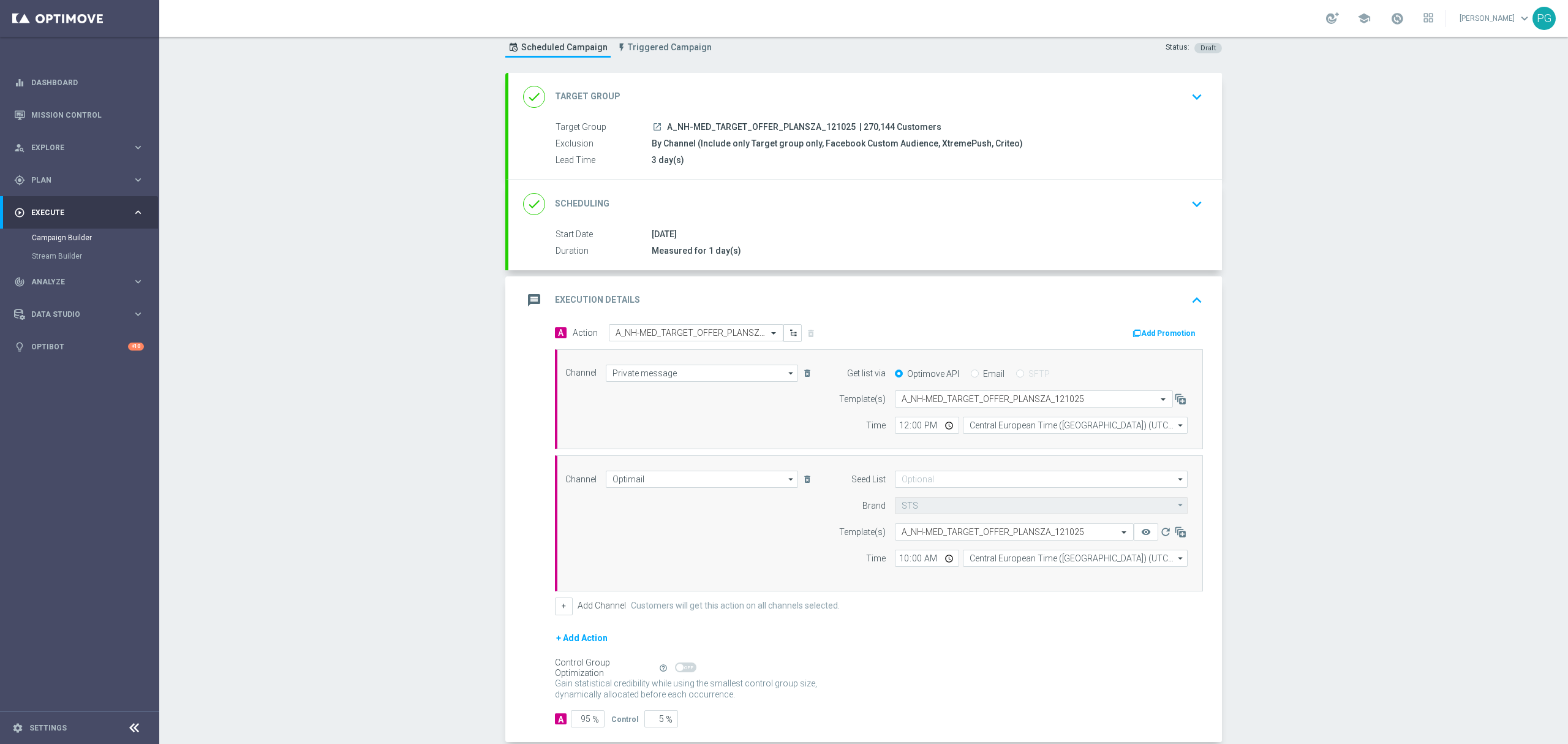
scroll to position [35, 0]
click at [696, 93] on div "done Target Group keyboard_arrow_down" at bounding box center [865, 98] width 685 height 24
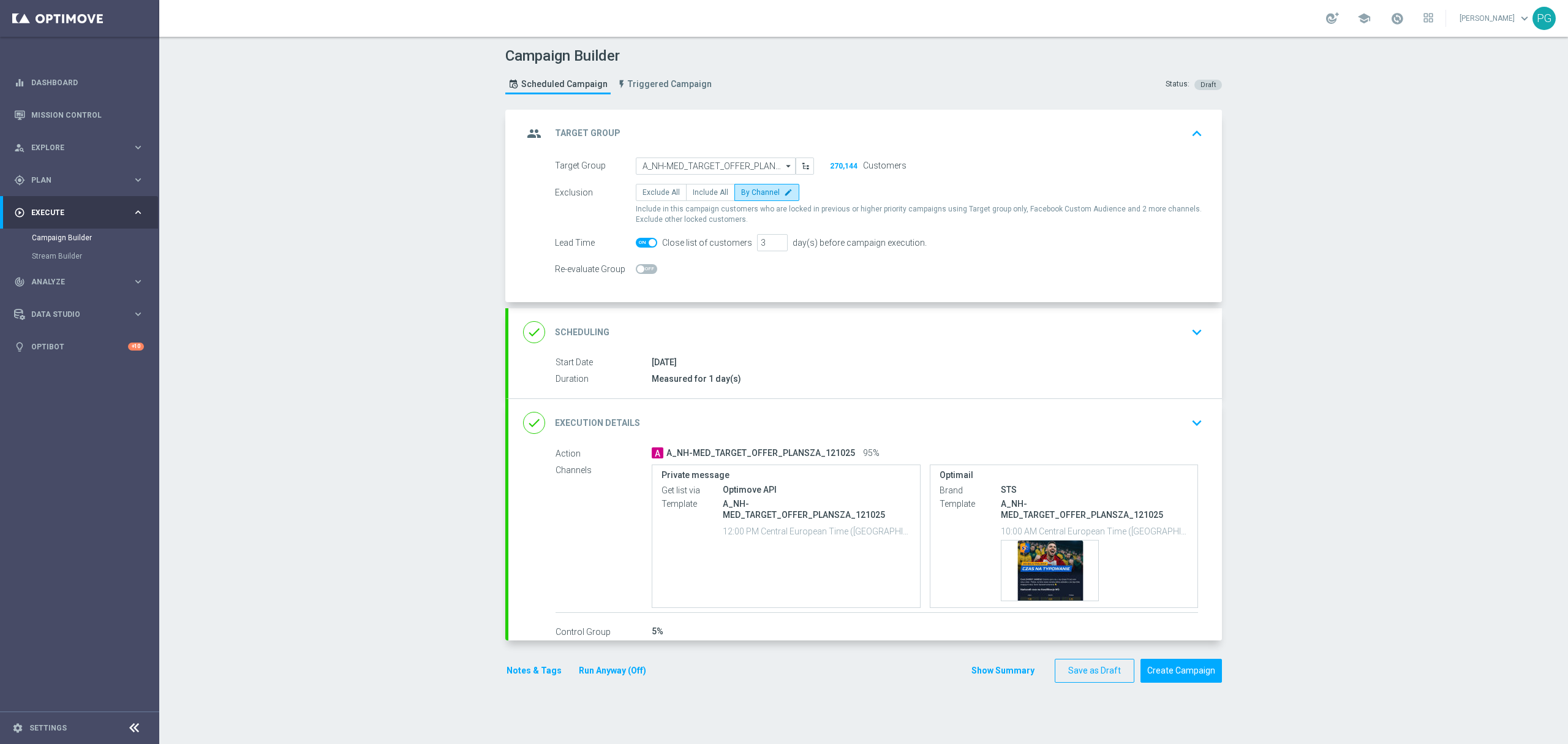
scroll to position [0, 0]
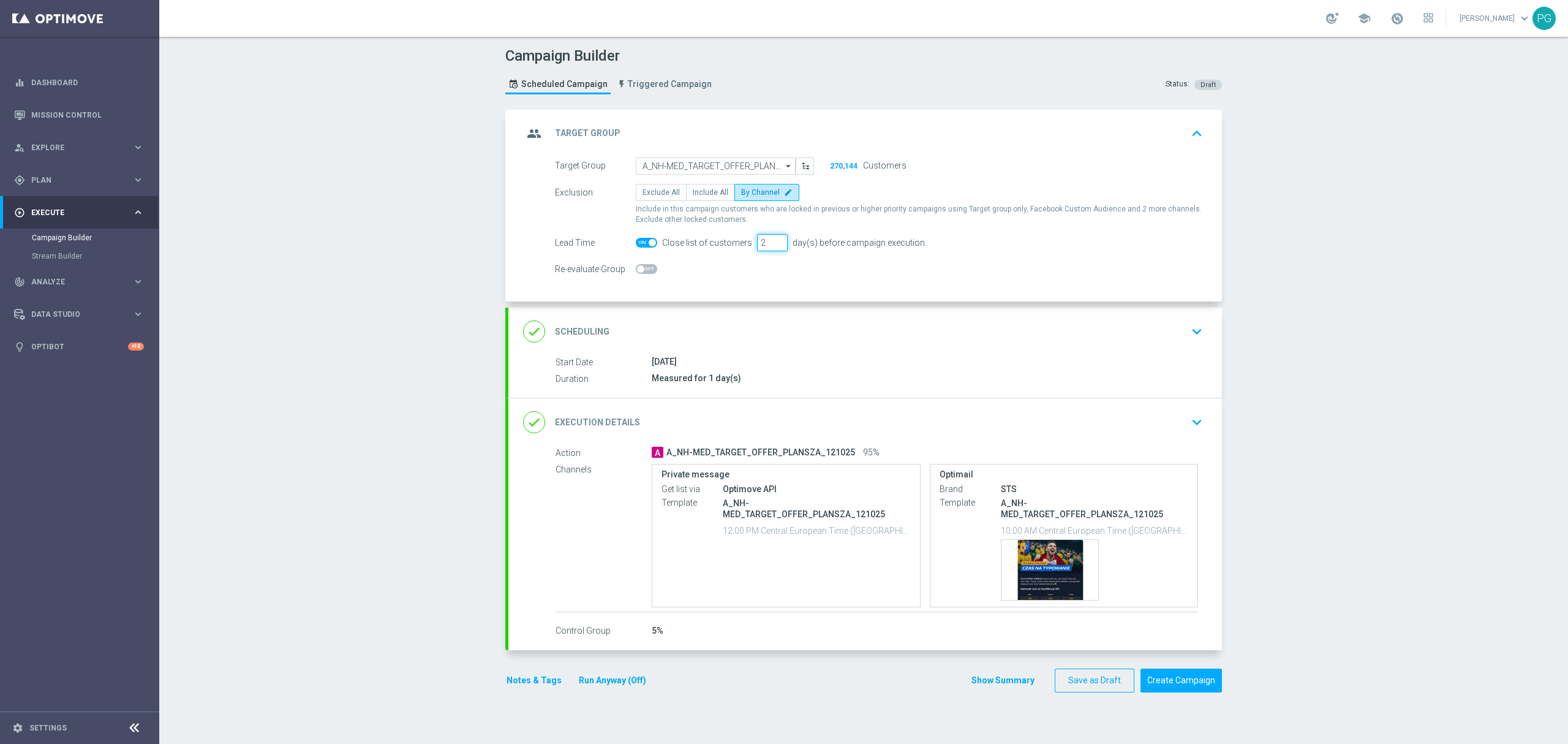
type input "2"
click at [767, 245] on input "2" at bounding box center [772, 243] width 30 height 17
click at [758, 321] on div "done Scheduling keyboard_arrow_down" at bounding box center [865, 332] width 685 height 24
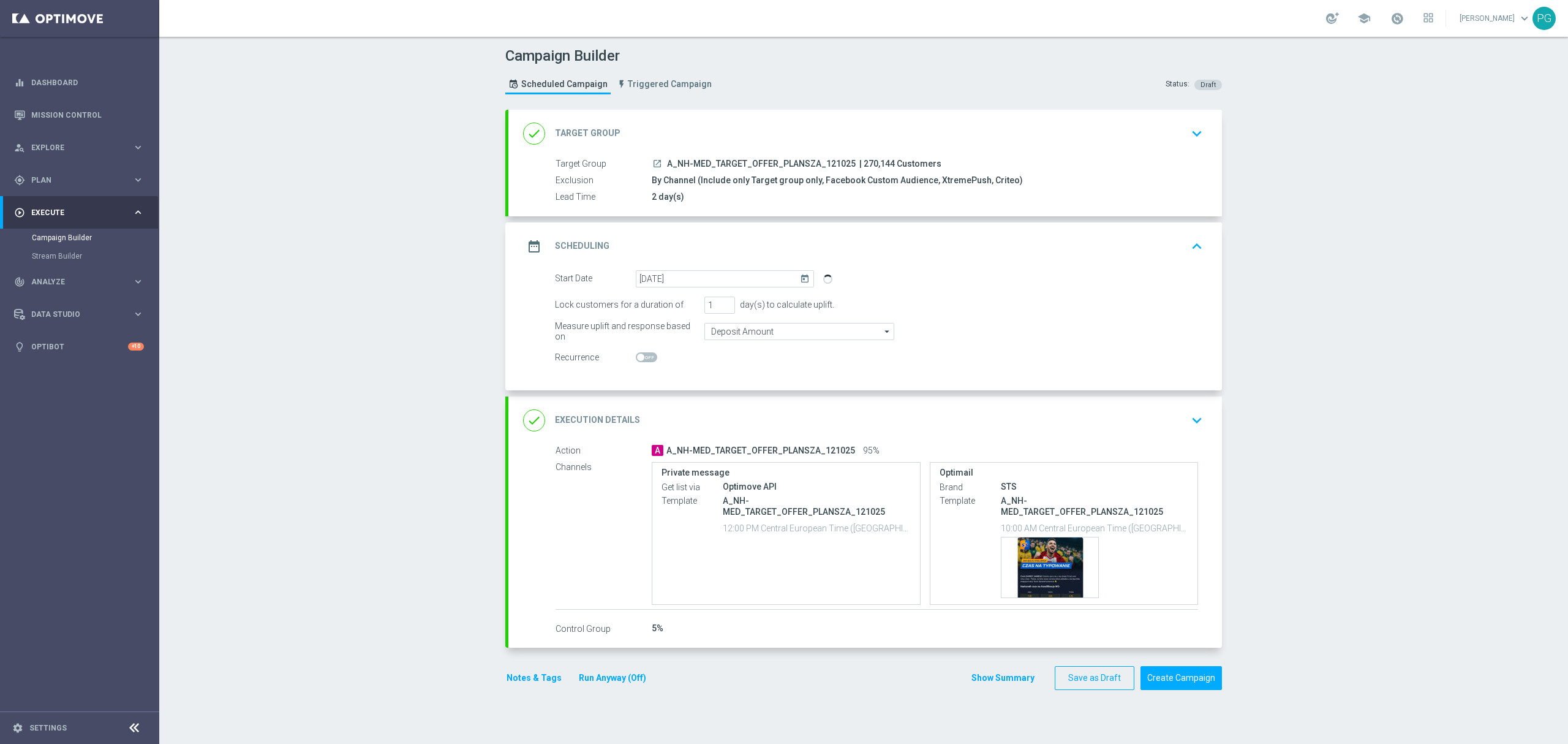
click at [1325, 294] on div "Campaign Builder Scheduled Campaign Triggered Campaign Status: Draft done Targe…" at bounding box center [863, 391] width 1409 height 707
click at [736, 272] on input "[DATE]" at bounding box center [724, 278] width 178 height 17
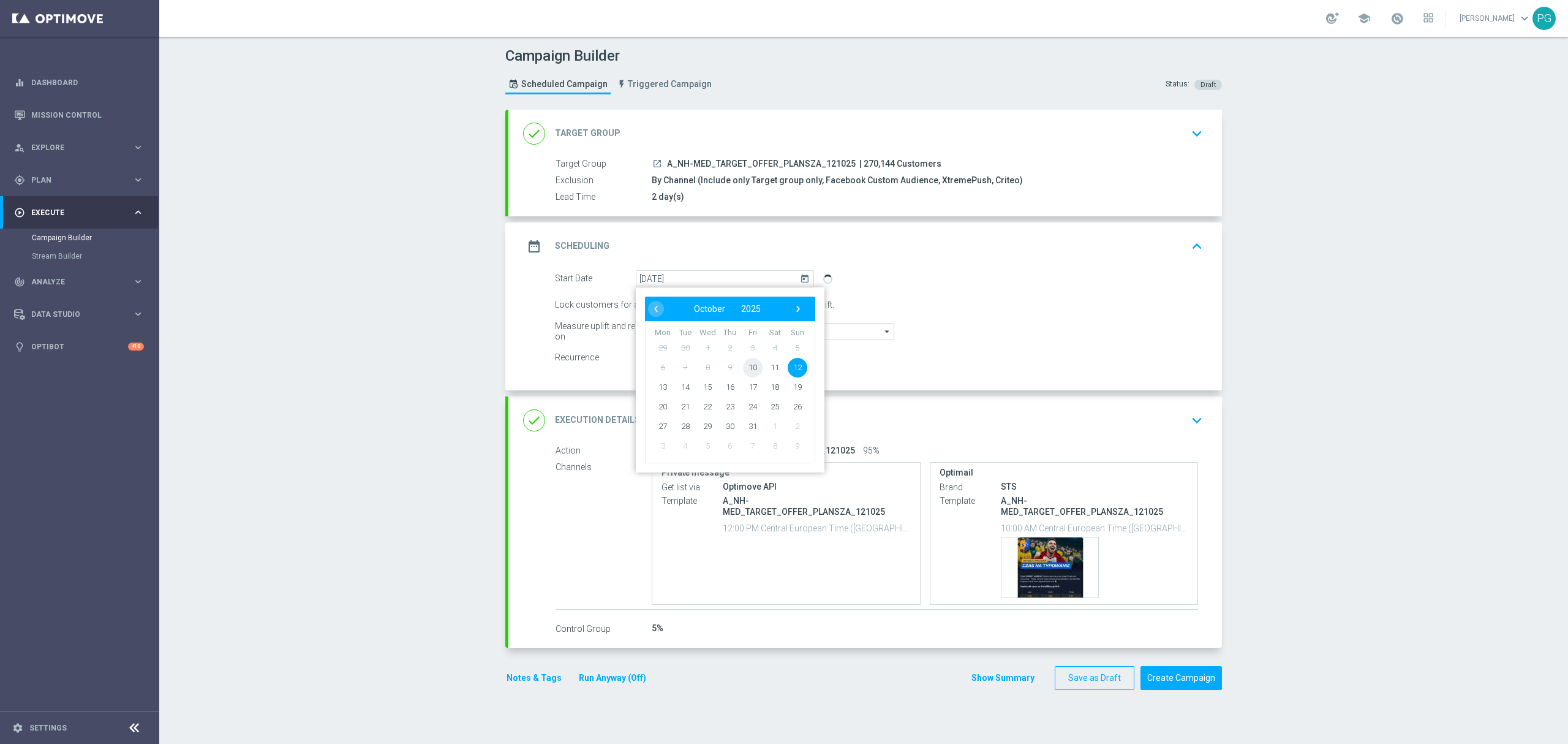
click at [743, 364] on span "10" at bounding box center [752, 367] width 19 height 19
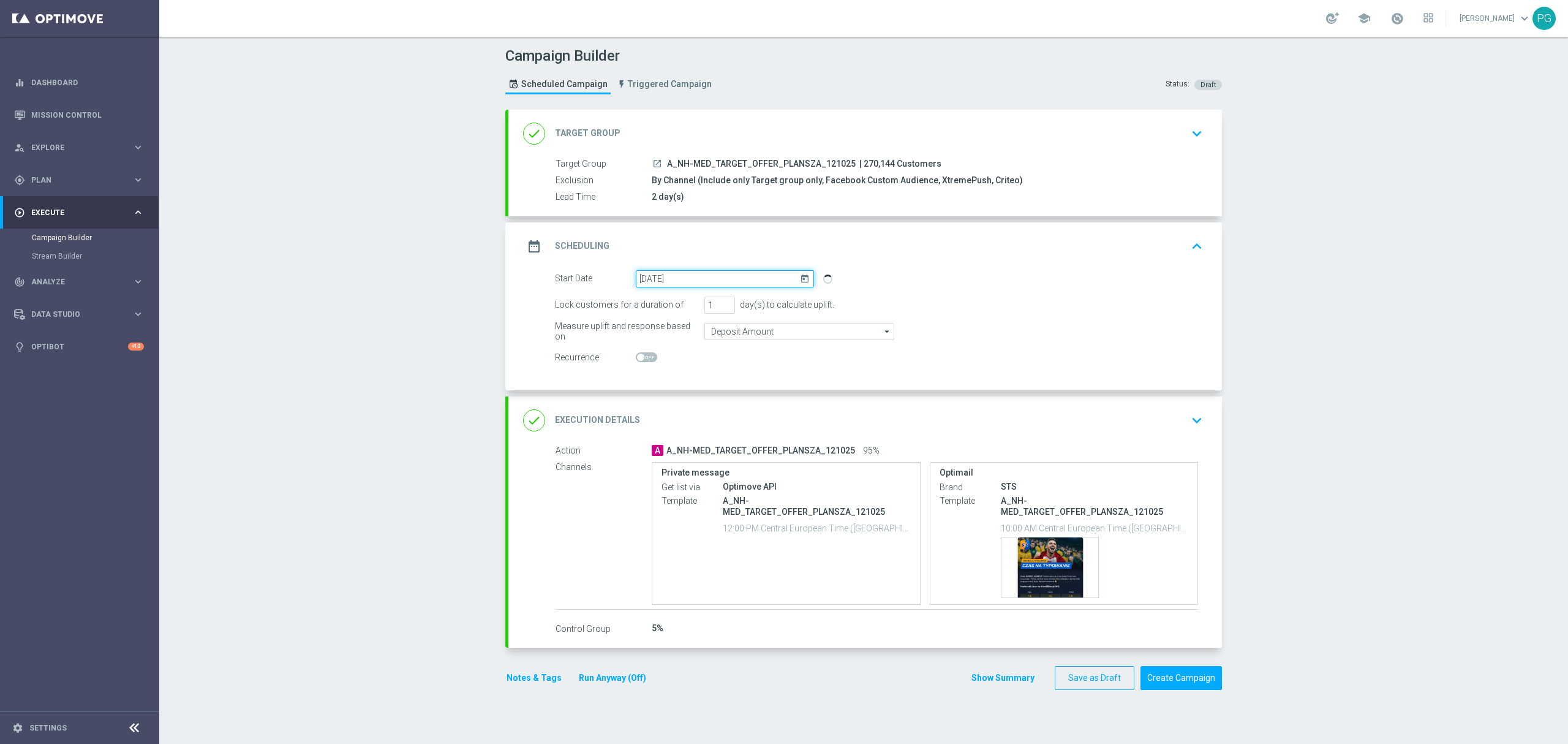
click at [750, 278] on input "[DATE]" at bounding box center [724, 278] width 178 height 17
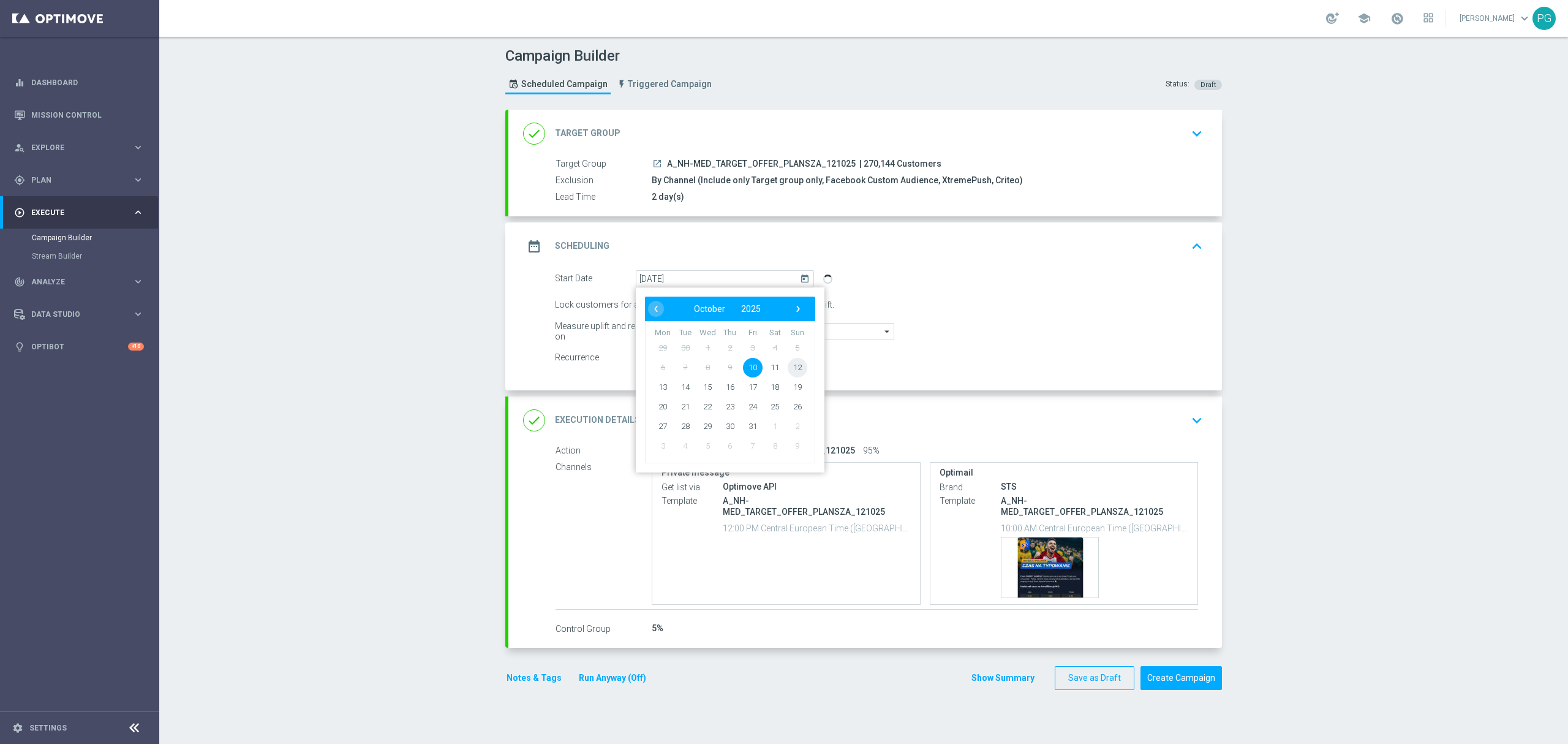
click at [787, 371] on span "12" at bounding box center [797, 367] width 19 height 19
type input "[DATE]"
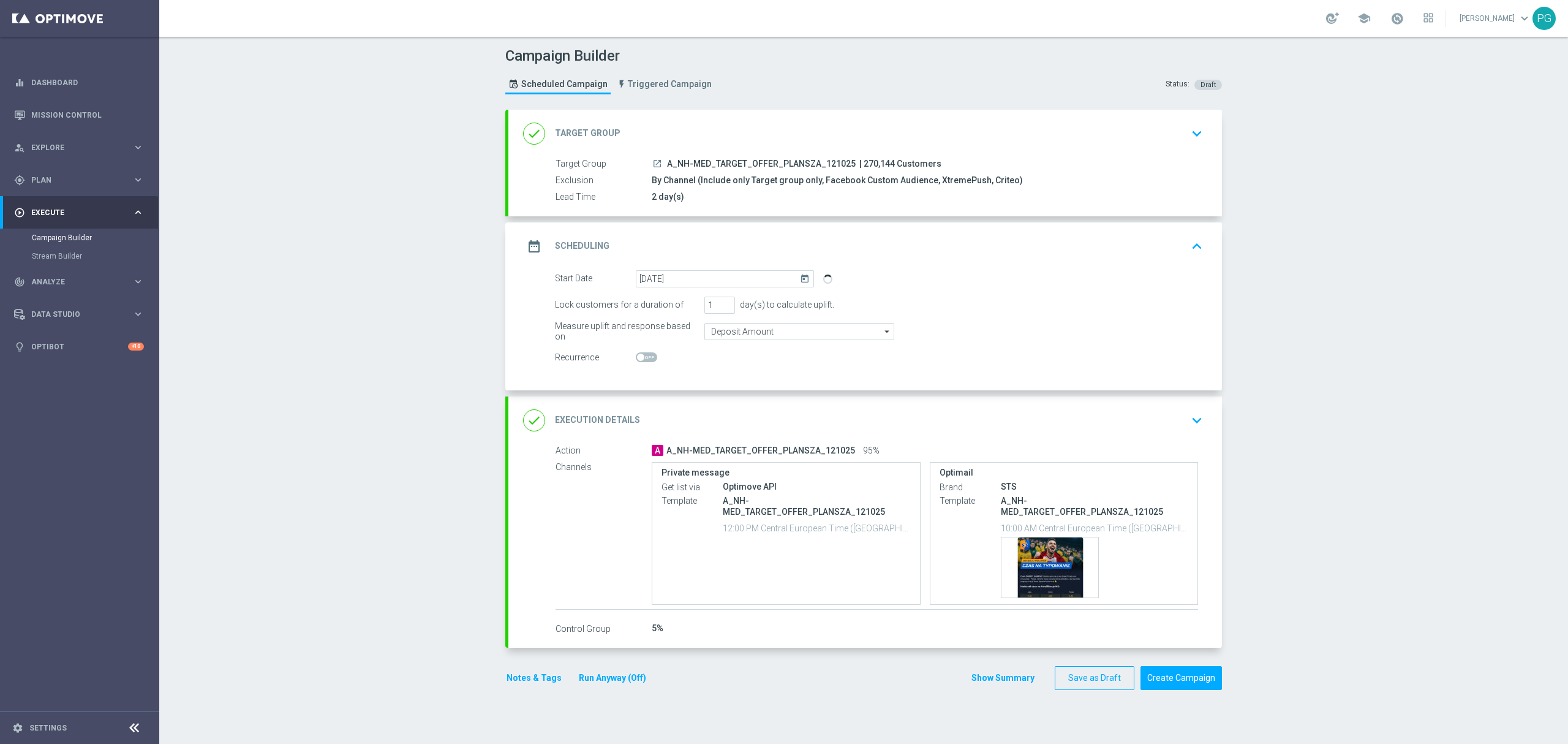
click at [1245, 397] on div "Campaign Builder Scheduled Campaign Triggered Campaign Status: Draft done Targe…" at bounding box center [863, 391] width 1409 height 707
click at [731, 122] on div "done Target Group keyboard_arrow_down" at bounding box center [865, 134] width 685 height 24
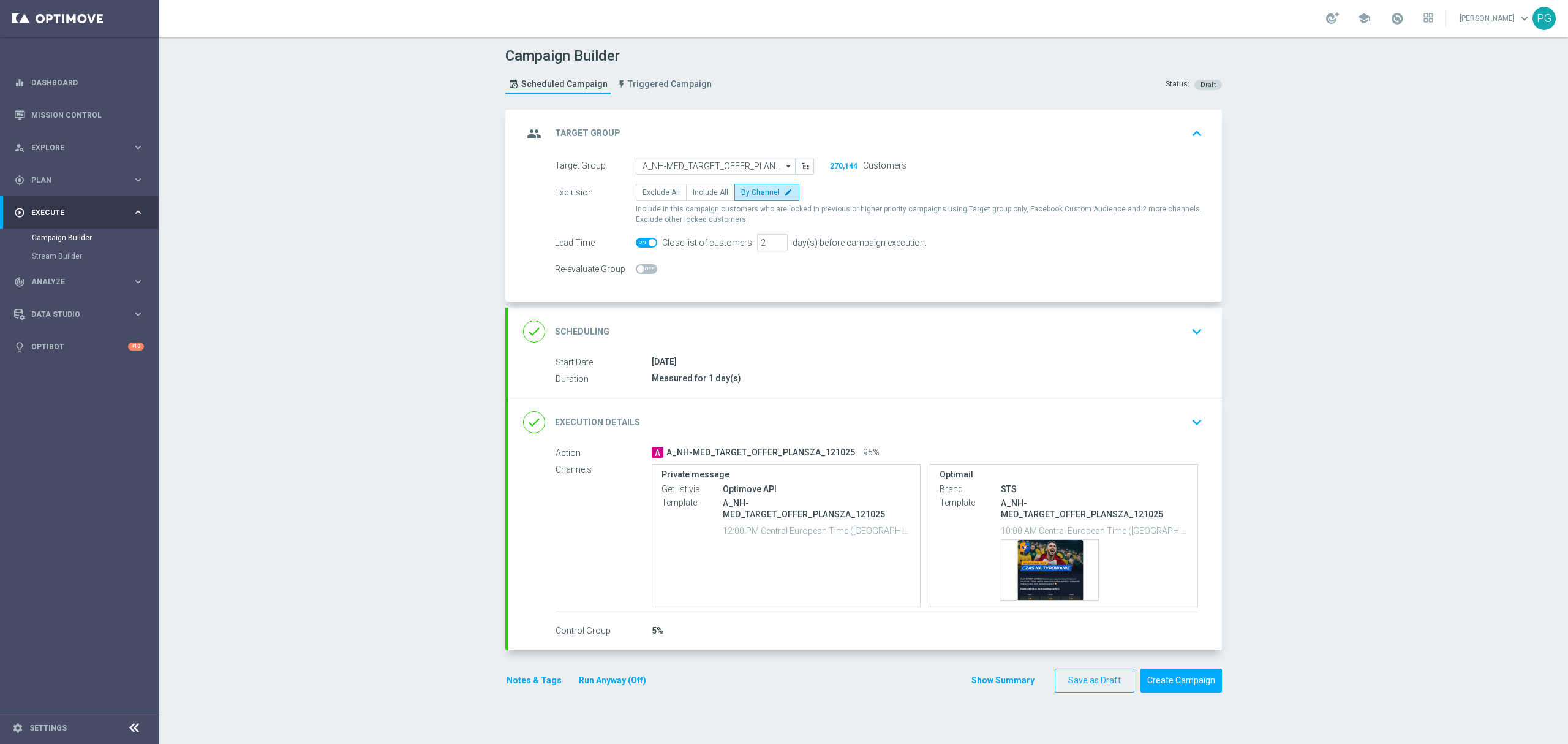
click at [648, 245] on span at bounding box center [652, 242] width 8 height 8
click at [642, 245] on input "checkbox" at bounding box center [646, 243] width 21 height 10
checkbox input "false"
click at [738, 335] on div "done Scheduling keyboard_arrow_down" at bounding box center [865, 332] width 685 height 24
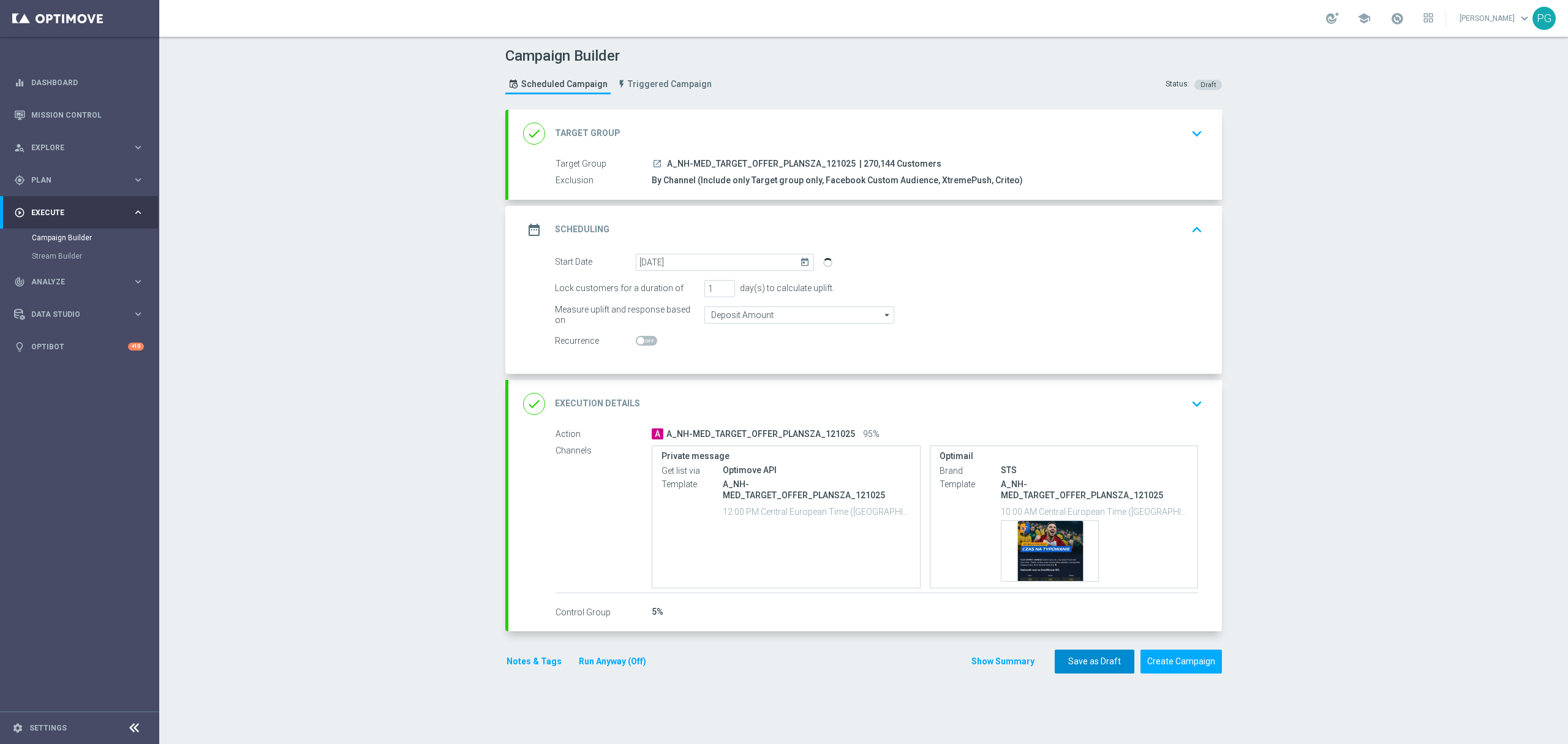
click at [1098, 653] on button "Save as Draft" at bounding box center [1094, 661] width 79 height 24
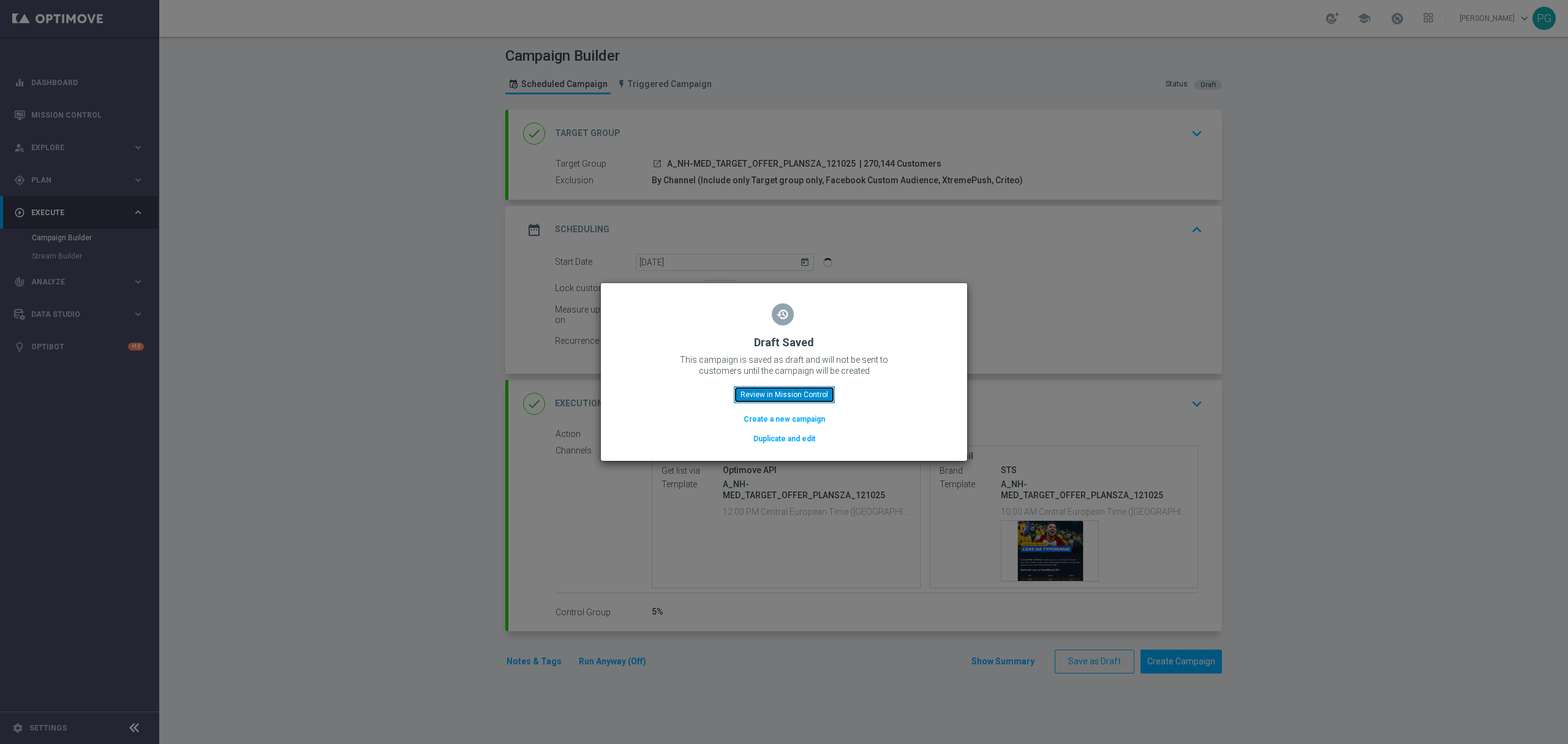
click at [781, 391] on button "Review in Mission Control" at bounding box center [784, 395] width 101 height 17
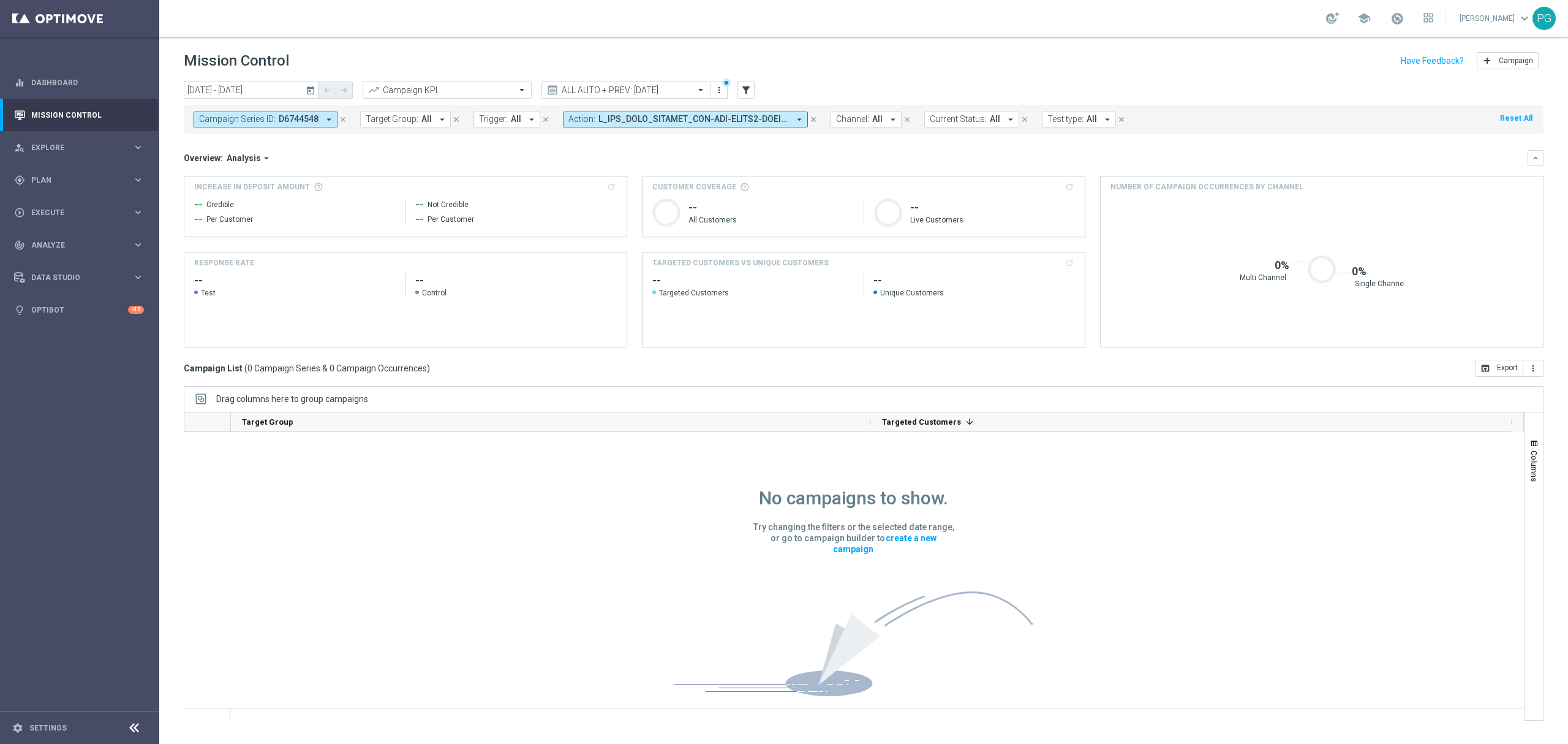
click at [812, 118] on icon "close" at bounding box center [814, 120] width 8 height 8
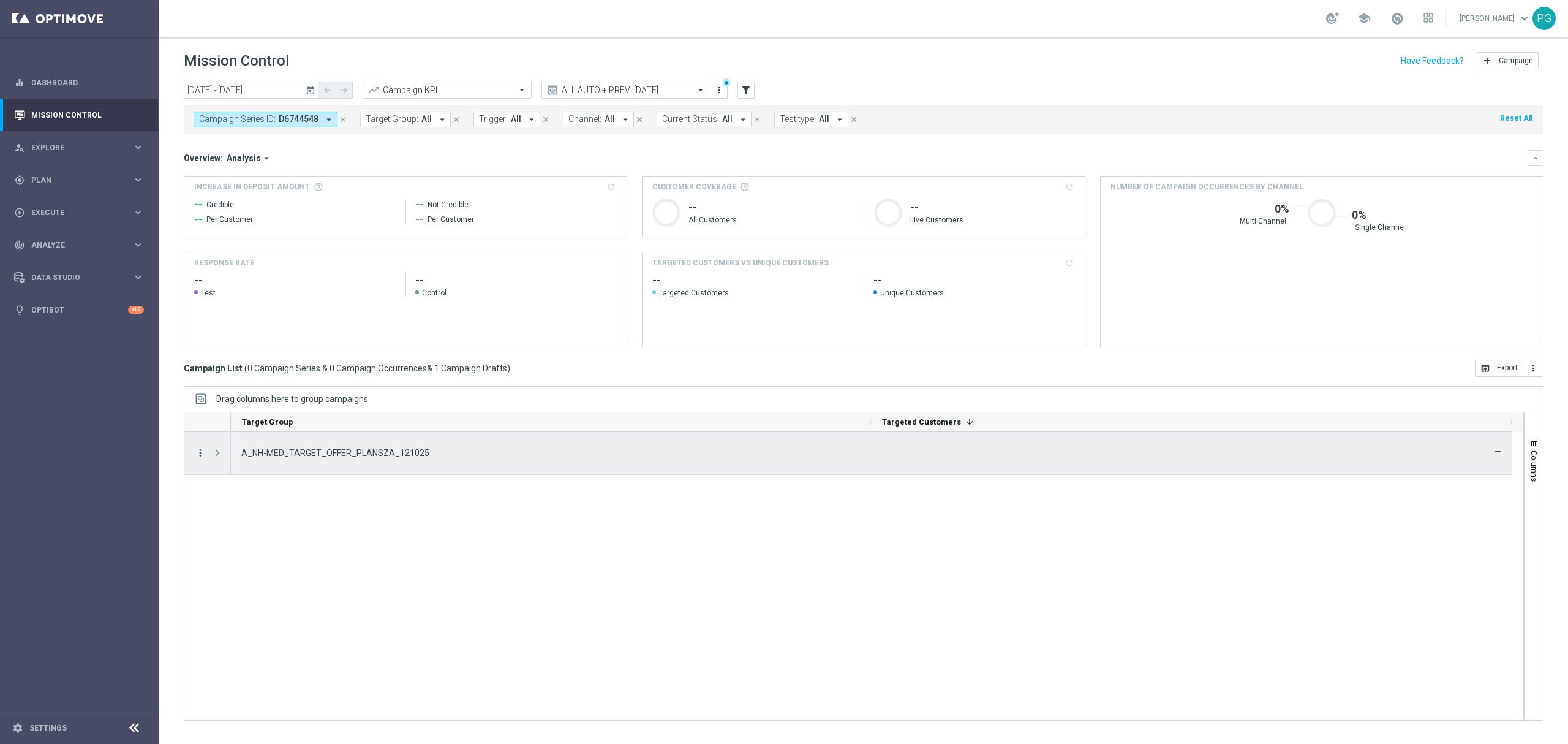
click at [202, 451] on icon "more_vert" at bounding box center [200, 452] width 11 height 11
click at [225, 505] on span "Edit" at bounding box center [232, 501] width 13 height 8
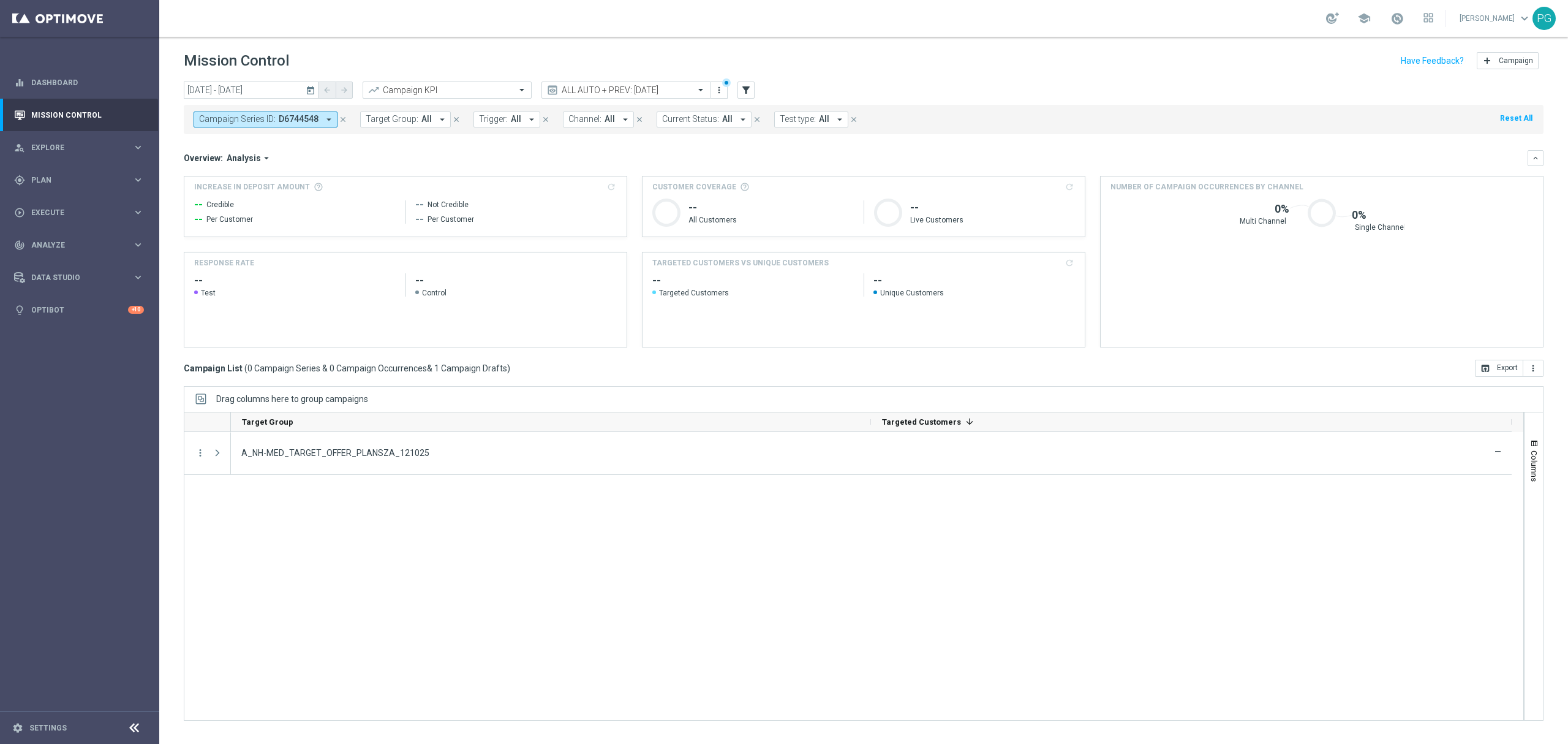
click at [312, 87] on icon "today" at bounding box center [311, 89] width 11 height 11
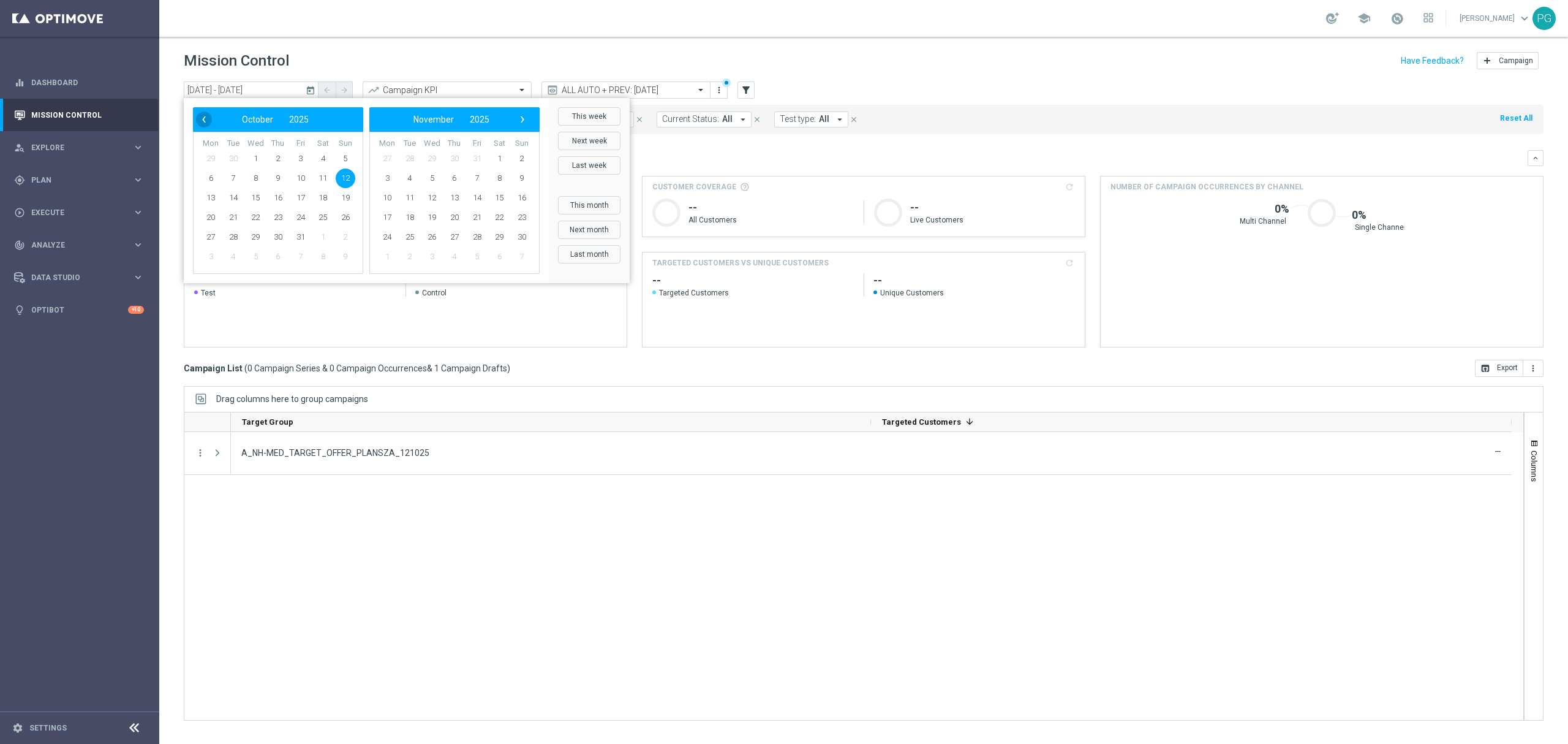
click at [200, 116] on span "‹" at bounding box center [203, 119] width 16 height 16
click at [200, 123] on span "‹" at bounding box center [203, 119] width 16 height 16
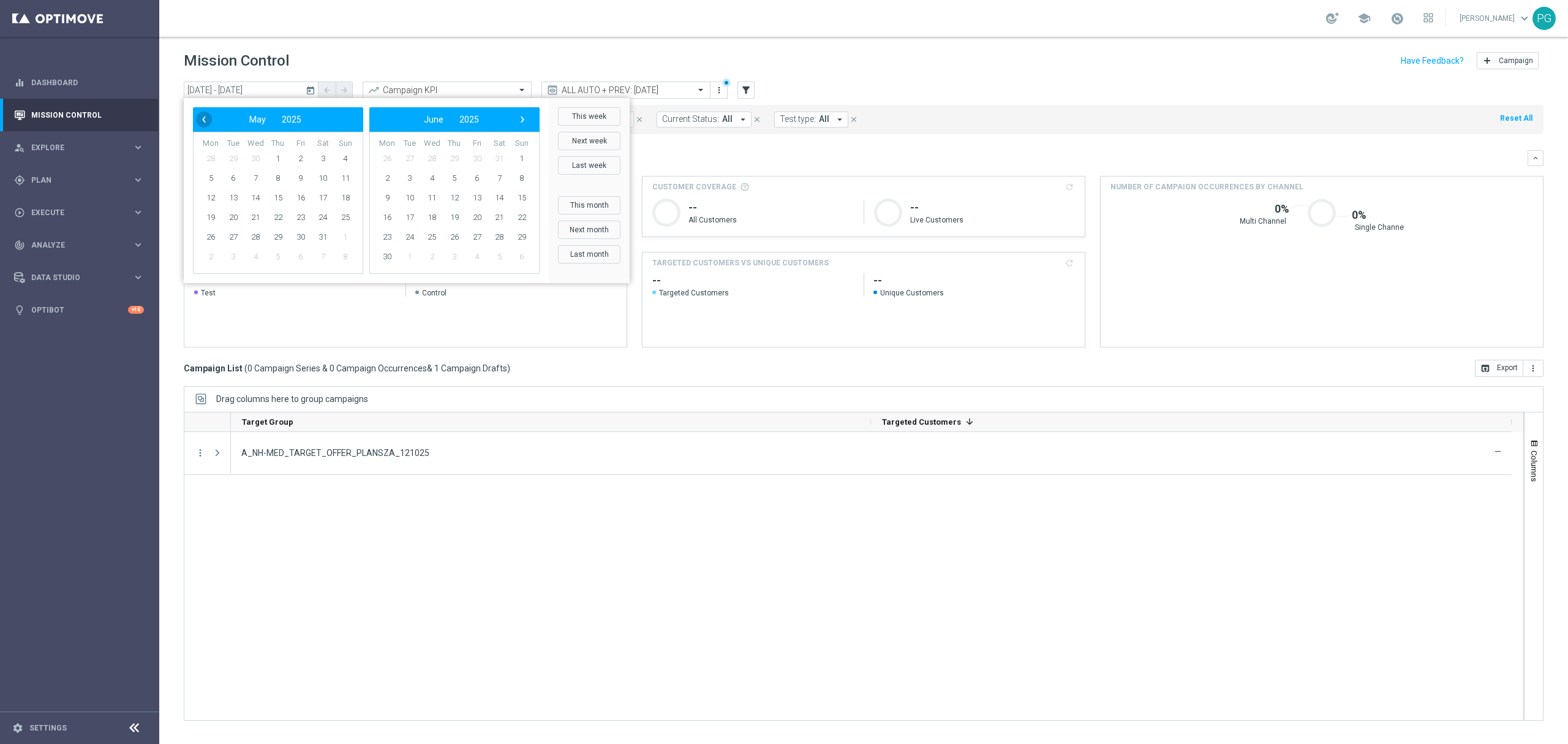
click at [202, 117] on span "‹" at bounding box center [203, 119] width 16 height 16
click at [327, 163] on span "1" at bounding box center [322, 159] width 19 height 19
click at [518, 113] on span "›" at bounding box center [522, 119] width 16 height 16
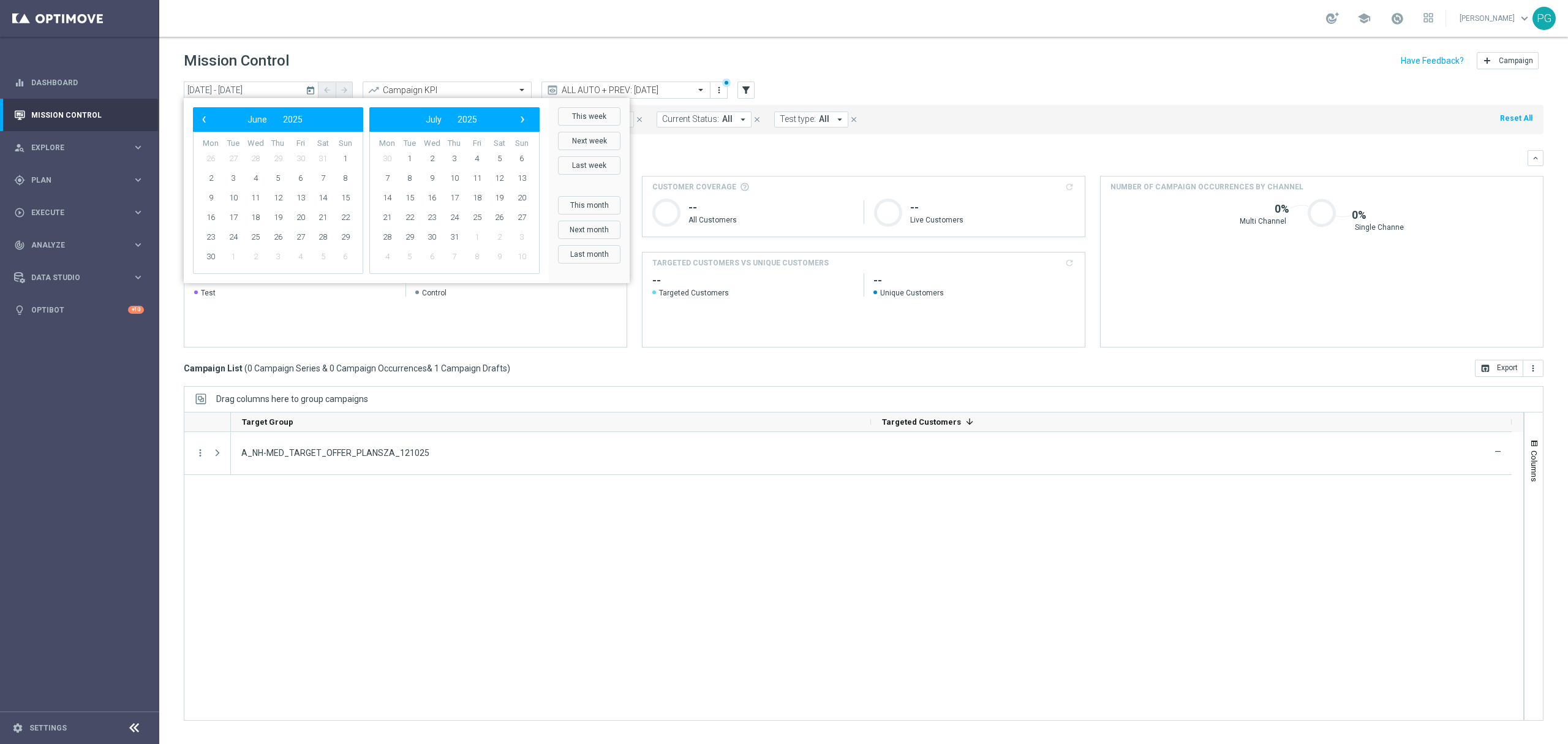
click at [518, 113] on span "›" at bounding box center [522, 119] width 16 height 16
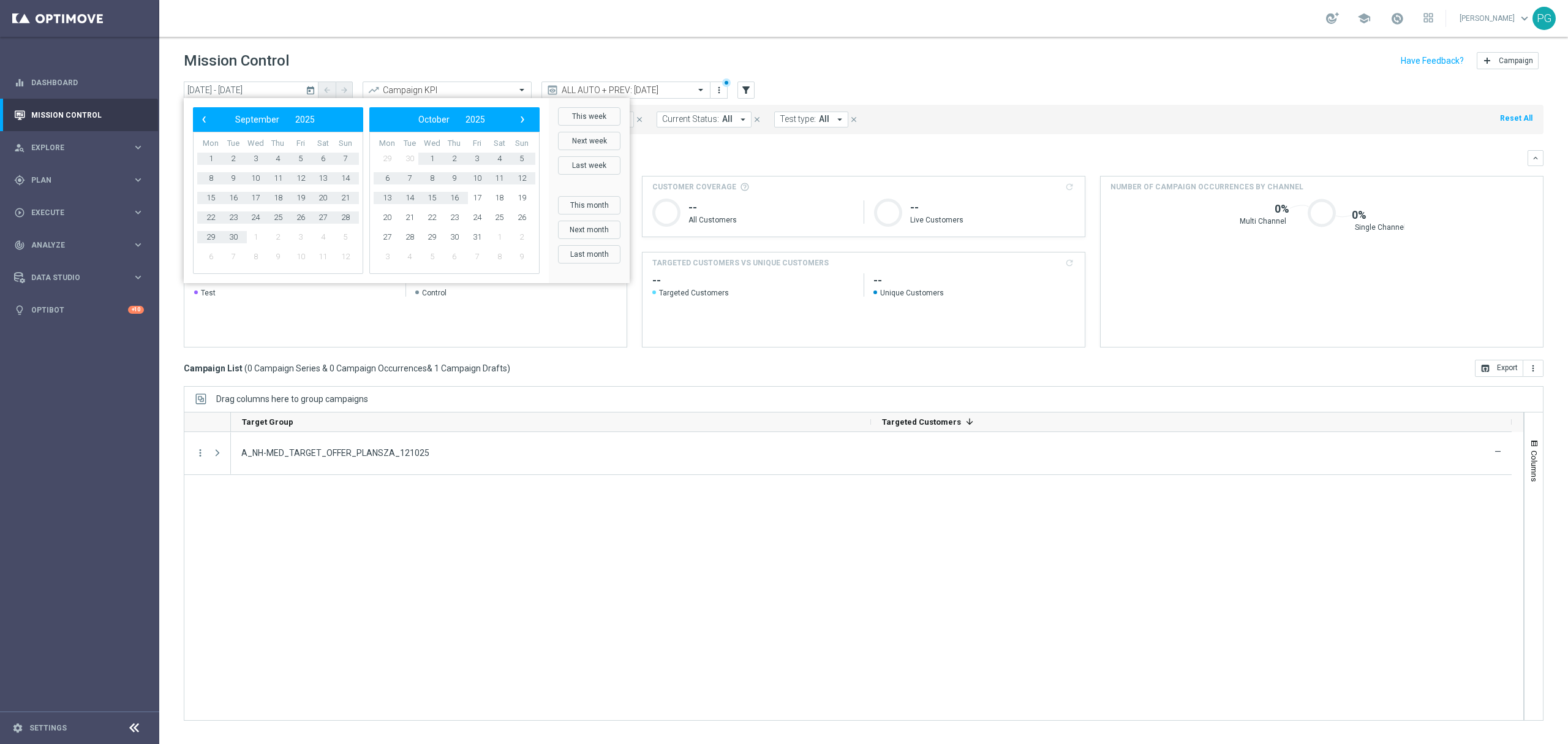
click at [458, 207] on td "16" at bounding box center [454, 197] width 23 height 19
click at [457, 201] on span "16" at bounding box center [454, 197] width 19 height 19
type input "[DATE] - [DATE]"
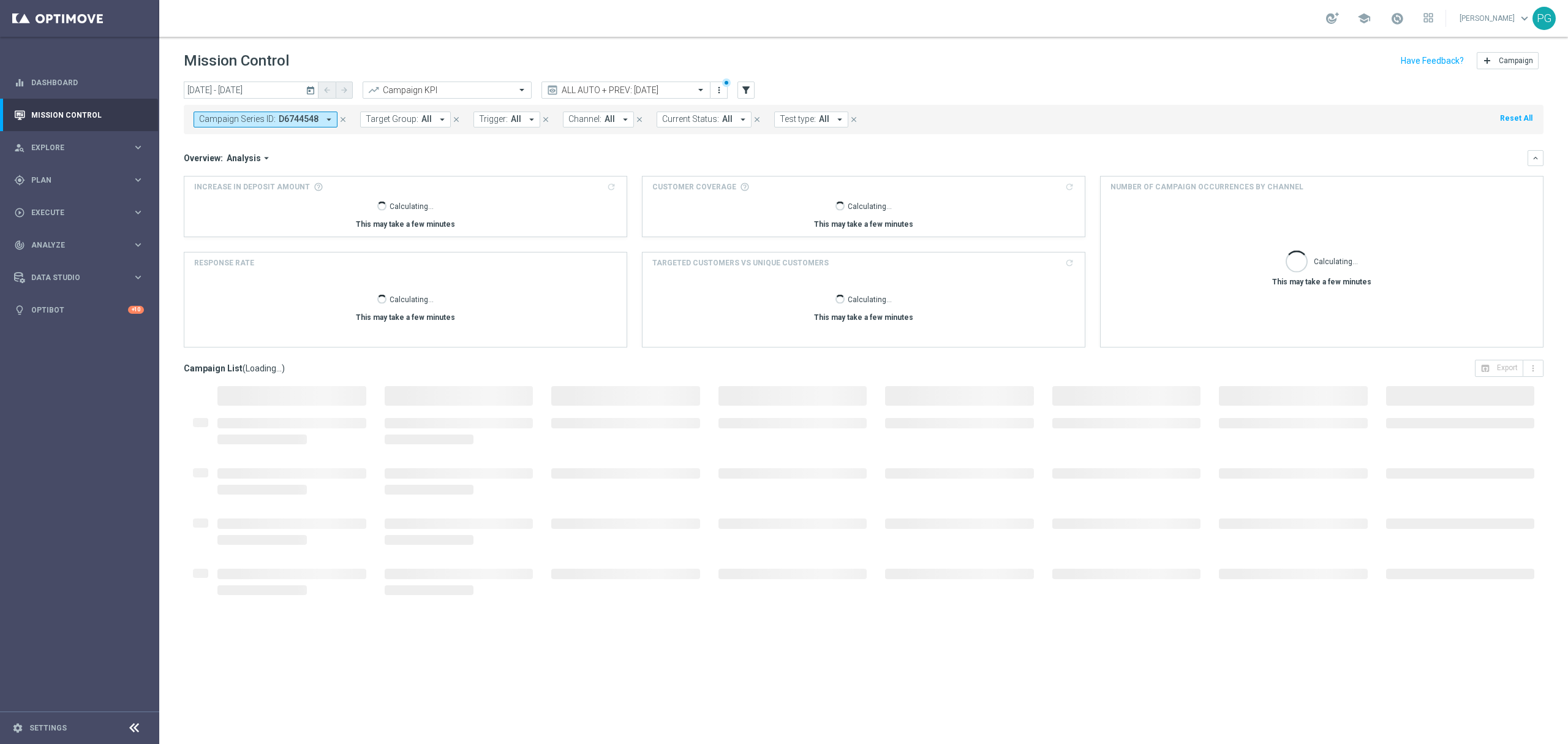
click at [400, 120] on span "Target Group:" at bounding box center [392, 119] width 52 height 10
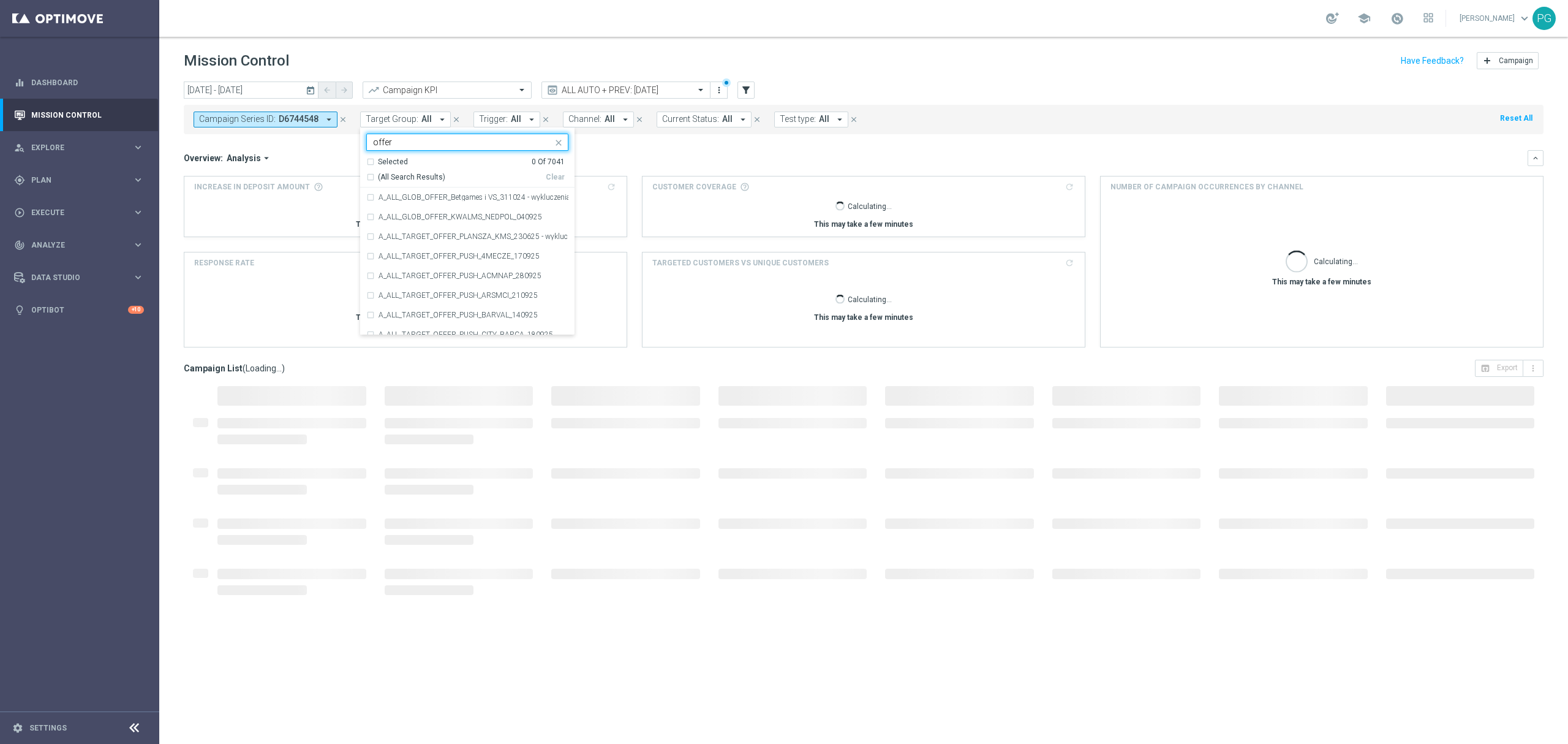
click at [373, 178] on div "(All Search Results)" at bounding box center [455, 177] width 180 height 10
type input "offer"
click at [349, 137] on mini-dashboard "Overview: Analysis arrow_drop_down keyboard_arrow_down Increase In Deposit Amou…" at bounding box center [863, 246] width 1360 height 225
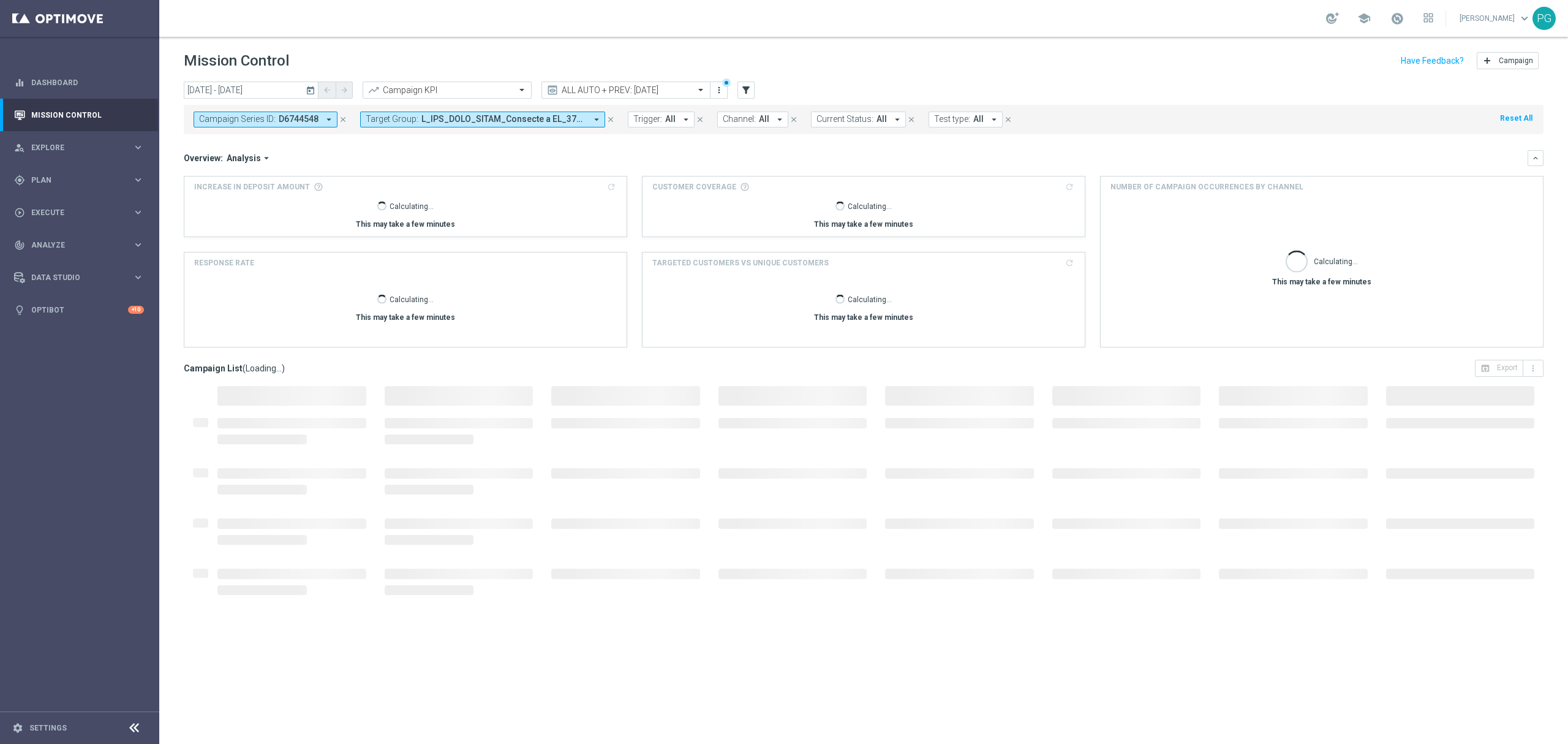
click at [341, 119] on icon "close" at bounding box center [343, 120] width 8 height 8
click at [601, 117] on span "All" at bounding box center [598, 119] width 10 height 10
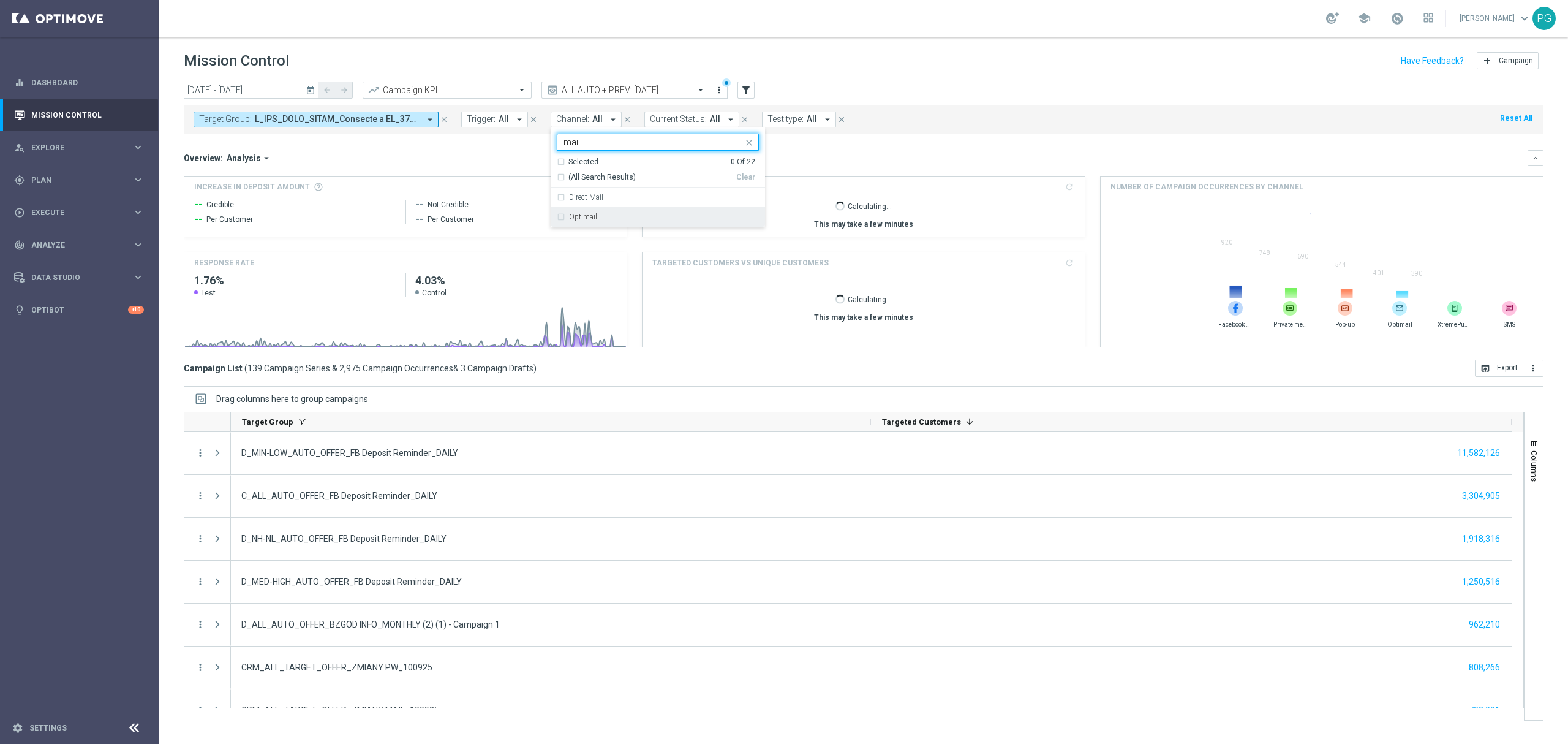
click at [573, 218] on label "Optimail" at bounding box center [583, 217] width 28 height 8
type input "mail"
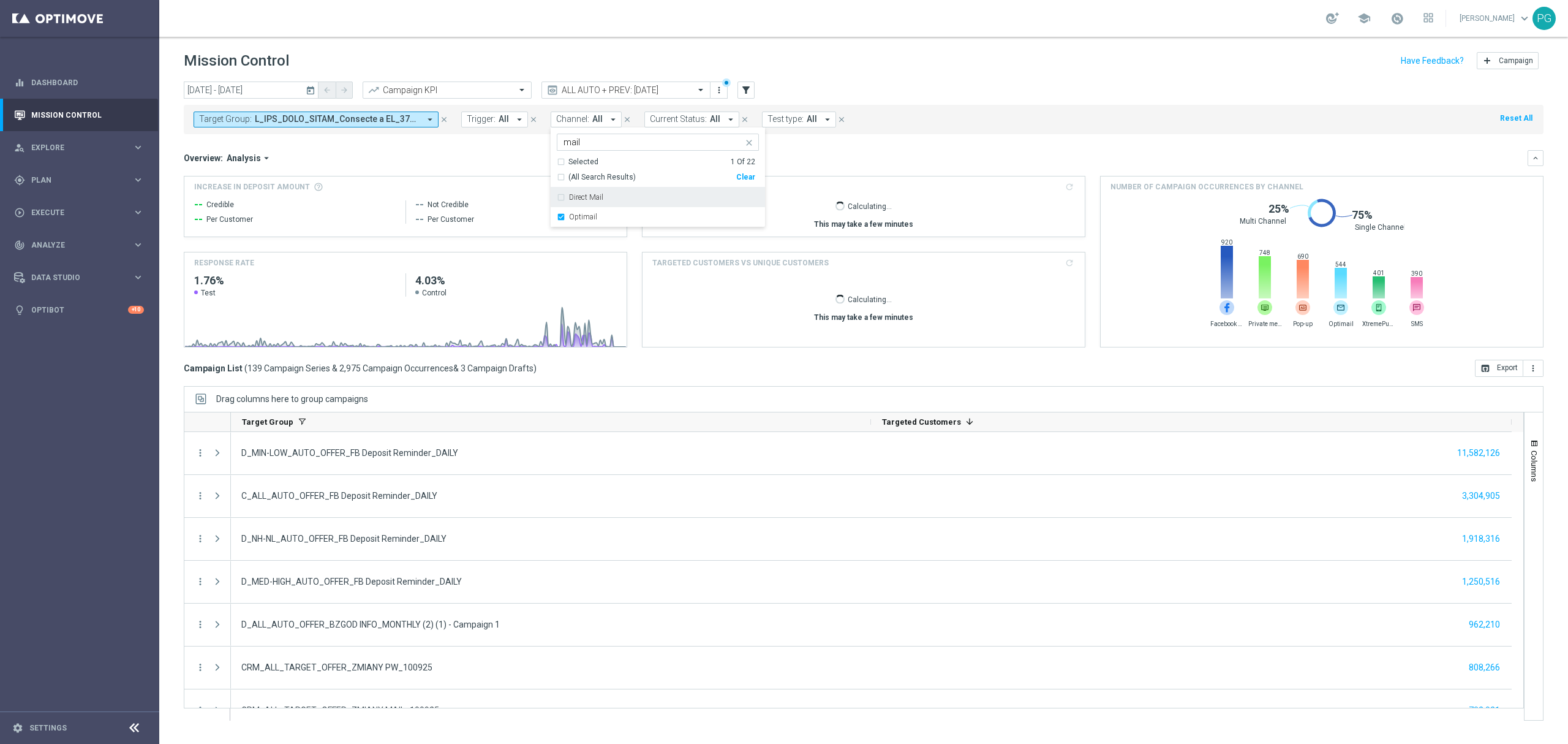
click at [835, 89] on div "[DATE] [DATE] - [DATE] arrow_back arrow_forward Campaign KPI trending_up ALL AU…" at bounding box center [863, 91] width 1360 height 19
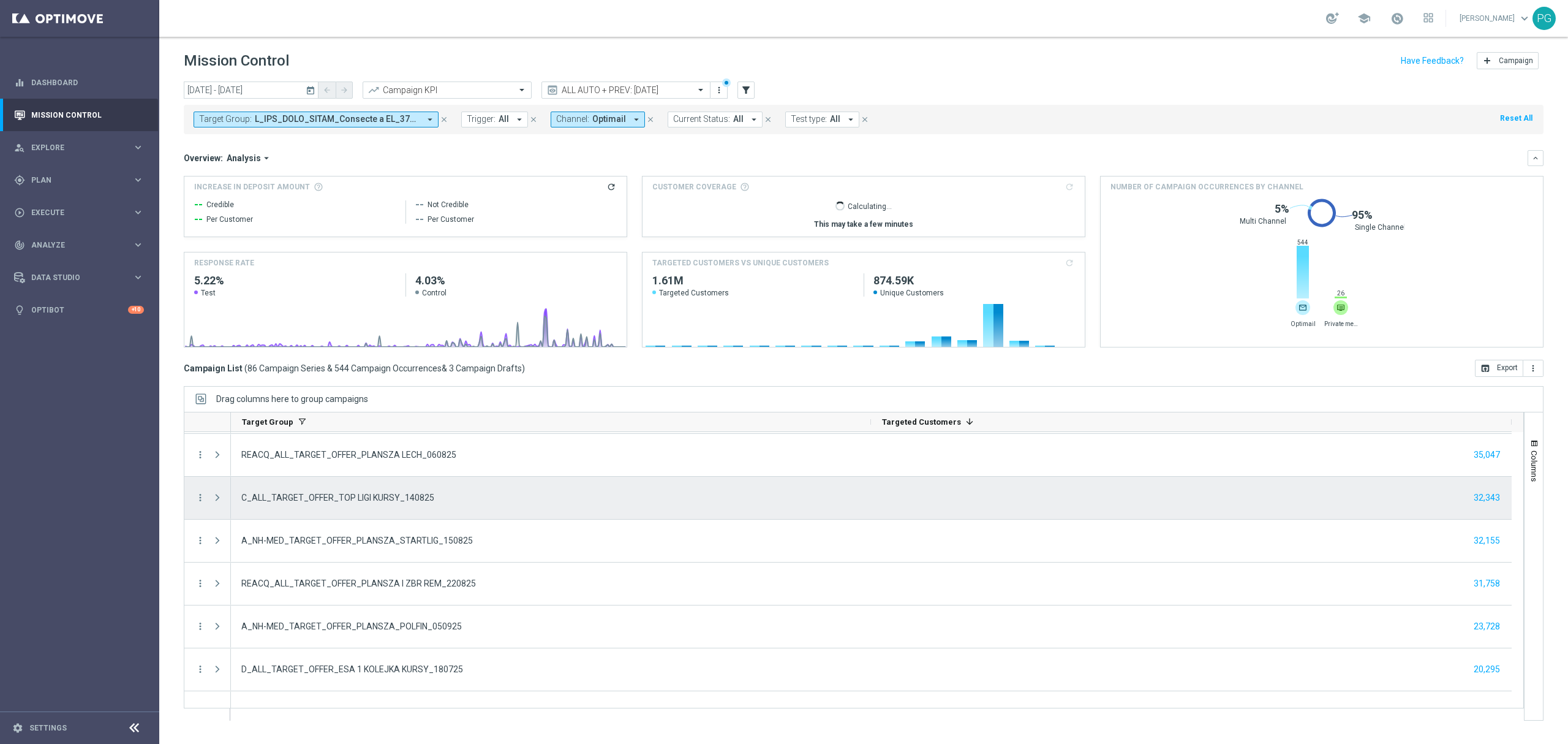
scroll to position [427, 0]
click at [452, 515] on div "C_ALL_TARGET_OFFER_TOP LIGI KURSY_140825" at bounding box center [550, 498] width 640 height 42
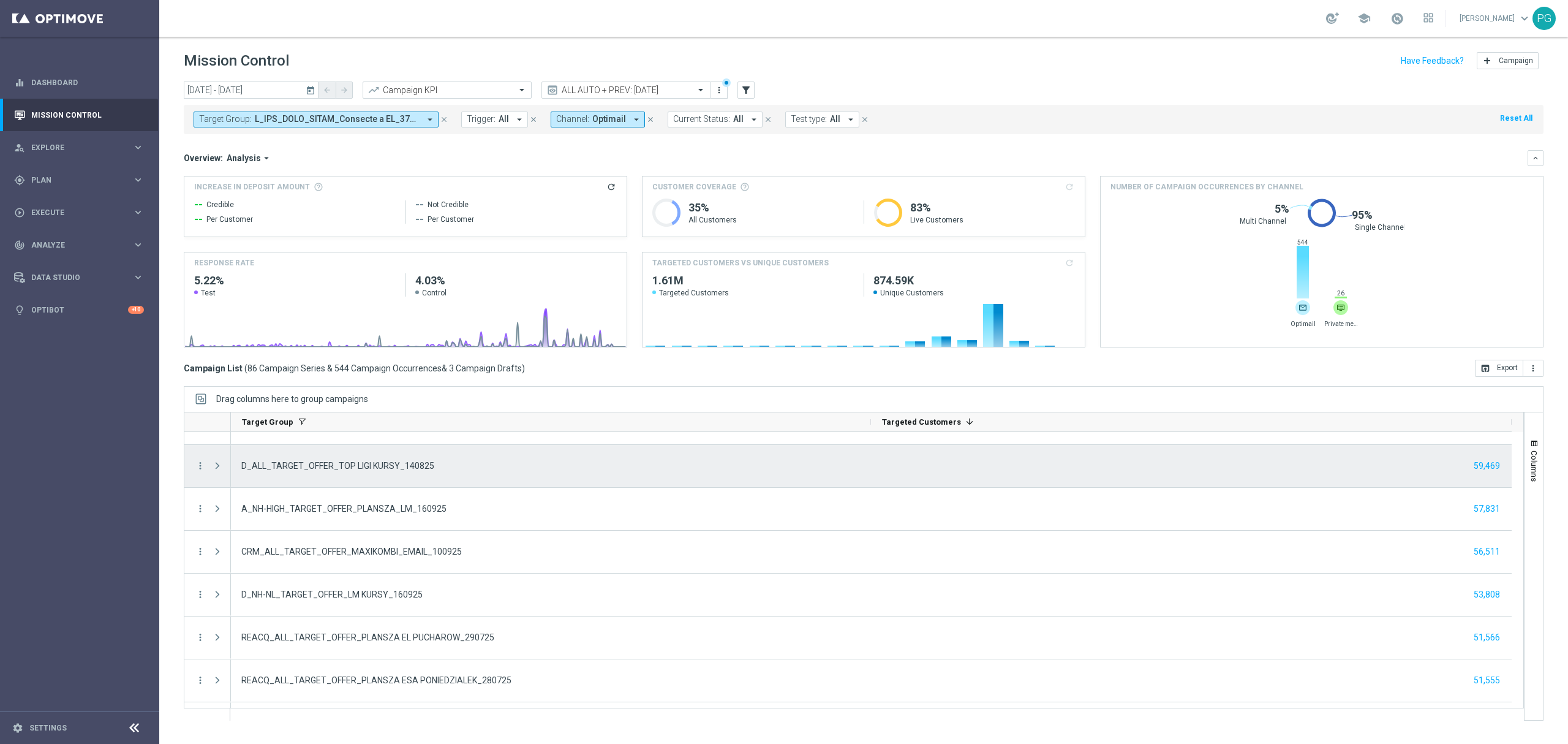
scroll to position [0, 0]
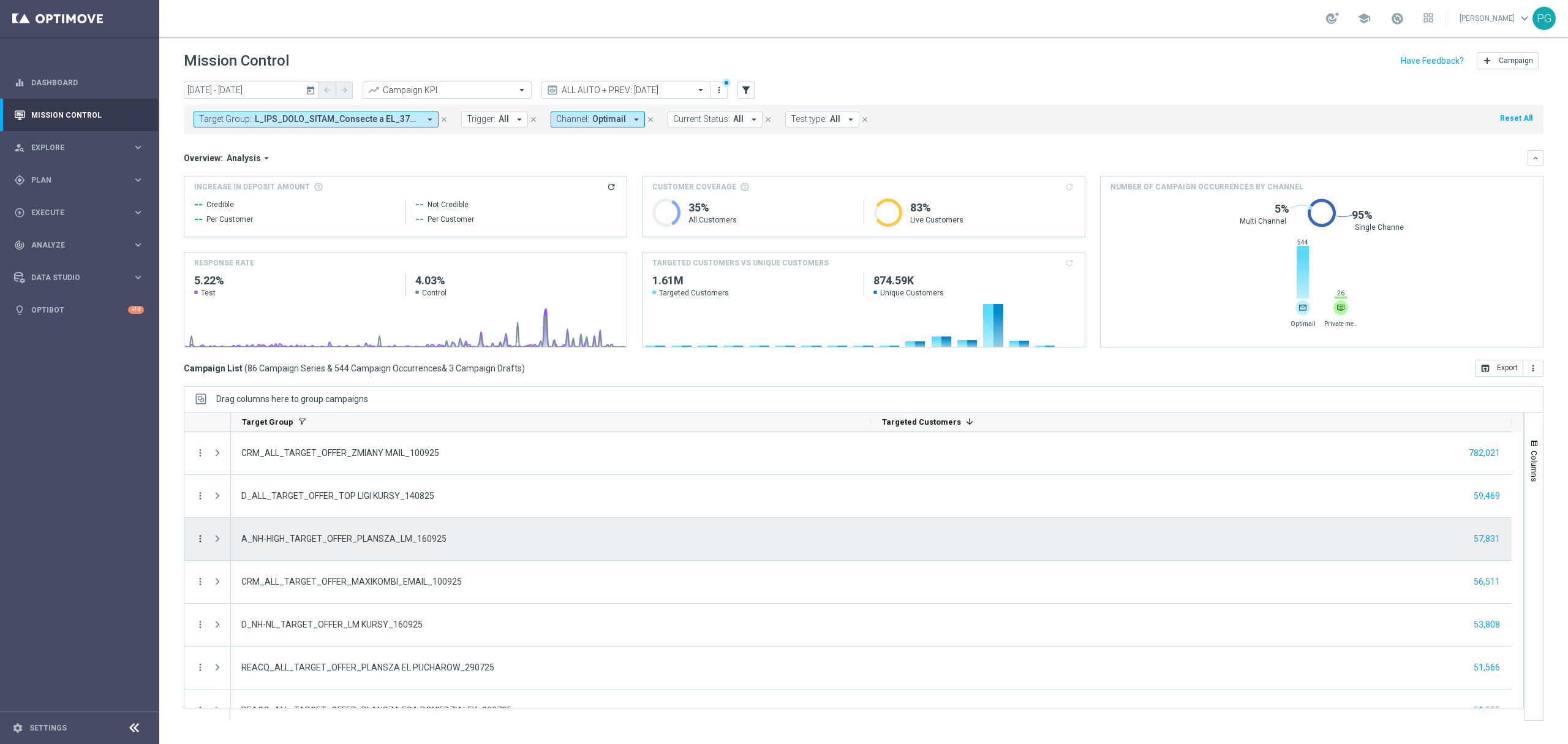
click at [200, 537] on icon "more_vert" at bounding box center [200, 538] width 11 height 11
click at [289, 552] on div "Campaign Details" at bounding box center [282, 547] width 114 height 8
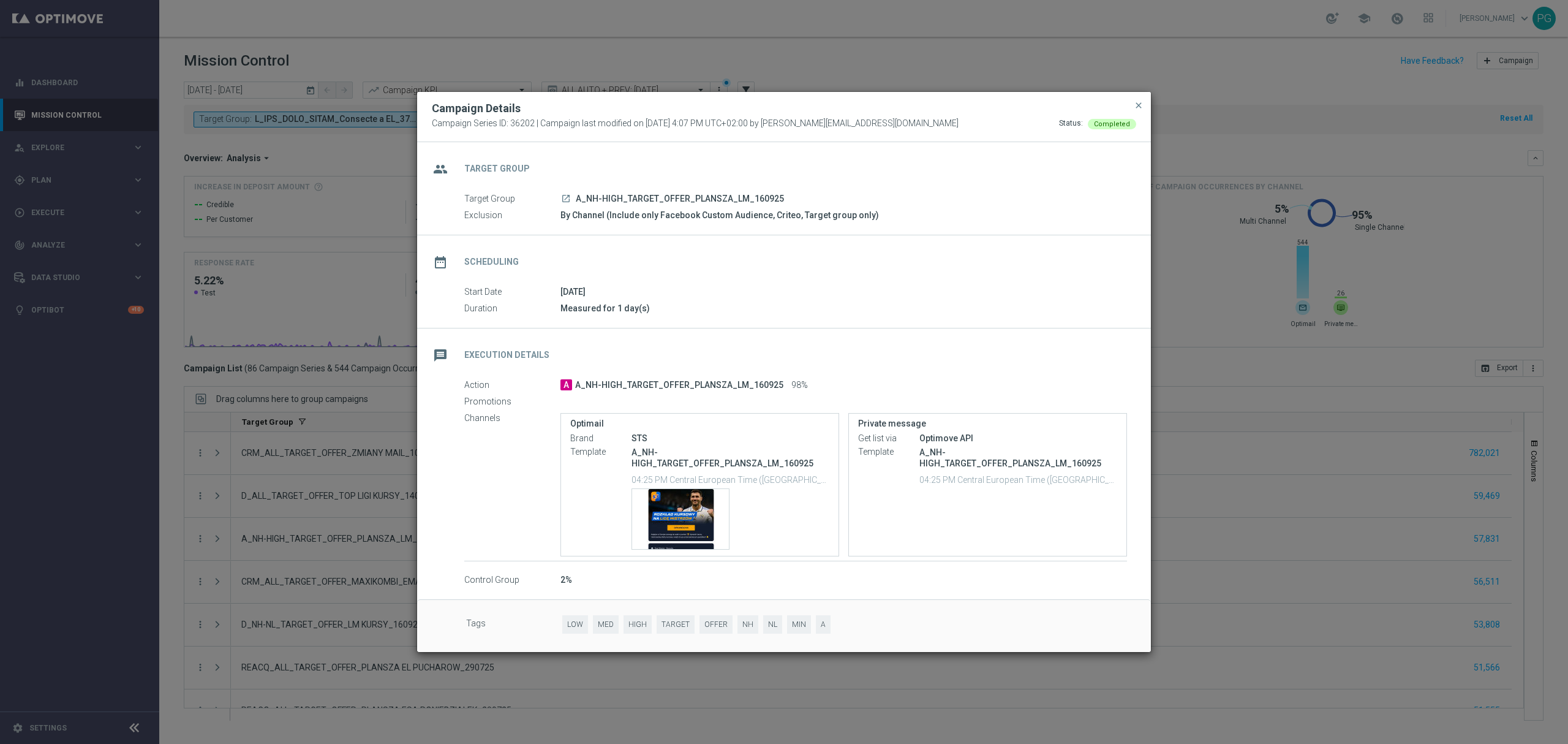
click at [566, 194] on icon "launch" at bounding box center [567, 199] width 10 height 10
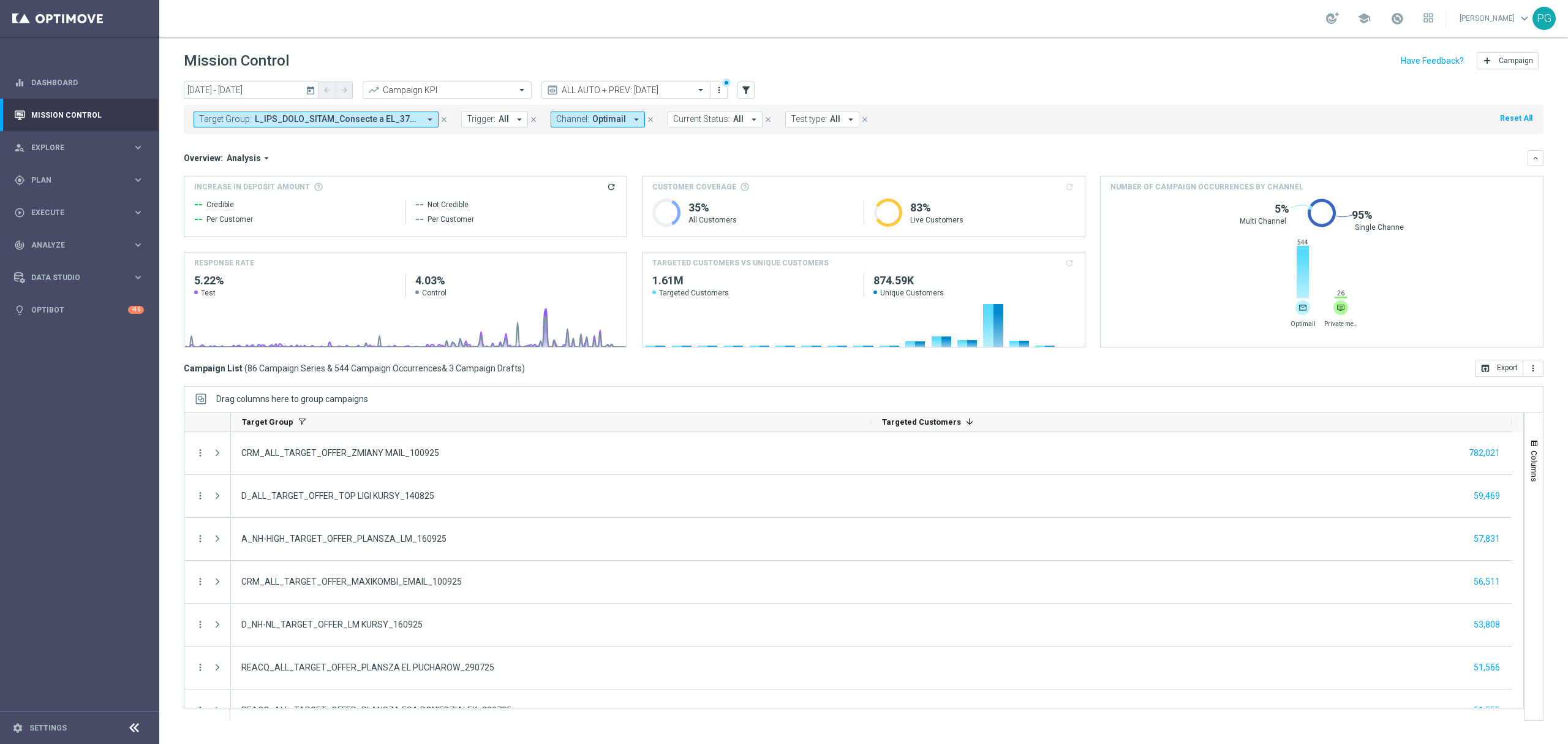
click at [432, 120] on icon "arrow_drop_down" at bounding box center [429, 119] width 11 height 11
click at [0, 0] on div "Clear" at bounding box center [0, 0] width 0 height 0
click at [352, 143] on input "text" at bounding box center [296, 143] width 180 height 10
click at [698, 118] on span "Current Status:" at bounding box center [701, 119] width 57 height 10
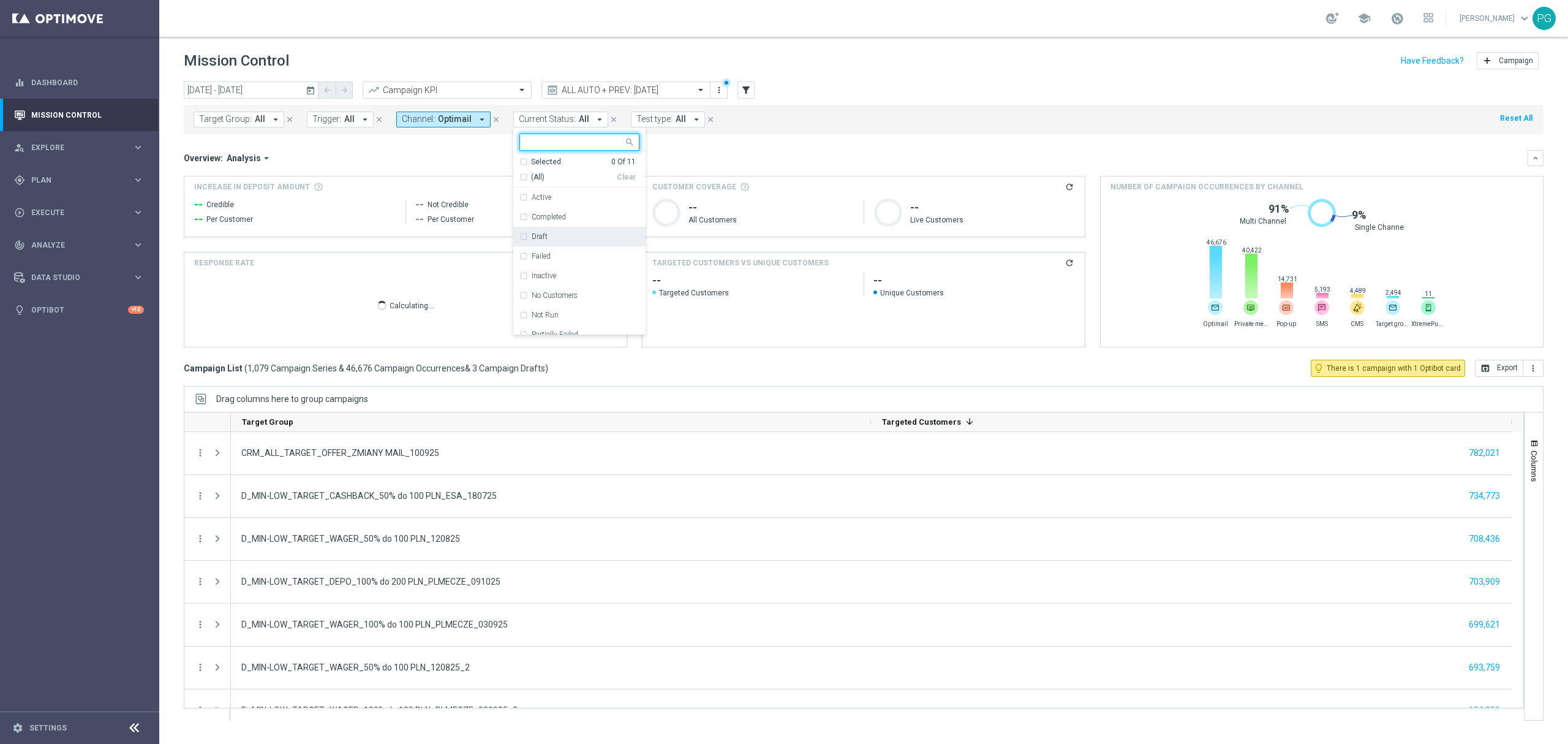
click at [540, 243] on div "Draft" at bounding box center [579, 236] width 120 height 19
click at [821, 98] on div "[DATE] [DATE] - [DATE] arrow_back arrow_forward Campaign KPI trending_up ALL AU…" at bounding box center [863, 91] width 1360 height 19
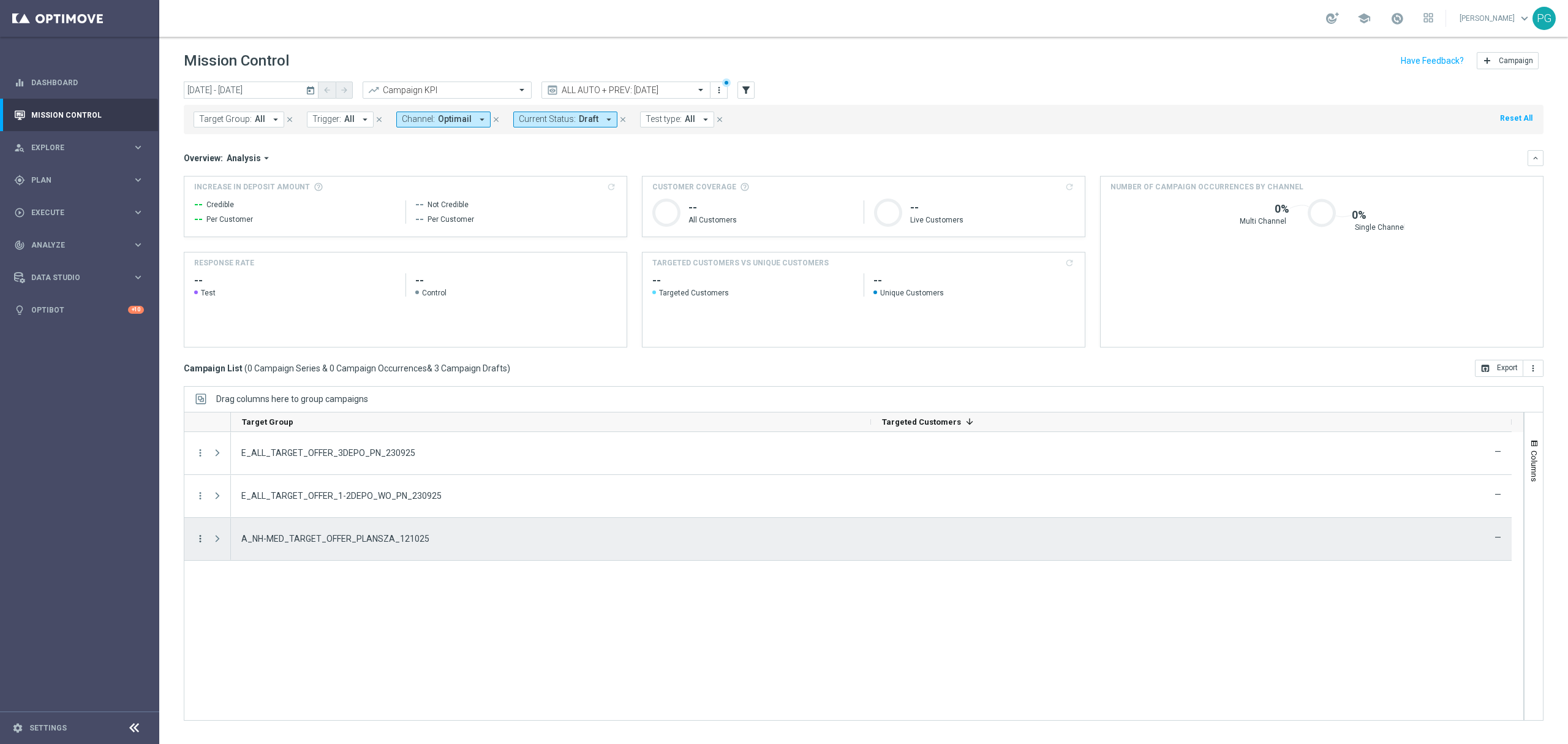
click at [202, 538] on icon "more_vert" at bounding box center [200, 538] width 11 height 11
click at [245, 585] on div "Edit" at bounding box center [282, 587] width 114 height 8
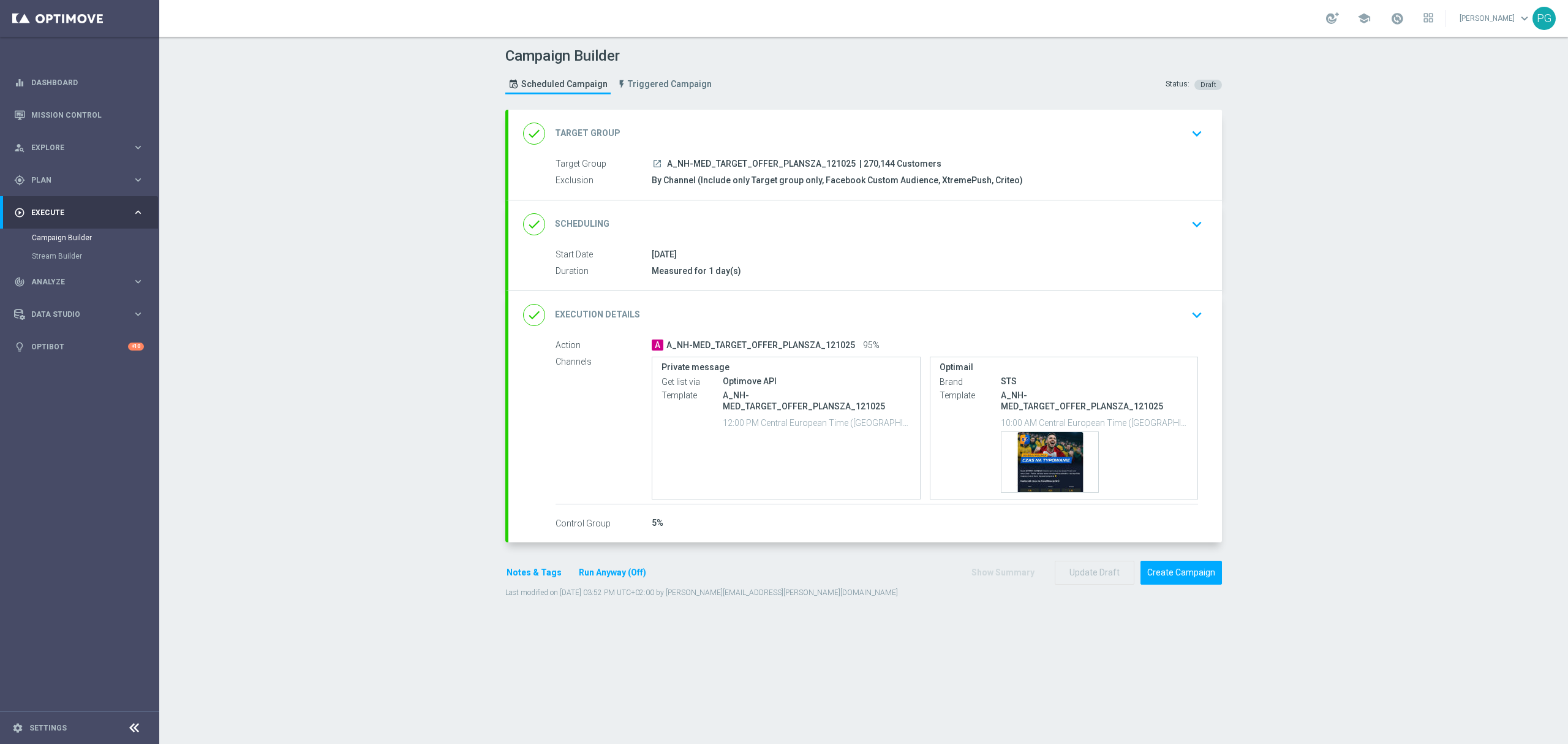
click at [797, 224] on div "done Scheduling keyboard_arrow_down" at bounding box center [865, 224] width 685 height 24
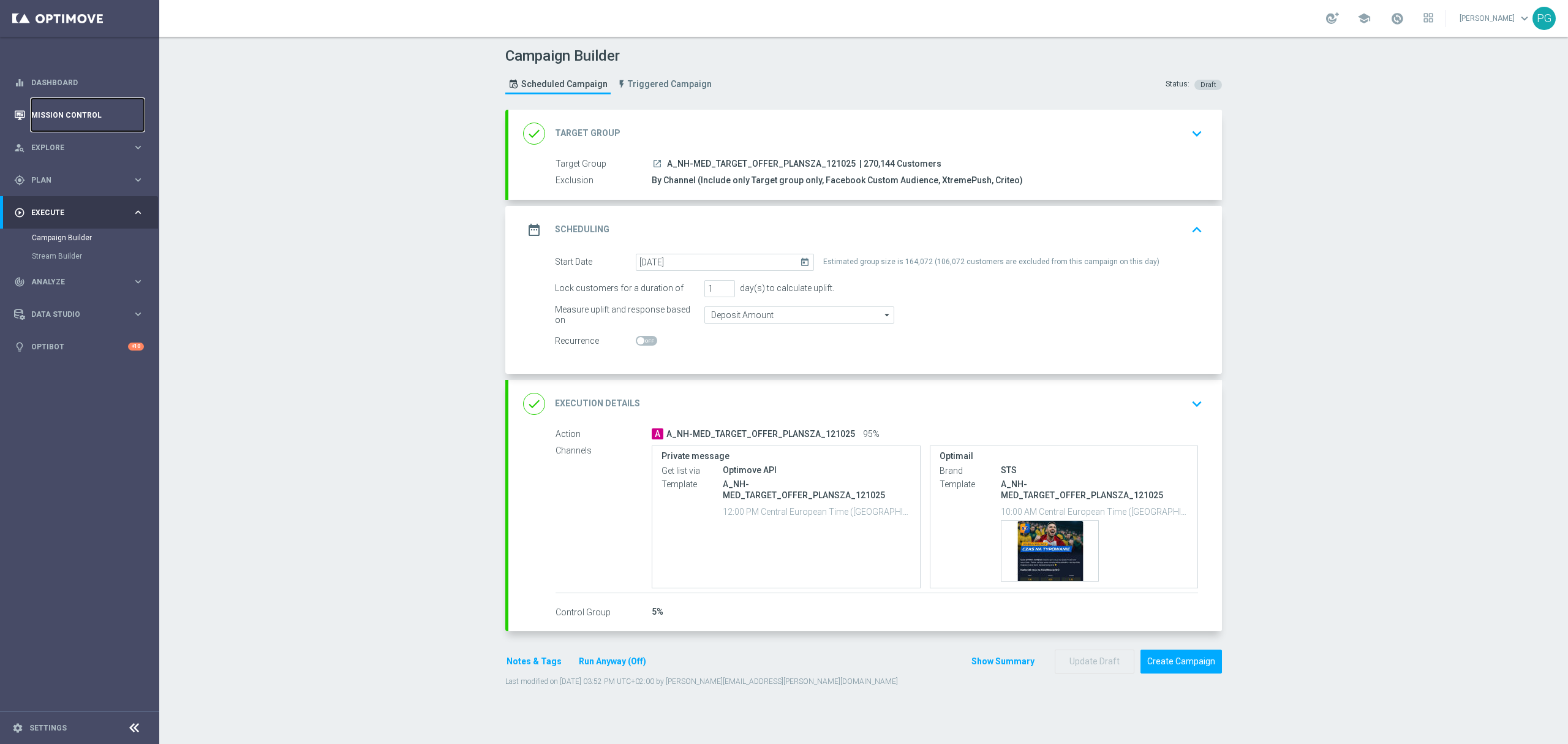
click at [65, 116] on link "Mission Control" at bounding box center [88, 115] width 113 height 33
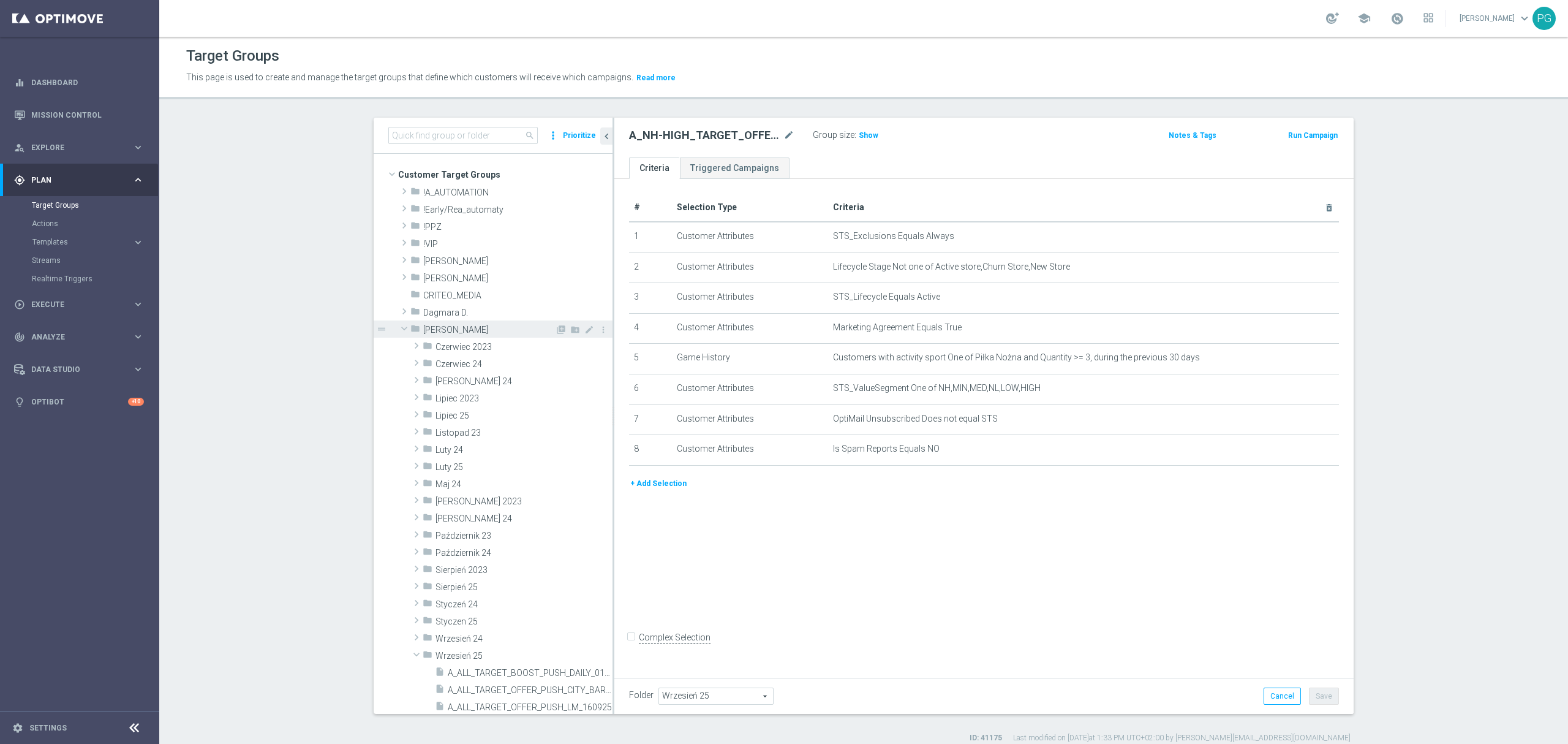
click at [400, 330] on span at bounding box center [404, 328] width 14 height 13
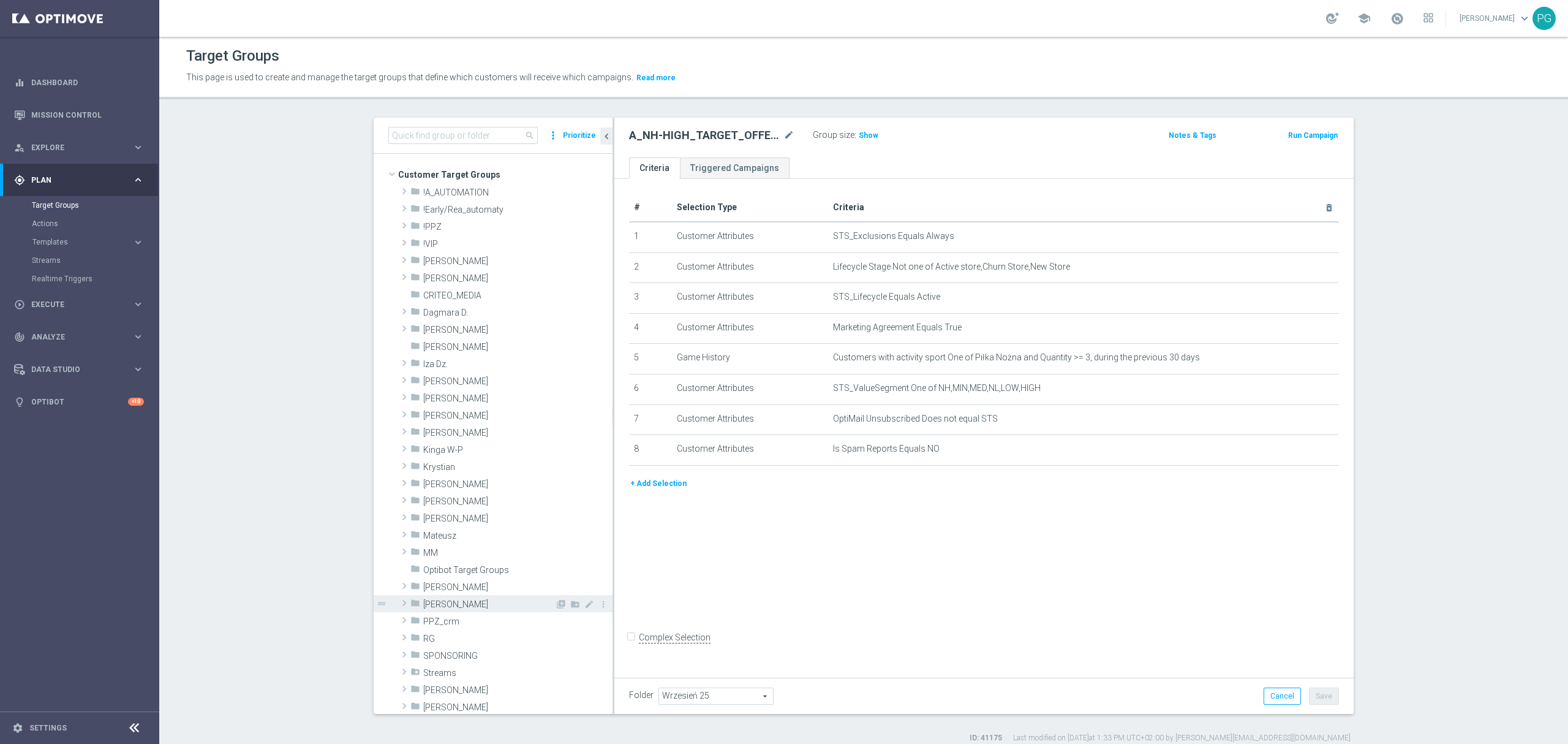
click at [442, 604] on span "[PERSON_NAME]" at bounding box center [489, 605] width 132 height 10
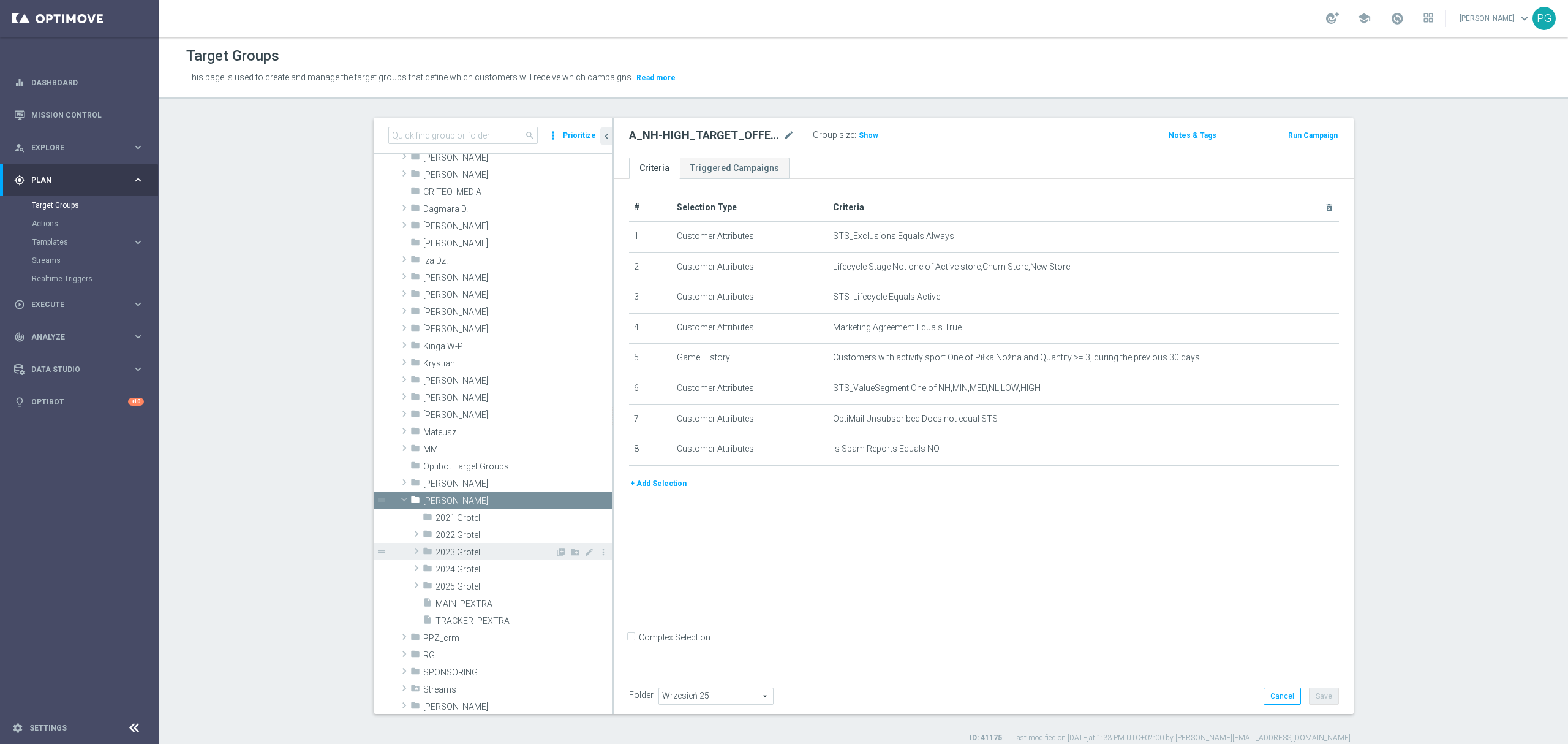
scroll to position [105, 0]
click at [459, 588] on span "2025 Grotel" at bounding box center [496, 586] width 120 height 10
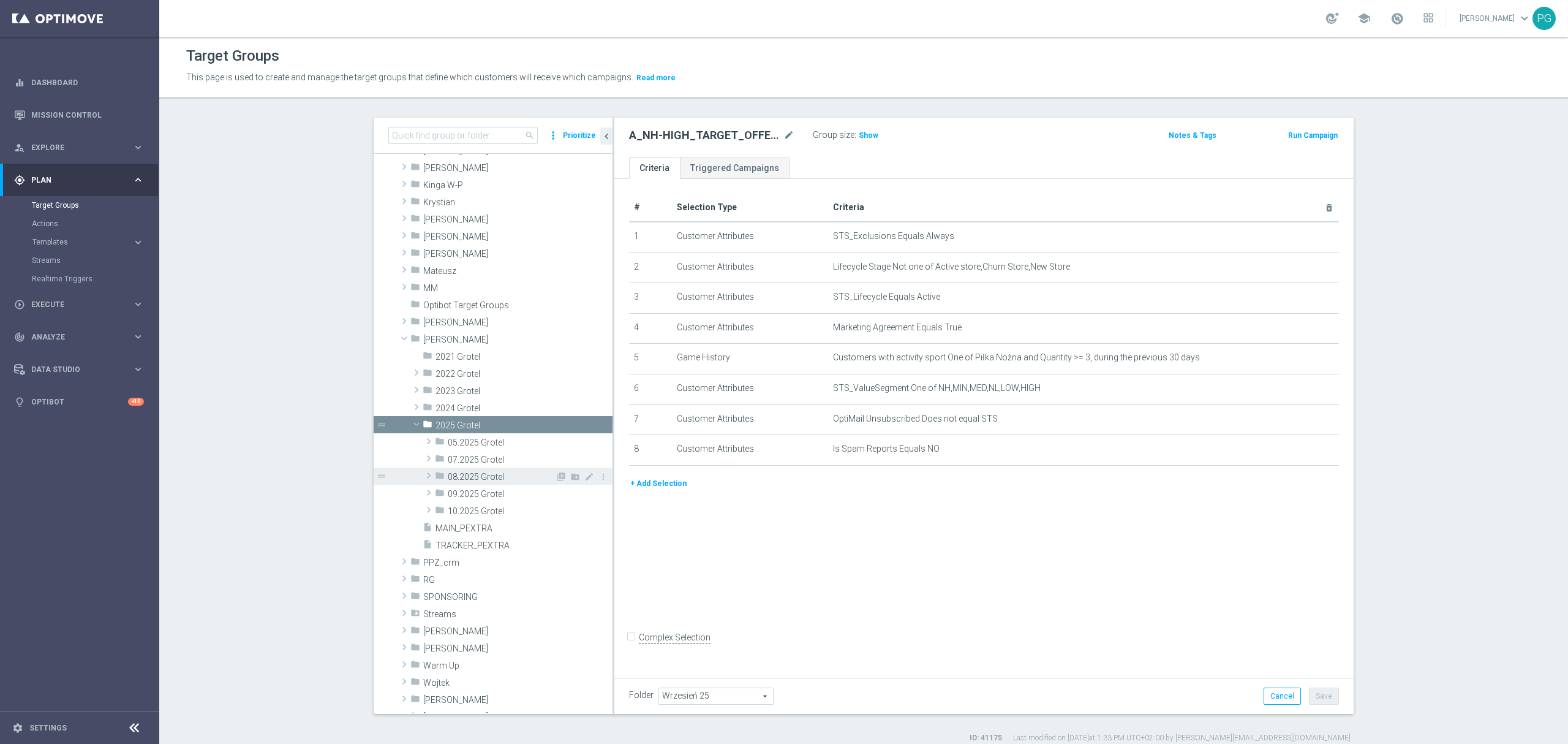
scroll to position [270, 0]
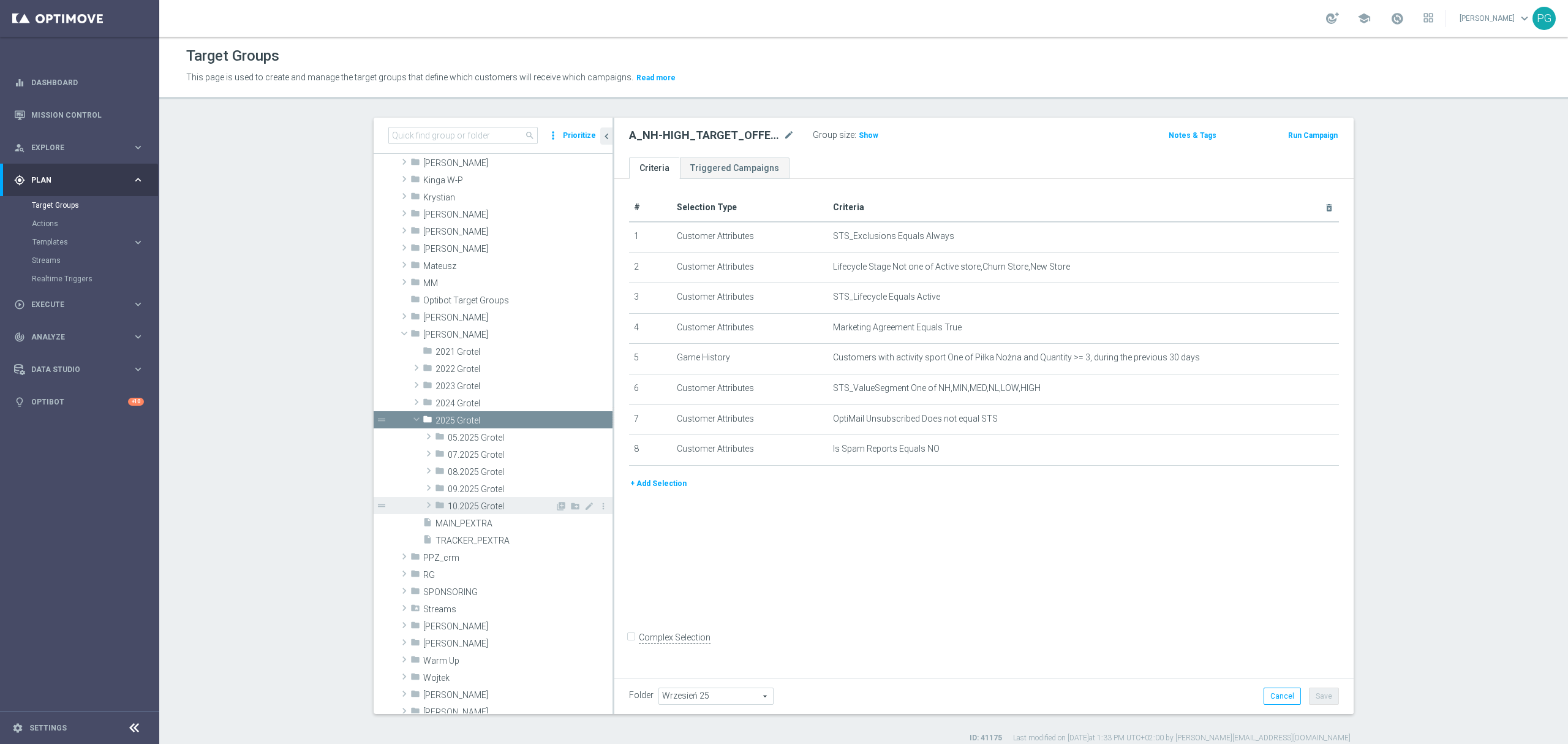
click at [465, 509] on span "10.2025 Grotel" at bounding box center [501, 506] width 107 height 10
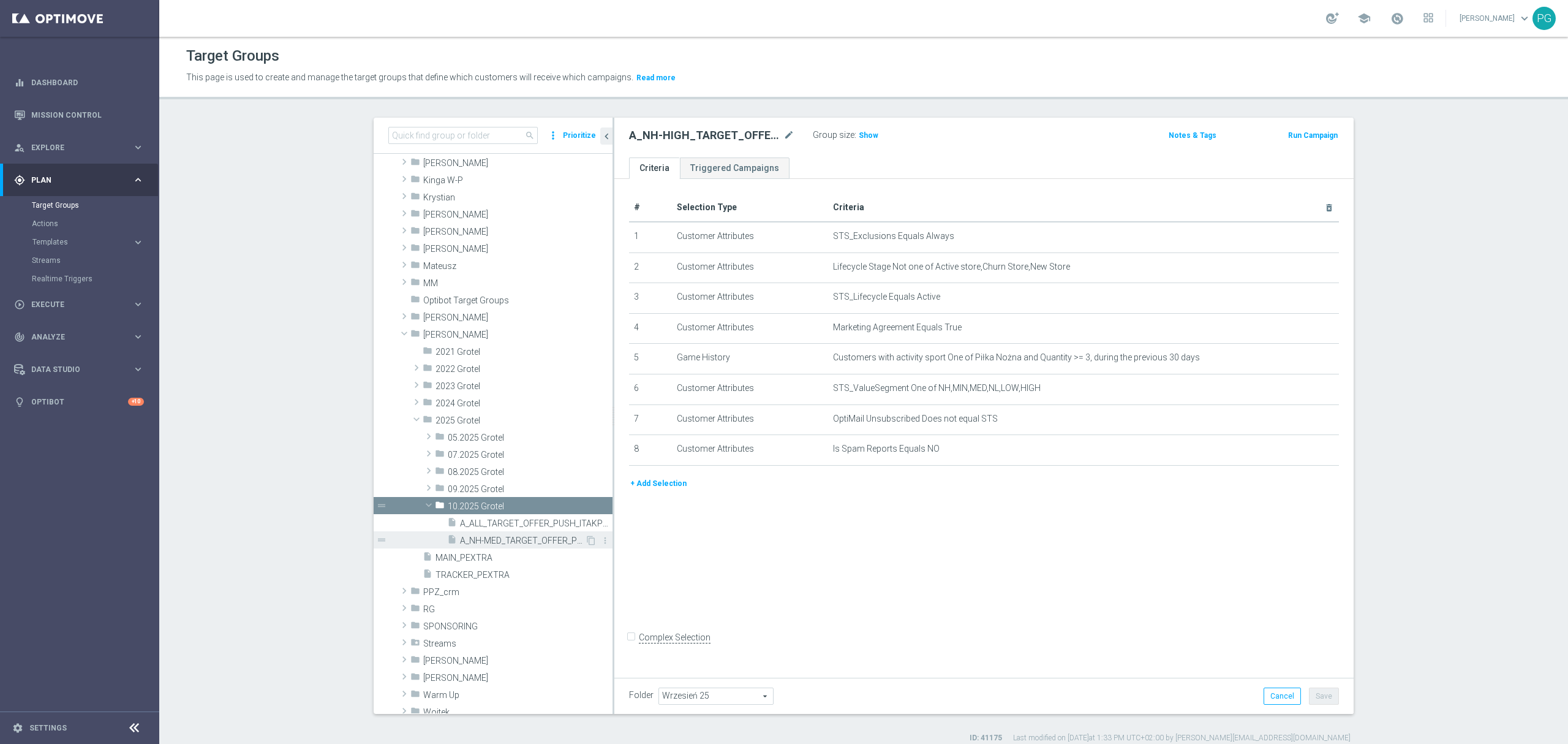
click at [497, 546] on span "A_NH-MED_TARGET_OFFER_PLANSZA_121025" at bounding box center [523, 541] width 125 height 10
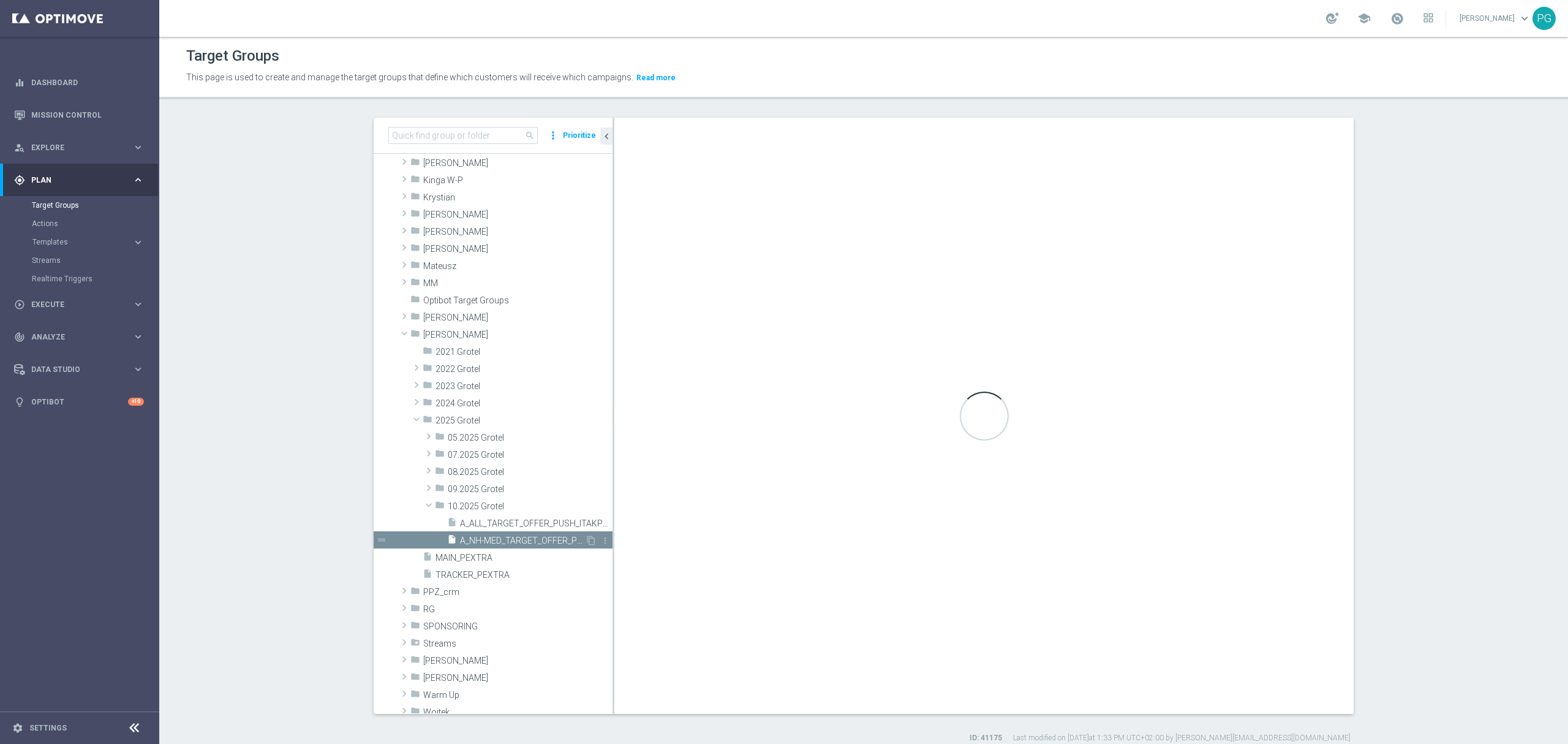
type input "10.2025 Grotel"
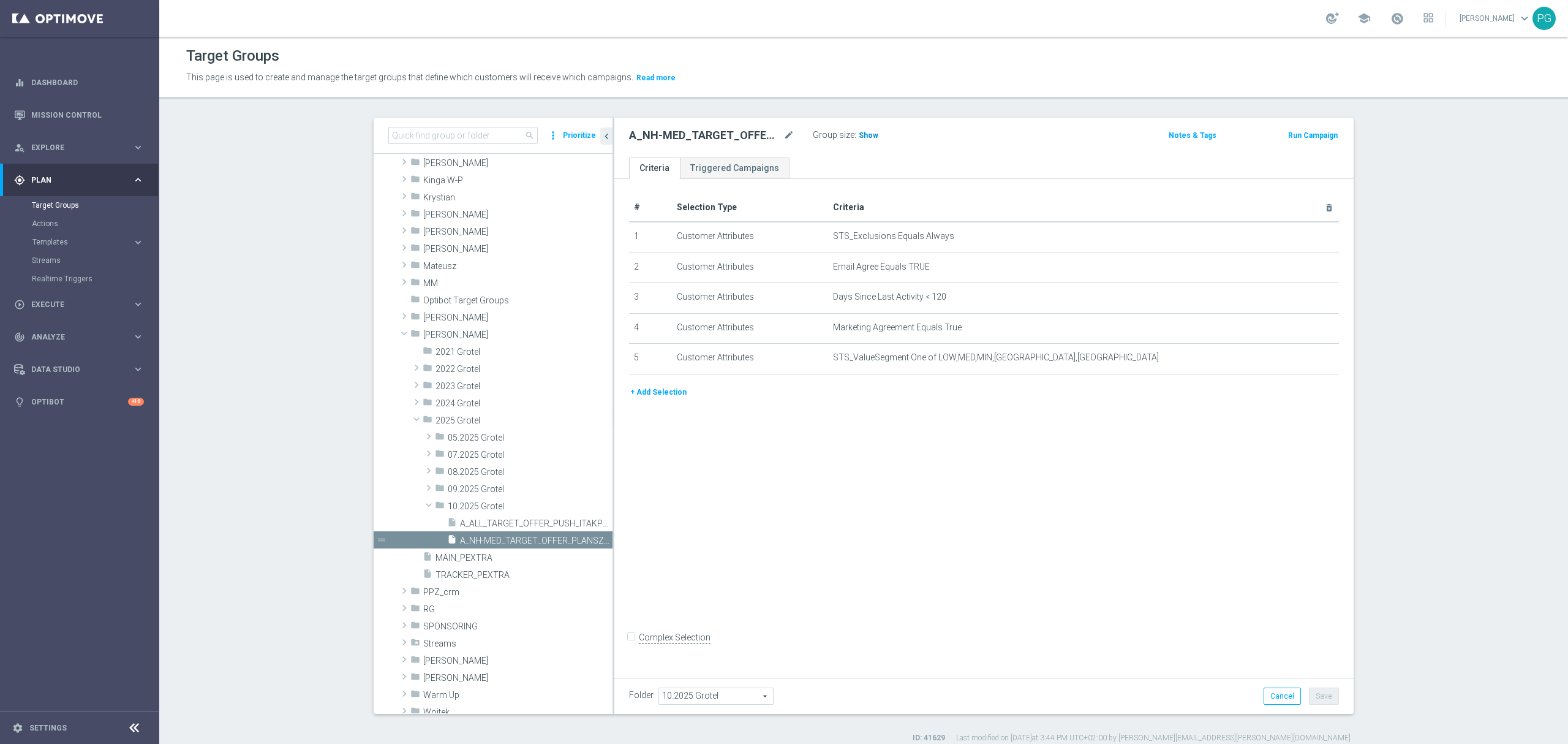
click at [859, 137] on span "Show" at bounding box center [868, 135] width 19 height 8
click at [663, 398] on button "+ Add Selection" at bounding box center [658, 392] width 59 height 13
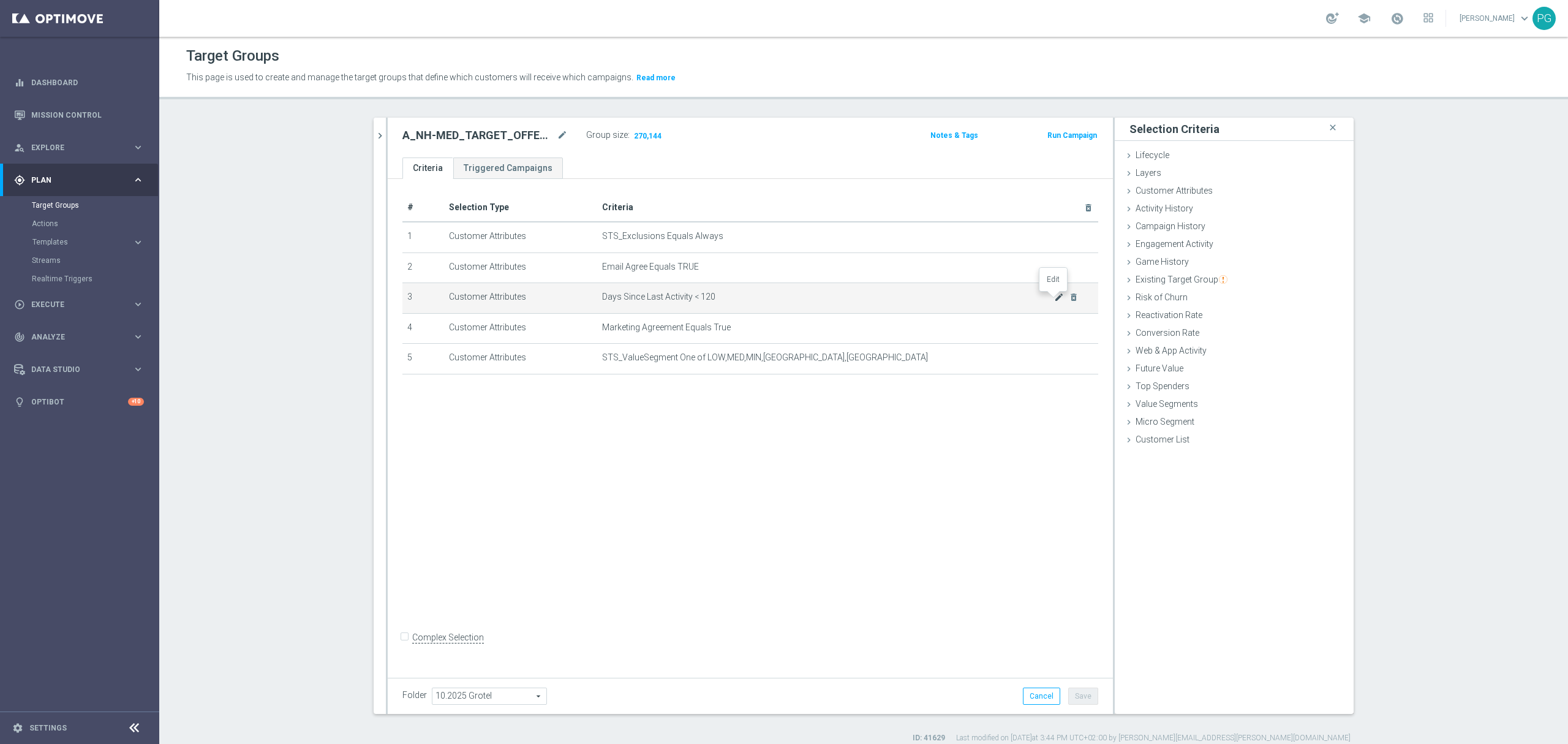
click at [1054, 301] on icon "mode_edit" at bounding box center [1059, 298] width 10 height 10
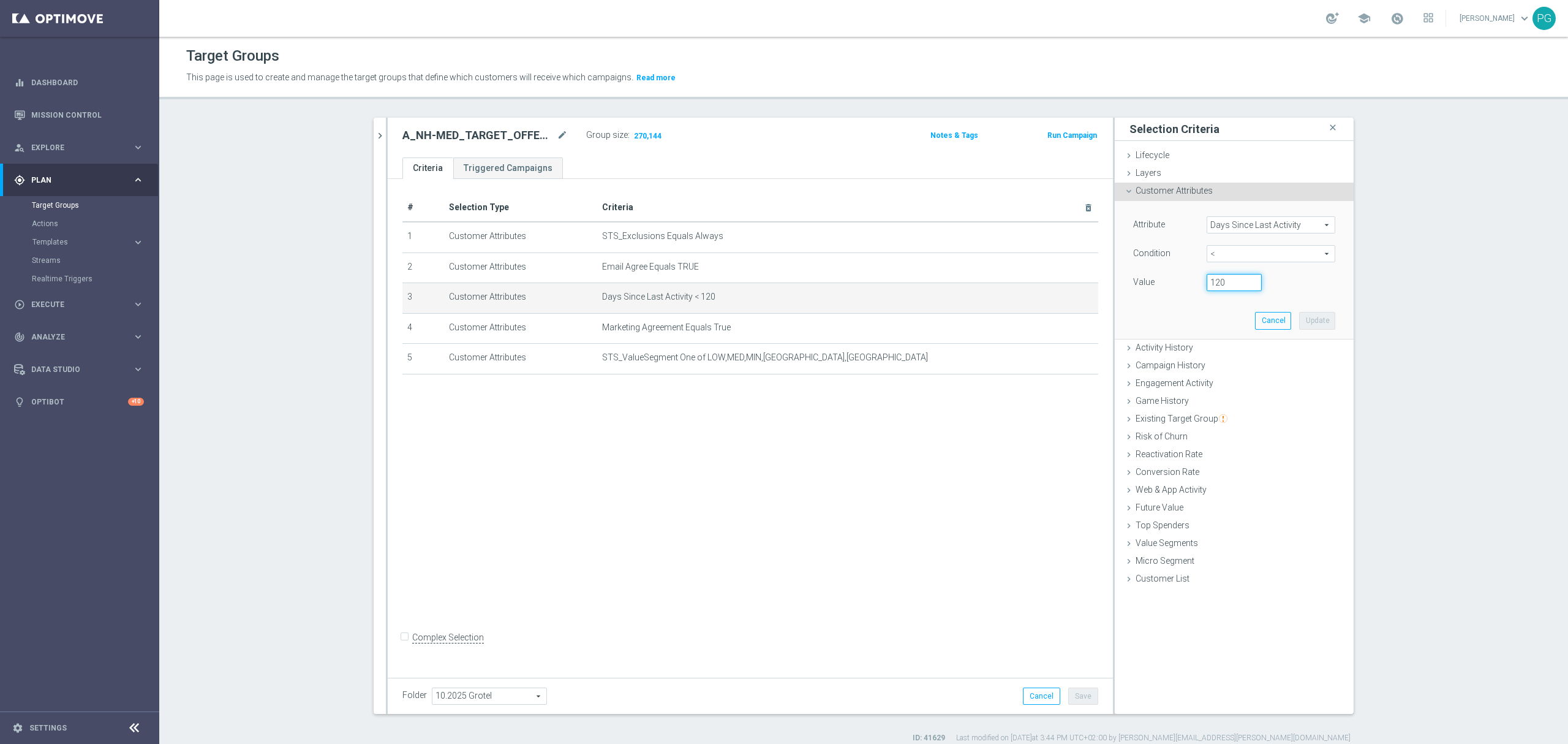
drag, startPoint x: 1231, startPoint y: 283, endPoint x: 1179, endPoint y: 286, distance: 52.1
click at [1179, 286] on div "Value 120" at bounding box center [1234, 283] width 221 height 19
type input "90"
click at [1316, 320] on button "Update" at bounding box center [1317, 321] width 36 height 17
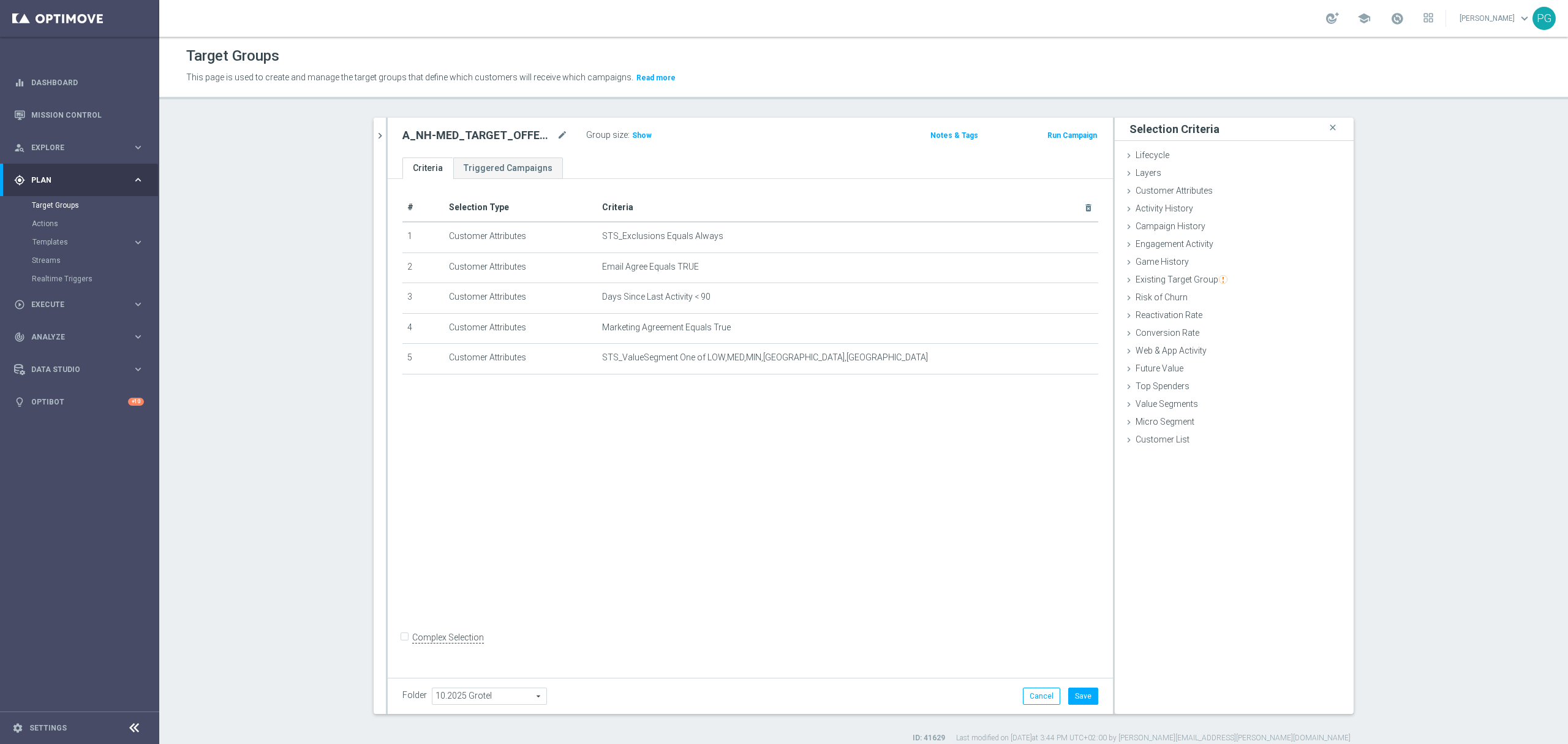
click at [628, 133] on label ":" at bounding box center [629, 135] width 2 height 10
click at [632, 133] on span "Show" at bounding box center [642, 135] width 19 height 8
click at [1162, 191] on span "Customer Attributes" at bounding box center [1174, 191] width 78 height 10
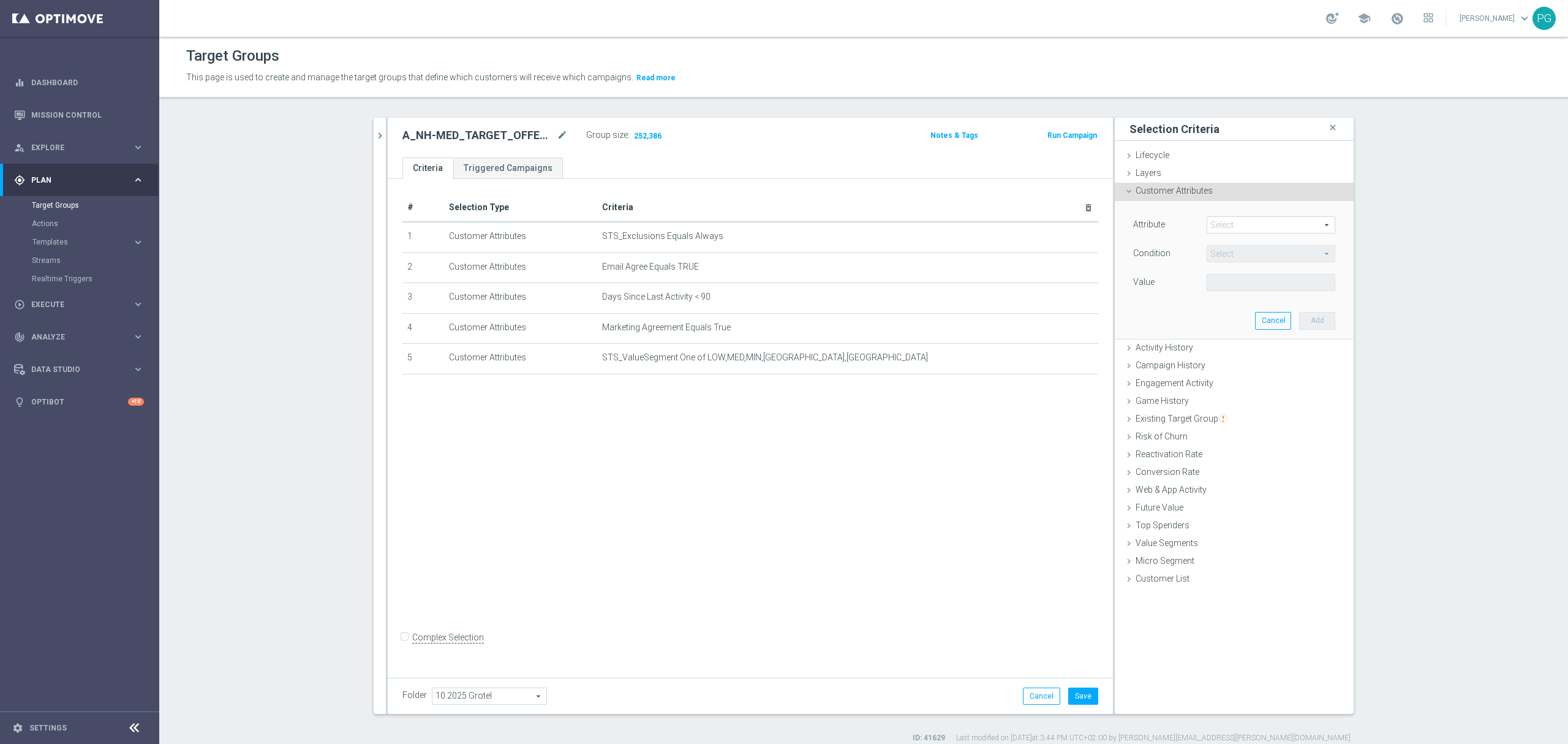
click at [1227, 229] on span at bounding box center [1270, 224] width 127 height 16
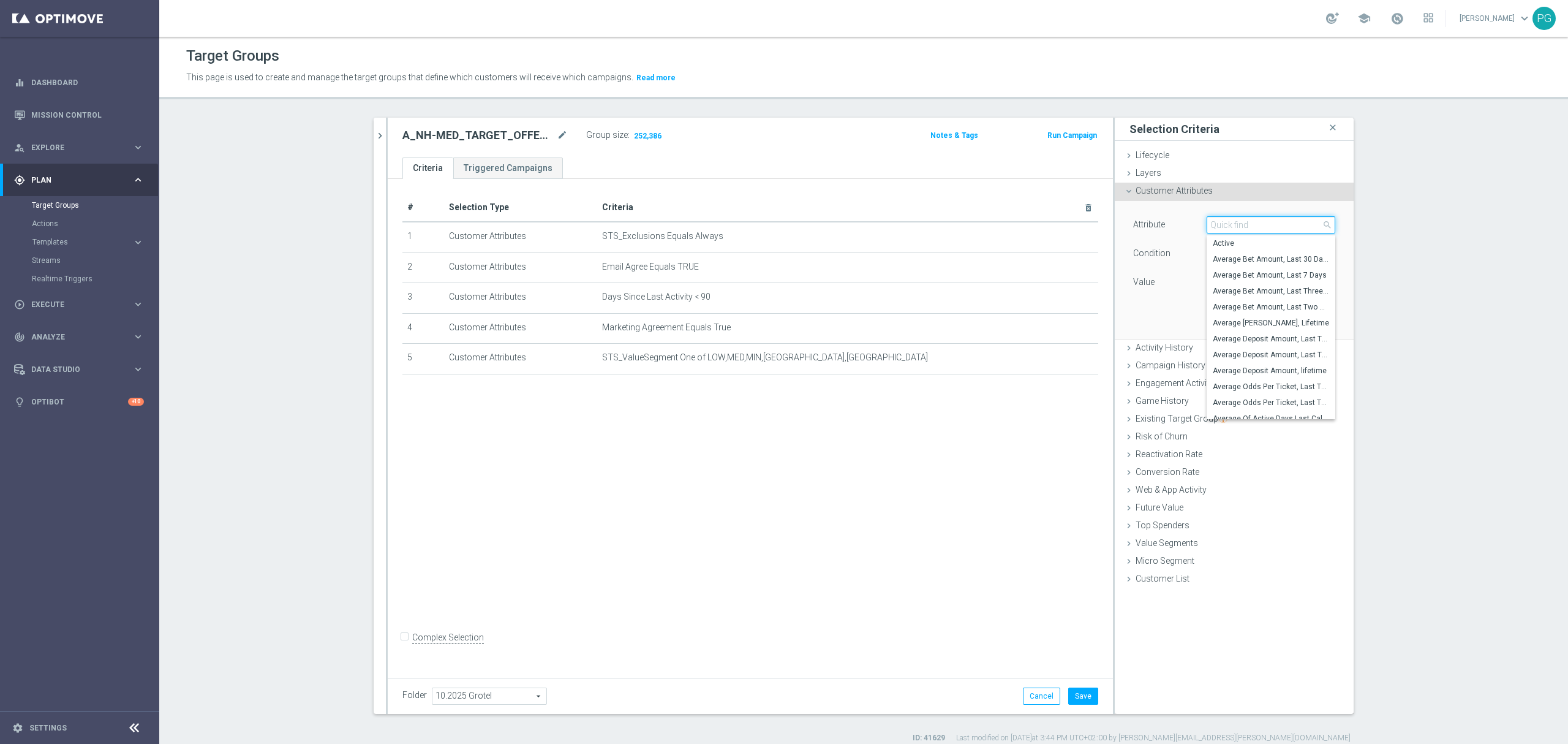
click at [1227, 229] on input "search" at bounding box center [1270, 224] width 129 height 17
type input "gen"
click at [1231, 306] on span "Generosity Level _NGR, Lifetime" at bounding box center [1271, 307] width 116 height 10
type input "Generosity Level _NGR, Lifetime"
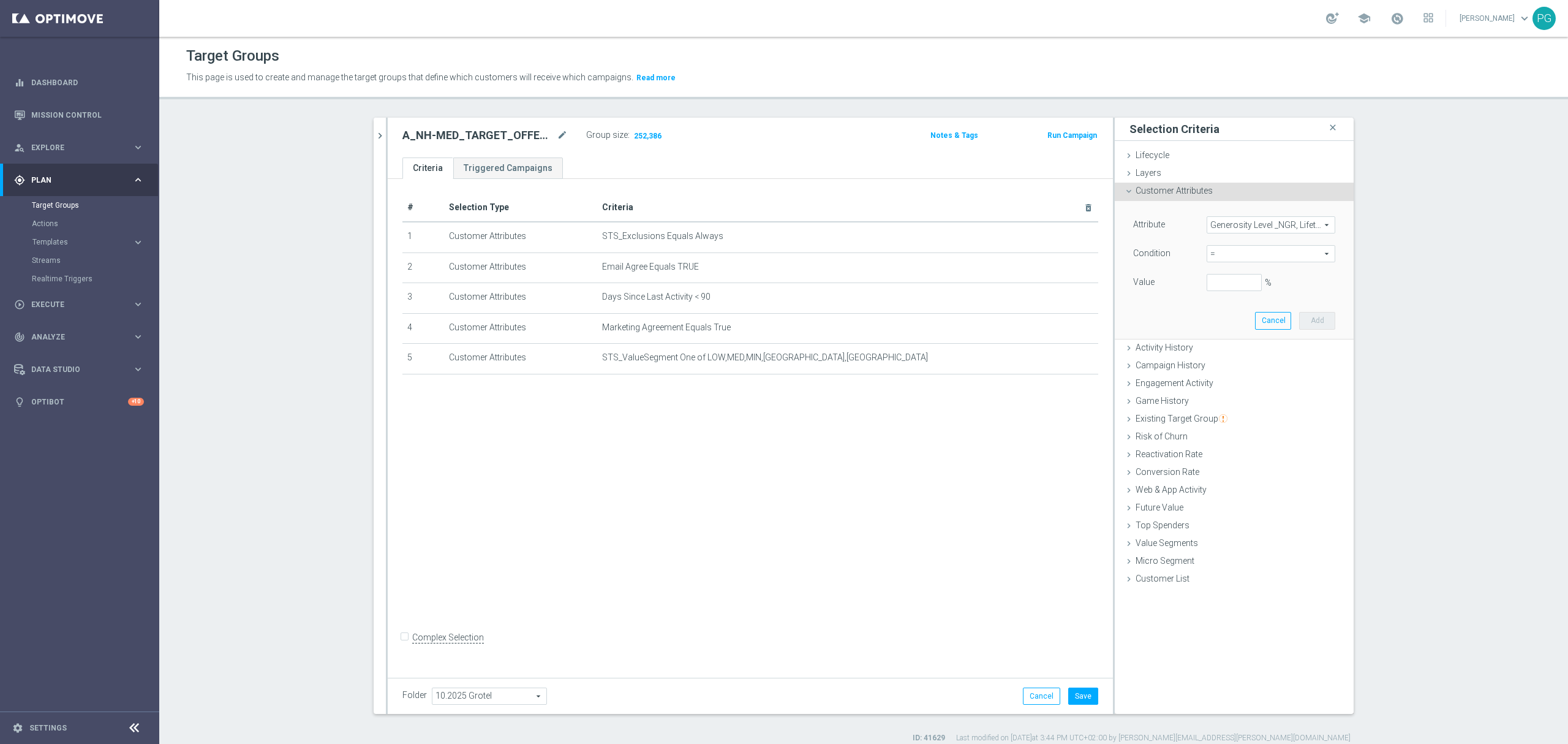
click at [1231, 256] on span "=" at bounding box center [1270, 253] width 127 height 16
click at [1218, 364] on span "between" at bounding box center [1271, 368] width 116 height 10
type input "between"
click at [1218, 273] on div "Attribute Generosity Level _NGR, Lifetime Generosity Level _NGR, Lifetime arrow…" at bounding box center [1234, 267] width 202 height 104
click at [1219, 278] on input "%" at bounding box center [1233, 283] width 55 height 17
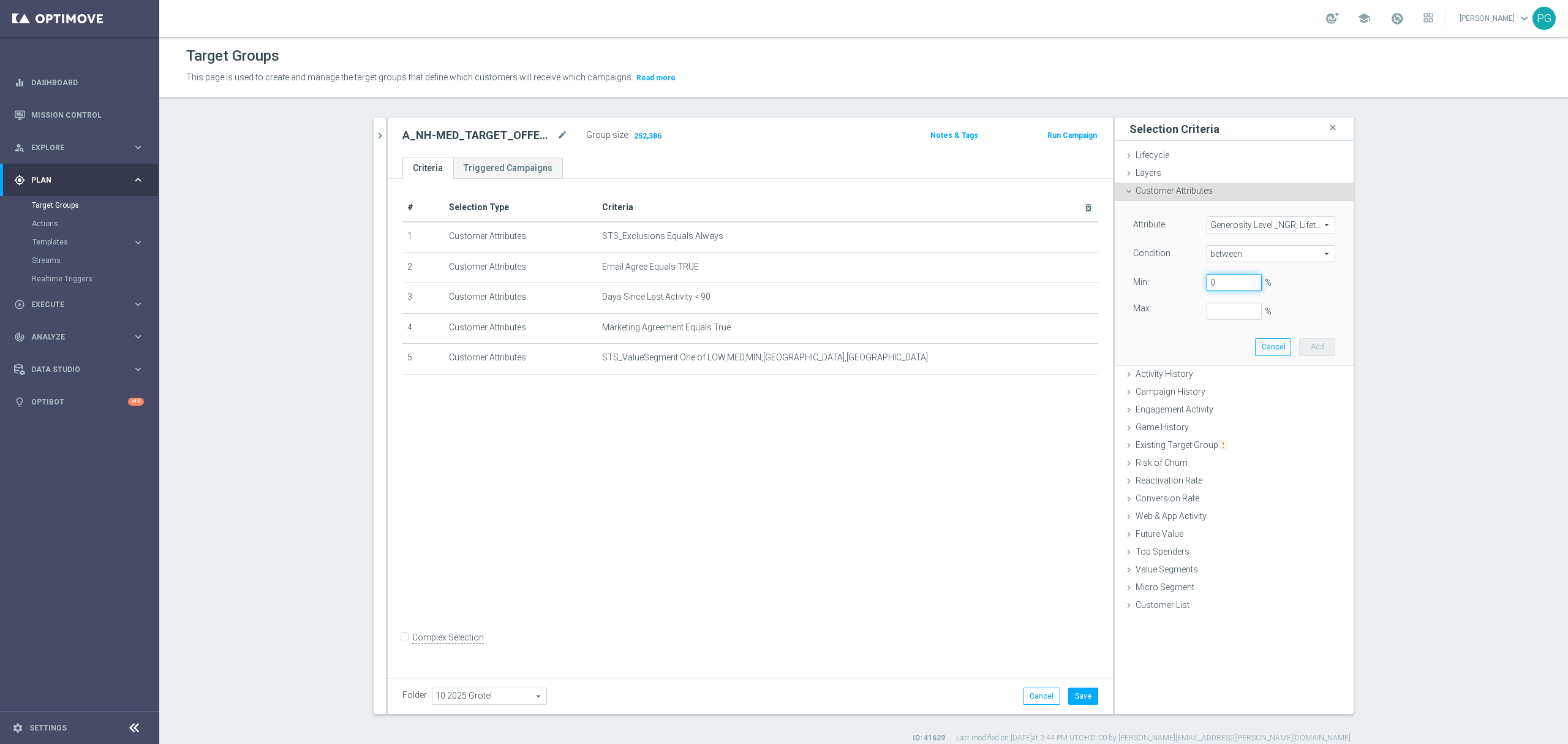
type input "0"
click at [1312, 346] on button "Add" at bounding box center [1317, 347] width 36 height 17
type input "0.25"
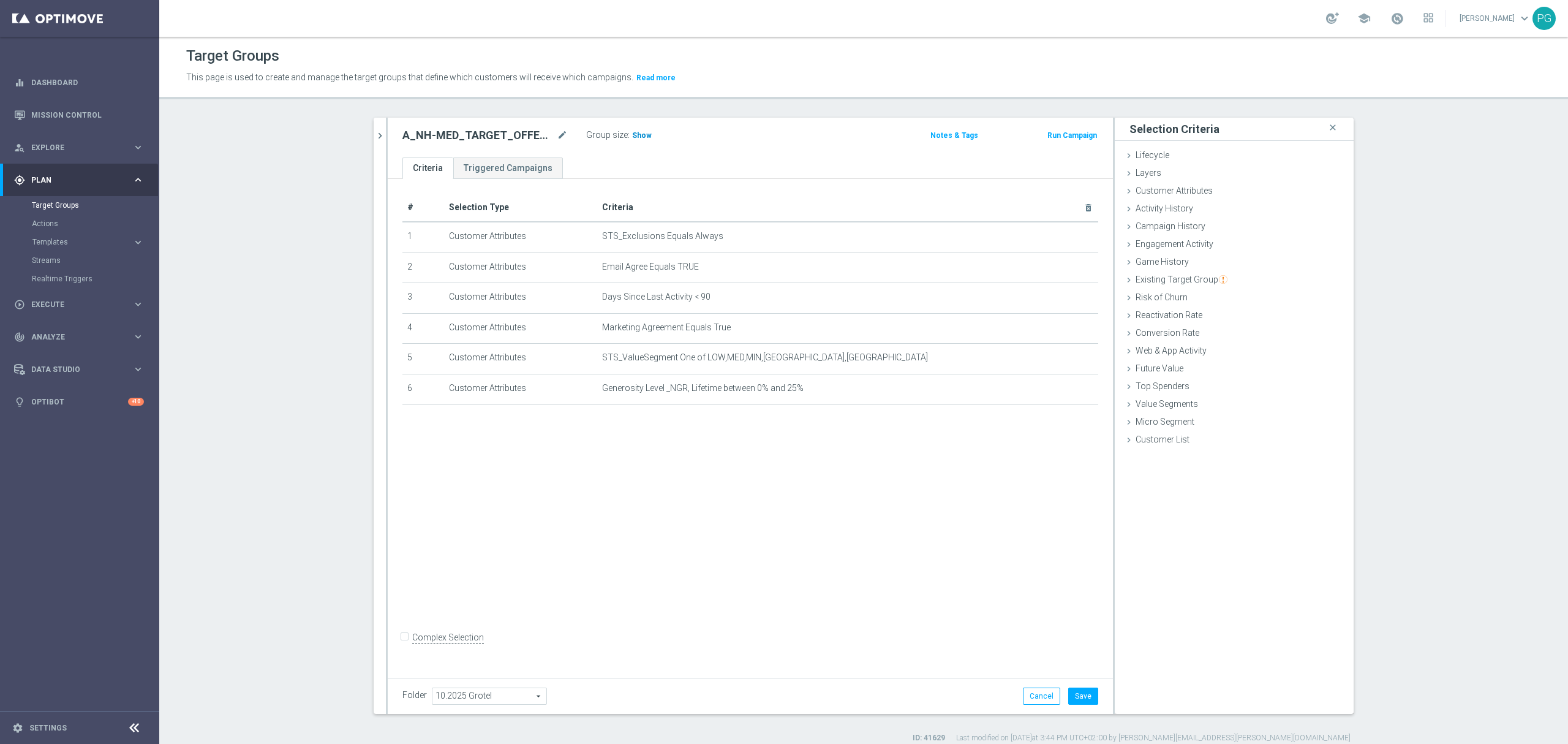
click at [632, 131] on span "Show" at bounding box center [642, 135] width 19 height 8
click at [1054, 393] on icon "mode_edit" at bounding box center [1059, 389] width 10 height 10
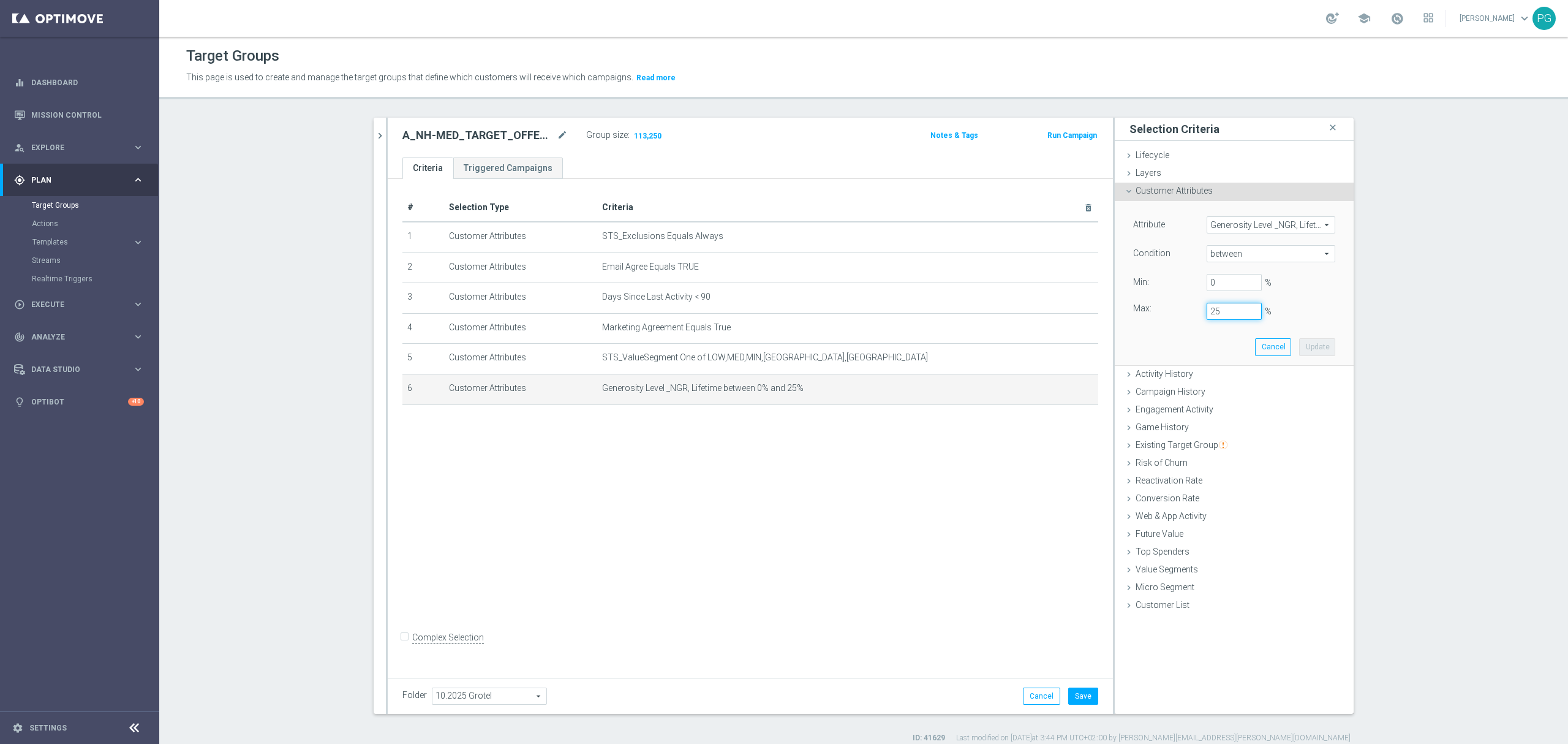
drag, startPoint x: 1227, startPoint y: 307, endPoint x: 1189, endPoint y: 314, distance: 38.6
click at [1189, 314] on div "Max: 25 %" at bounding box center [1234, 311] width 221 height 17
click at [1313, 344] on button "Update" at bounding box center [1317, 347] width 36 height 17
type input "0.3"
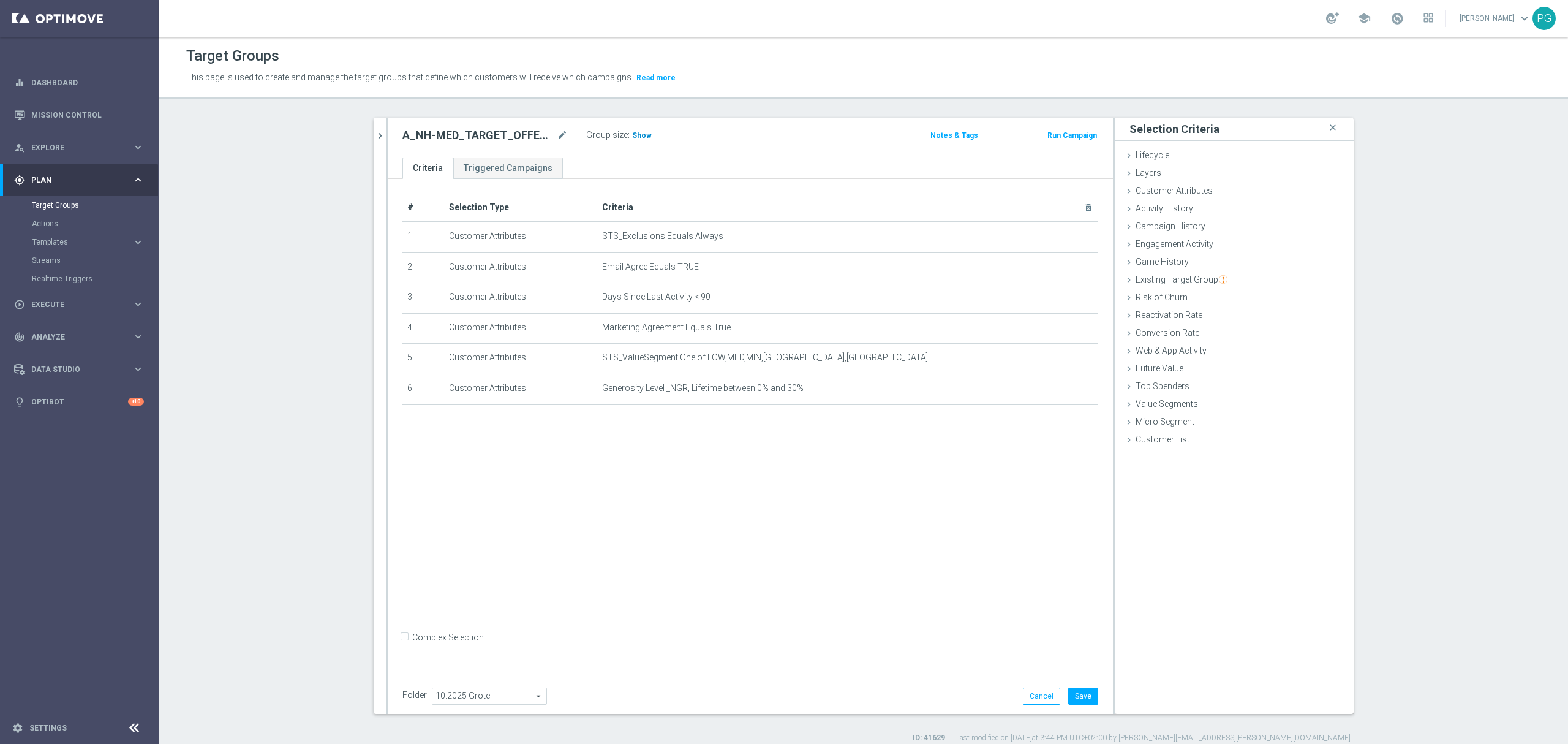
click at [632, 137] on span "Show" at bounding box center [642, 135] width 19 height 8
click at [1082, 700] on button "Save" at bounding box center [1083, 696] width 30 height 17
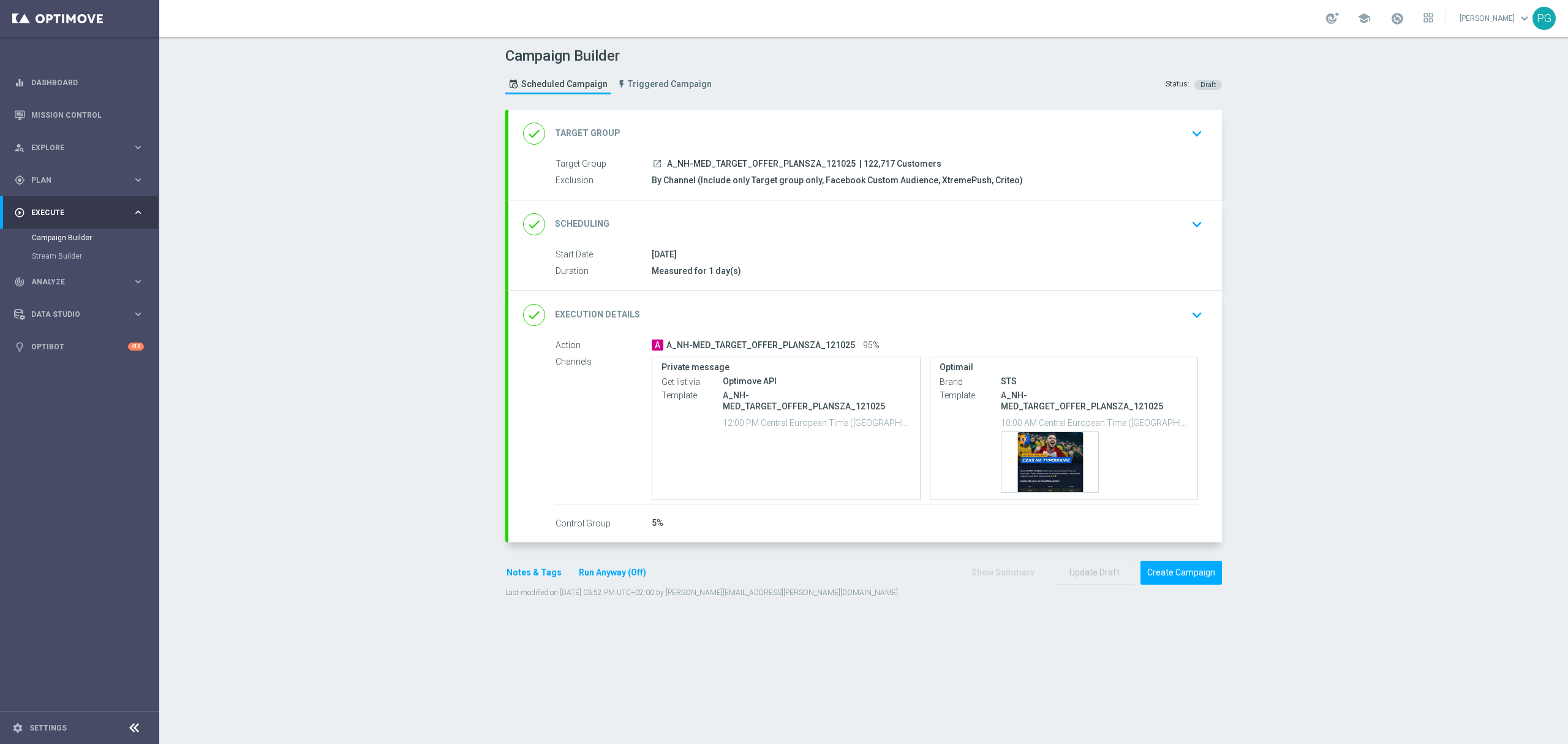
click at [760, 225] on div "done Scheduling keyboard_arrow_down" at bounding box center [865, 224] width 685 height 24
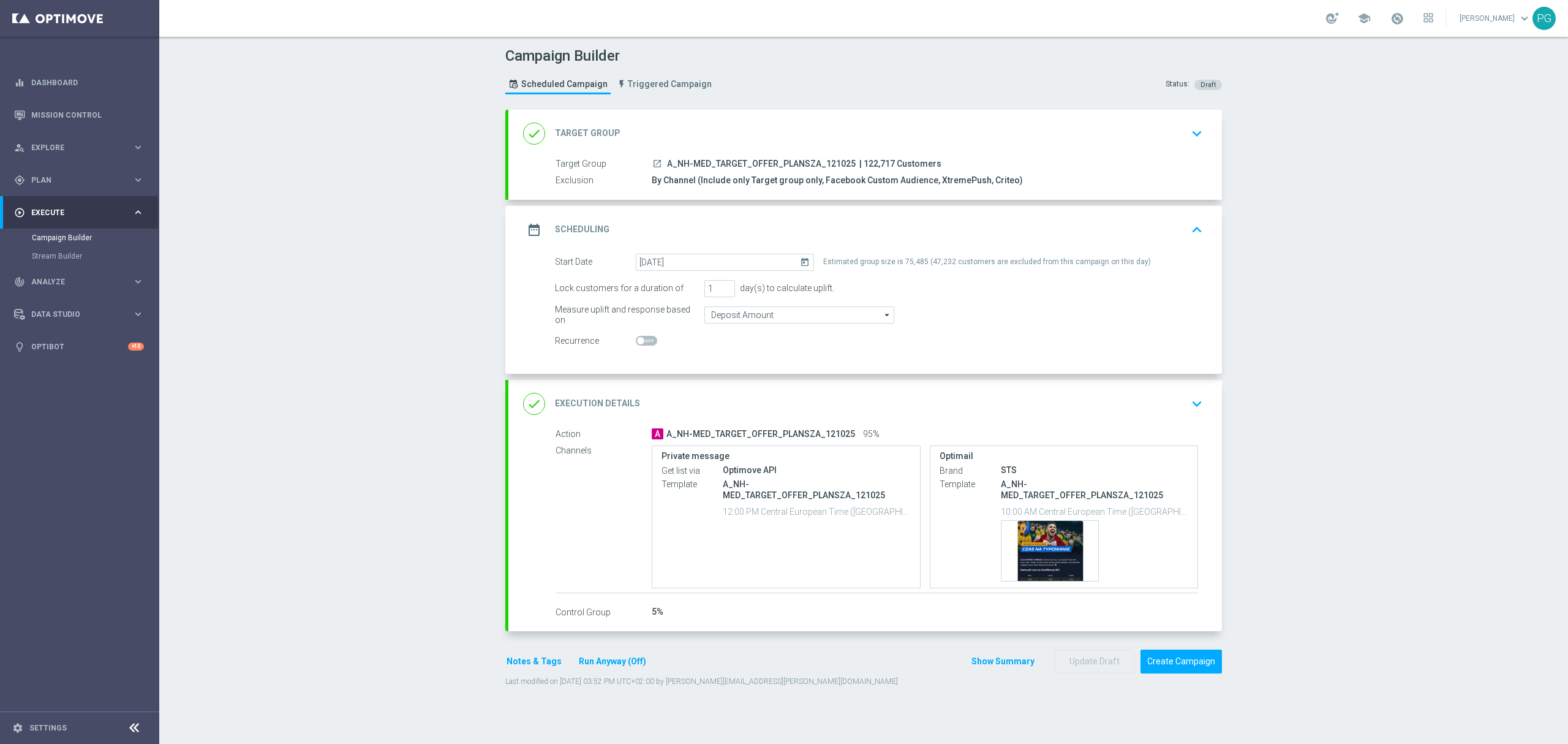
click at [630, 398] on h2 "Execution Details" at bounding box center [597, 404] width 85 height 12
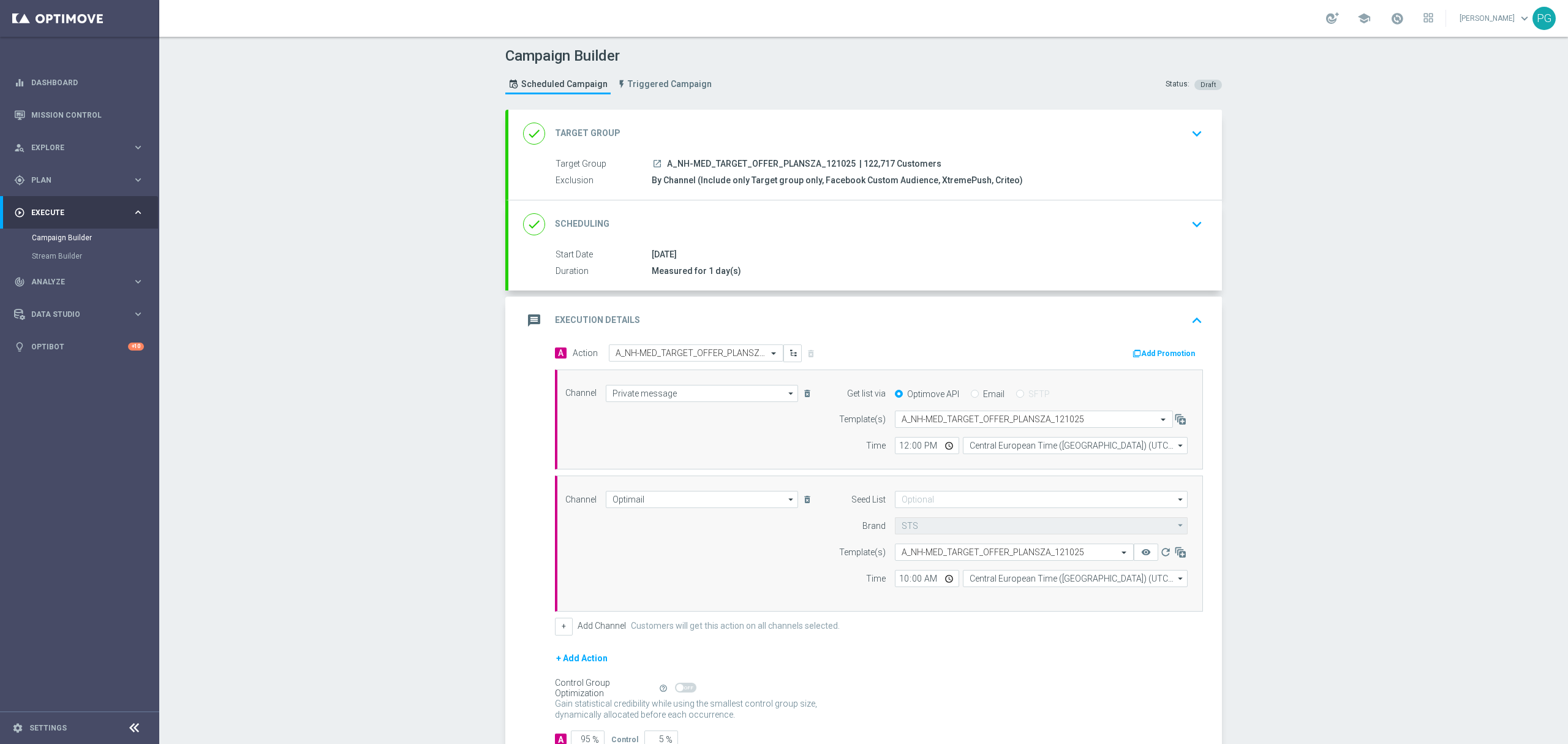
scroll to position [74, 0]
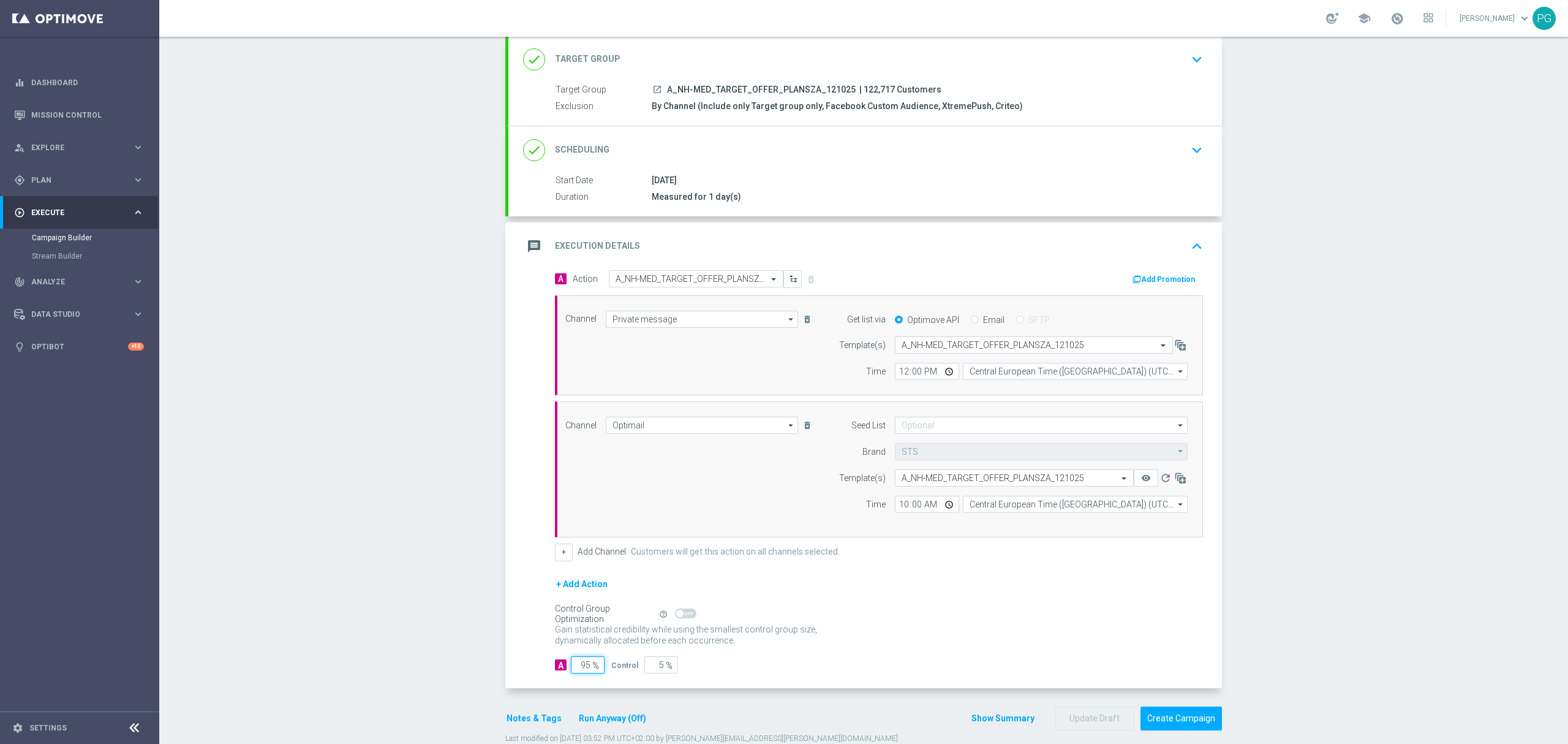
click at [574, 671] on input "95" at bounding box center [588, 665] width 34 height 17
type input "9"
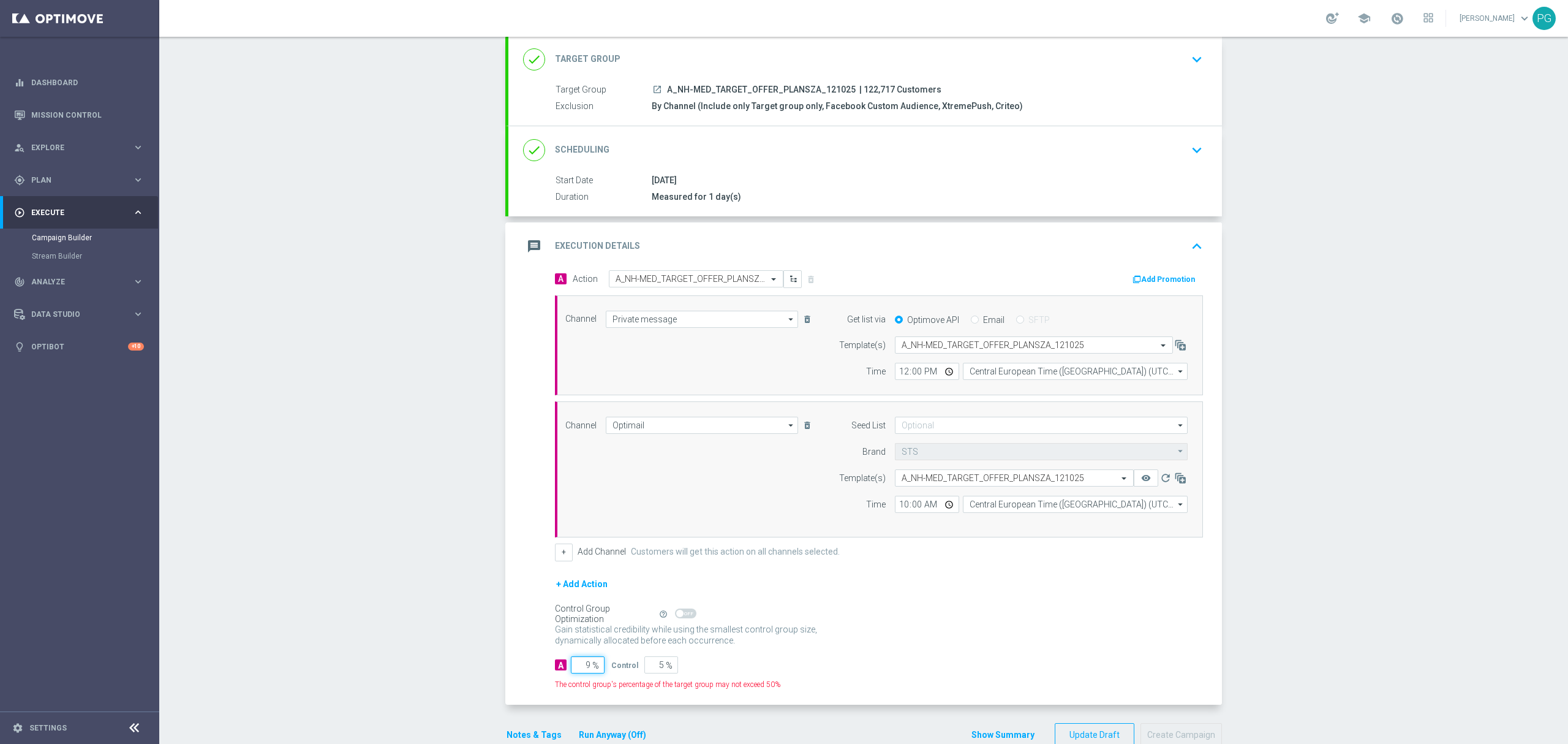
type input "91"
type input "97"
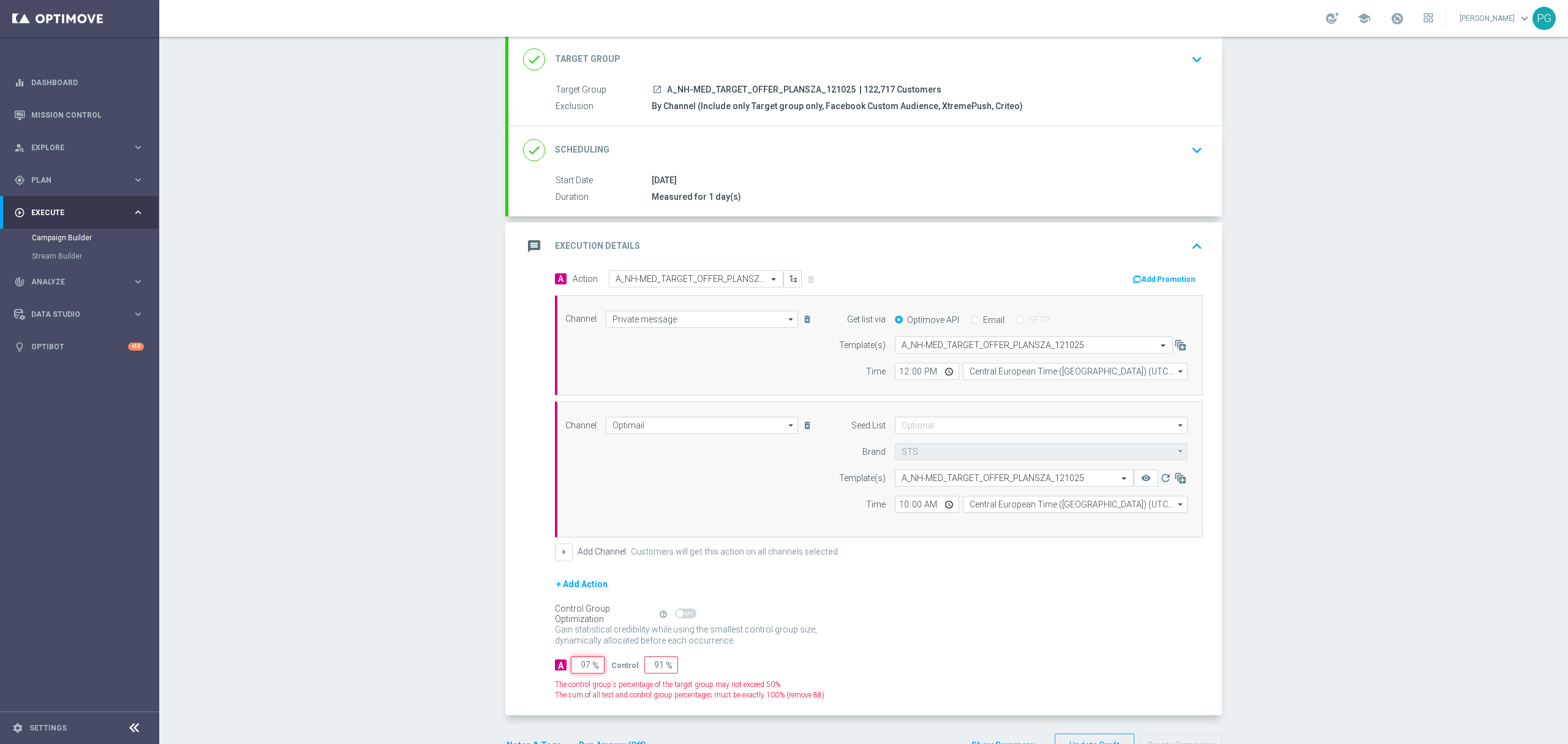
type input "3"
type input "97"
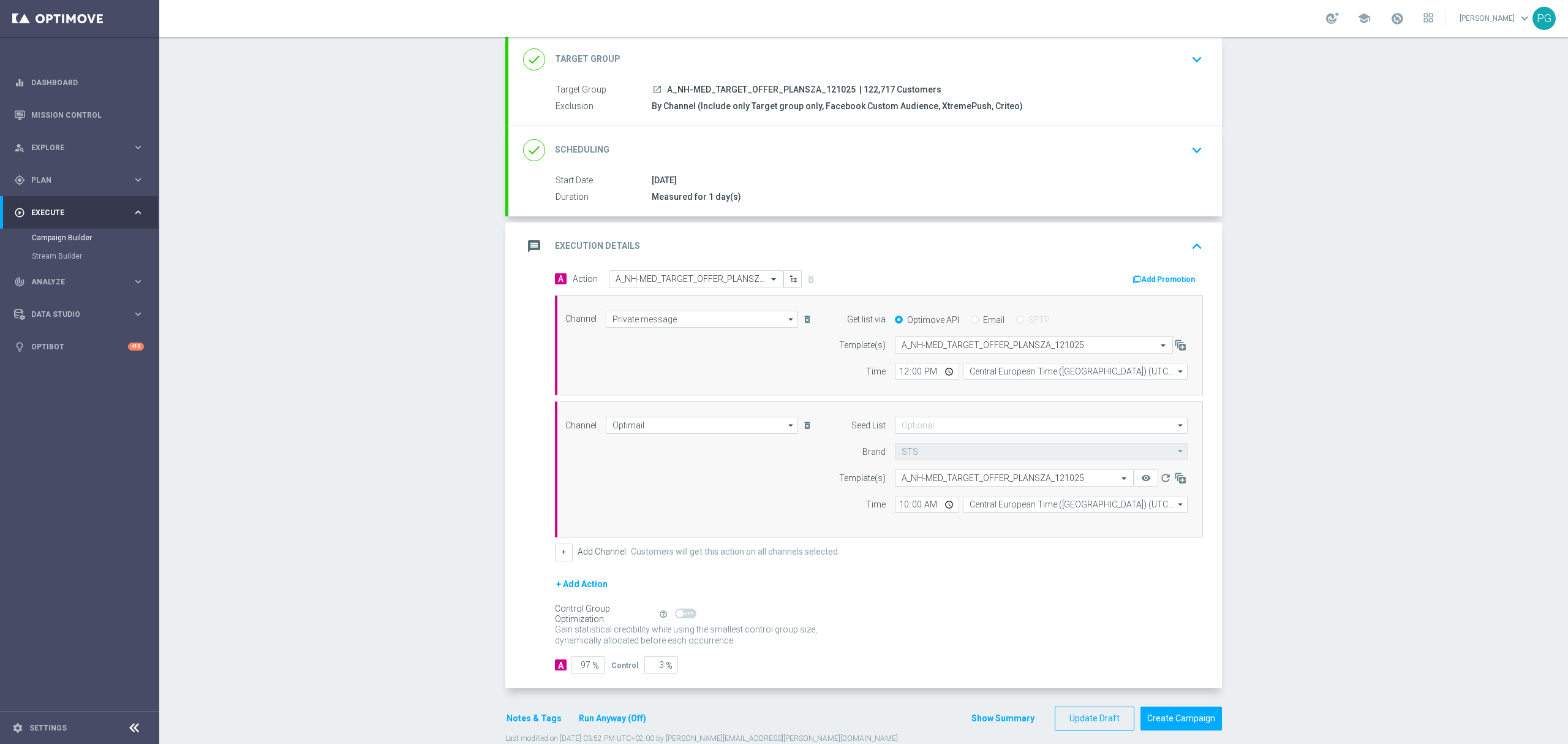
click at [744, 657] on form "A Action Select action A_NH-MED_TARGET_OFFER_PLANSZA_121025 delete_forever Add …" at bounding box center [878, 472] width 648 height 403
click at [908, 499] on input "10:00" at bounding box center [926, 504] width 64 height 17
click at [910, 506] on input "10:00" at bounding box center [926, 504] width 64 height 17
type input "10:10"
click at [909, 375] on input "12:01" at bounding box center [926, 371] width 64 height 17
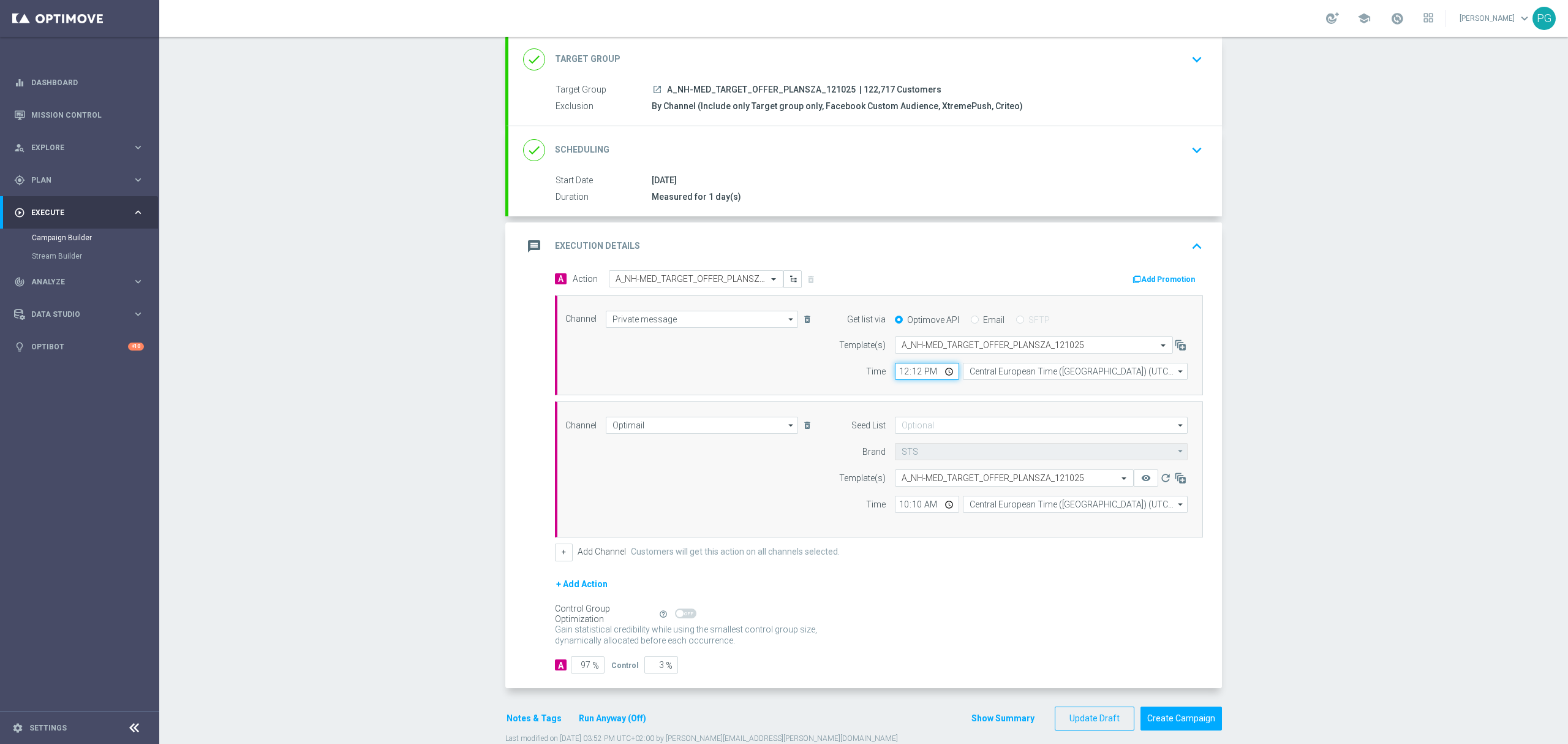
click at [894, 374] on input "12:12" at bounding box center [926, 371] width 64 height 17
type input "11:11"
click at [1179, 725] on button "Create Campaign" at bounding box center [1181, 719] width 82 height 24
